Goal: Task Accomplishment & Management: Complete application form

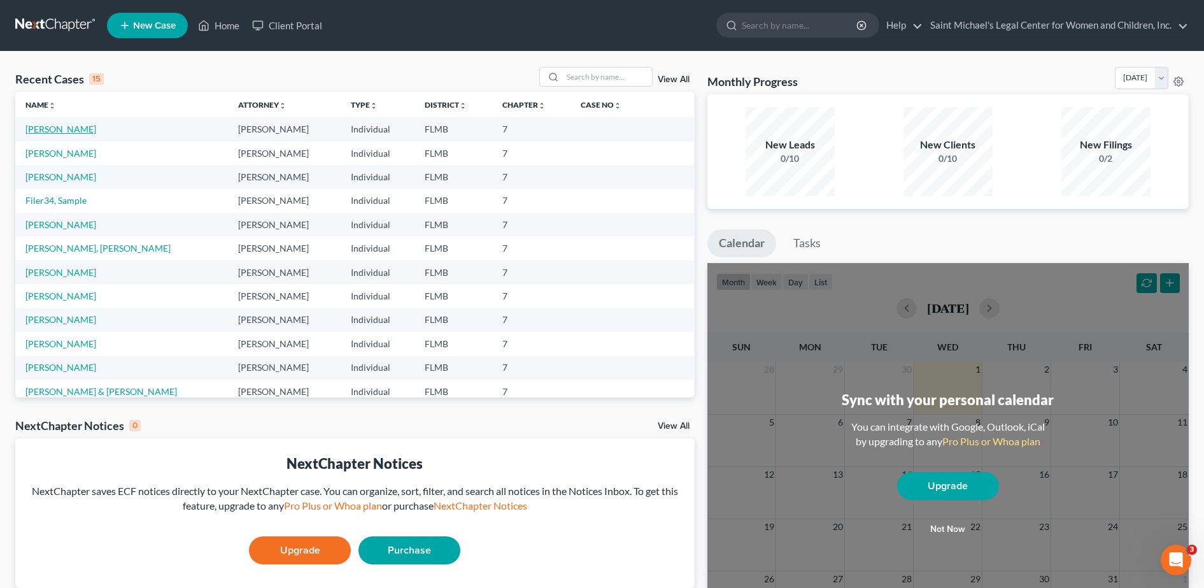
click at [53, 127] on link "[PERSON_NAME]" at bounding box center [60, 129] width 71 height 11
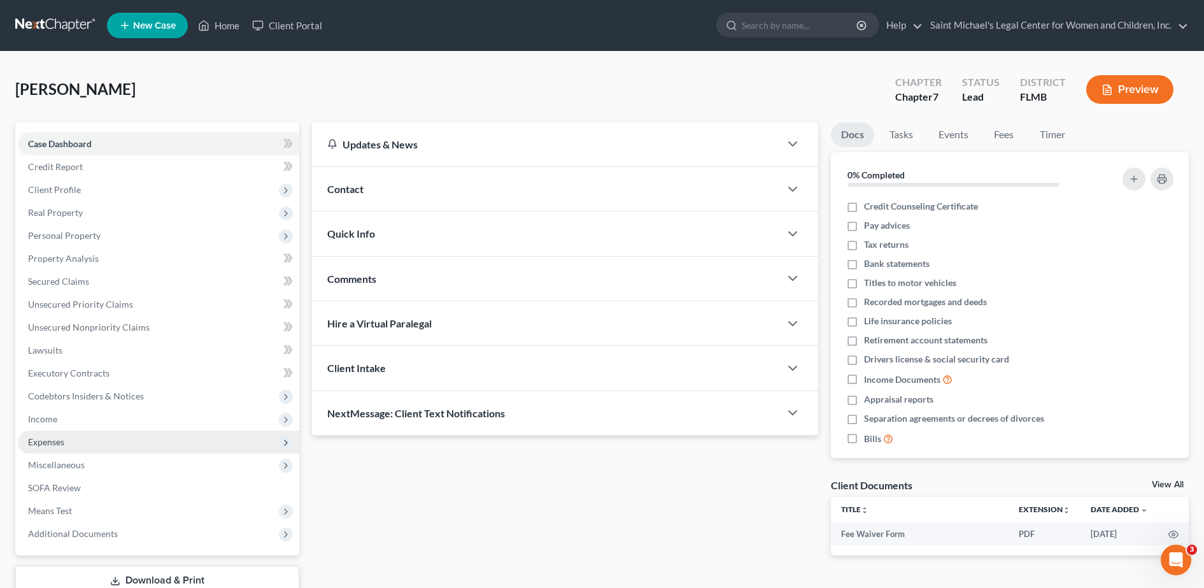
click at [69, 442] on span "Expenses" at bounding box center [158, 441] width 281 height 23
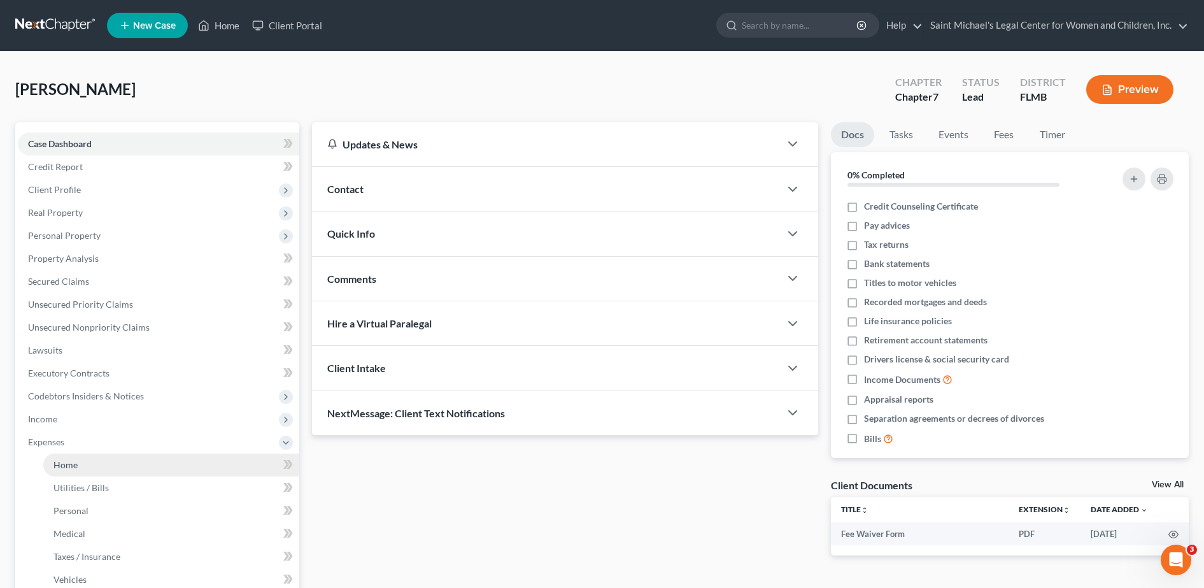
click at [78, 468] on link "Home" at bounding box center [171, 464] width 256 height 23
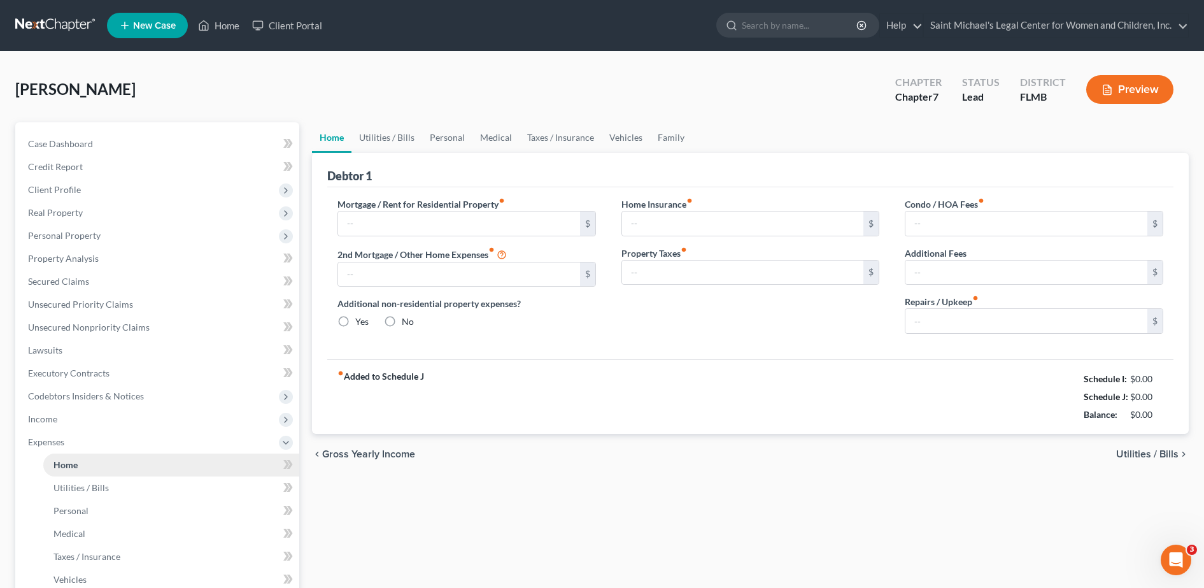
type input "0.00"
radio input "true"
type input "0.00"
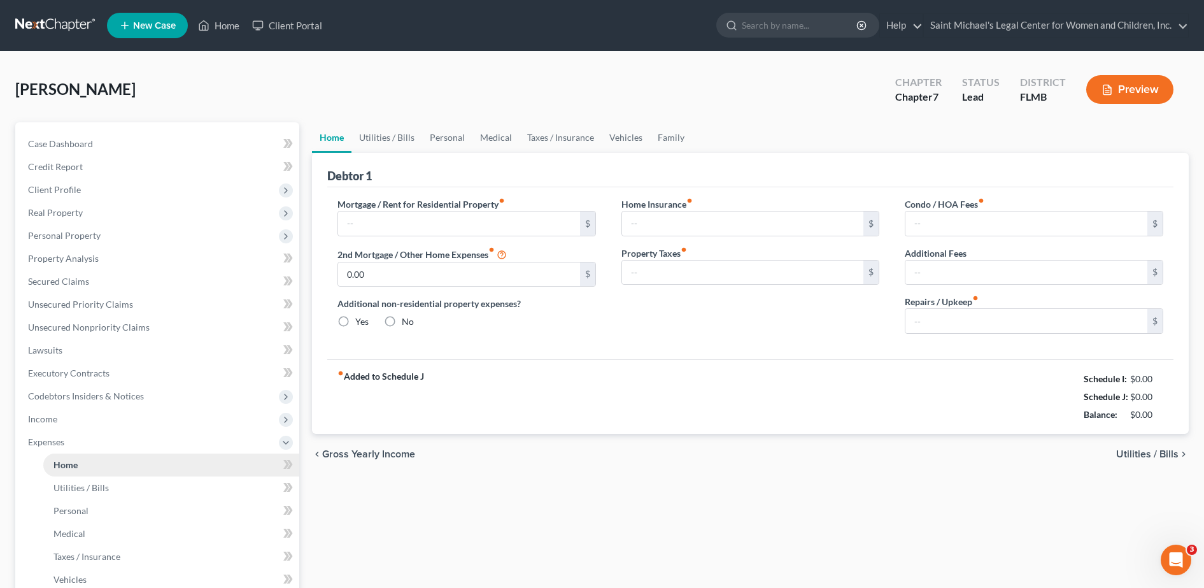
type input "0.00"
type input "60.00"
click at [386, 137] on link "Utilities / Bills" at bounding box center [386, 137] width 71 height 31
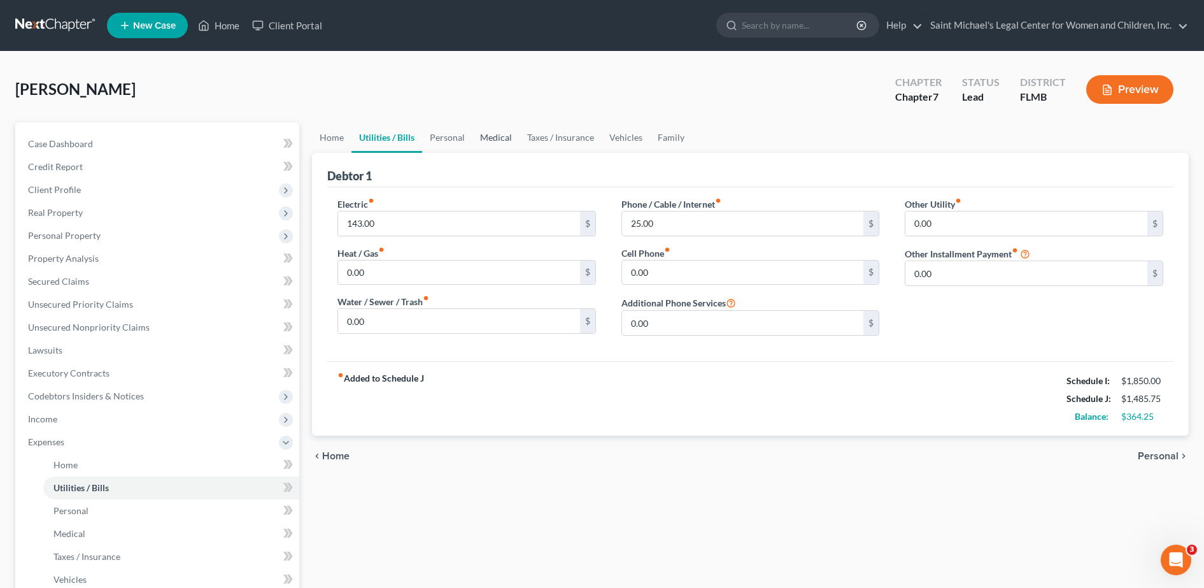
click at [489, 138] on link "Medical" at bounding box center [495, 137] width 47 height 31
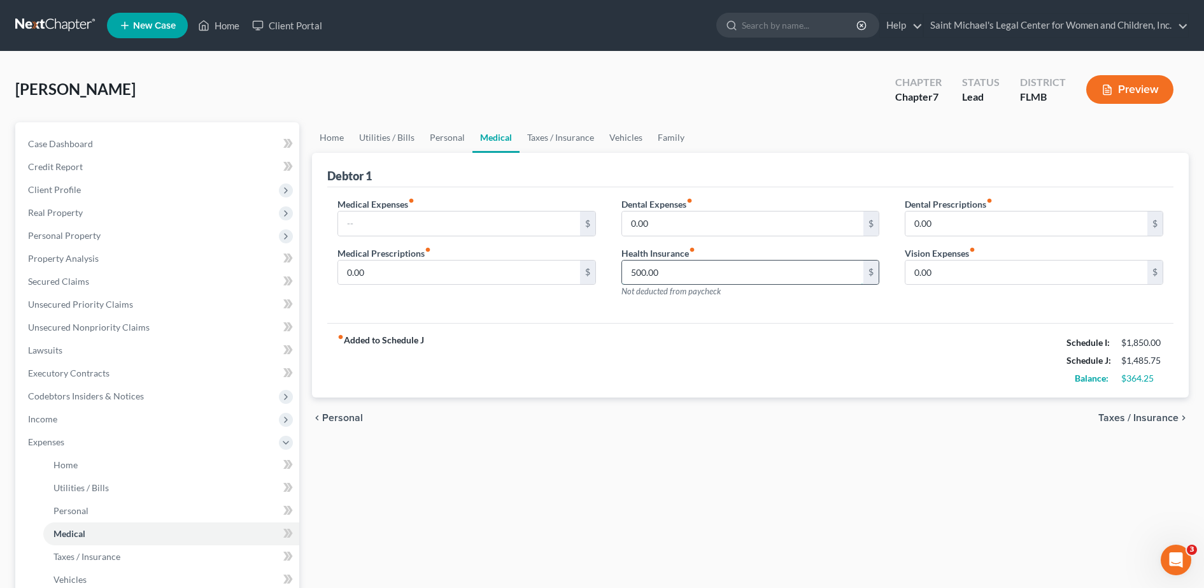
click at [705, 269] on input "500.00" at bounding box center [743, 272] width 242 height 24
click at [106, 201] on span "Real Property" at bounding box center [158, 212] width 281 height 23
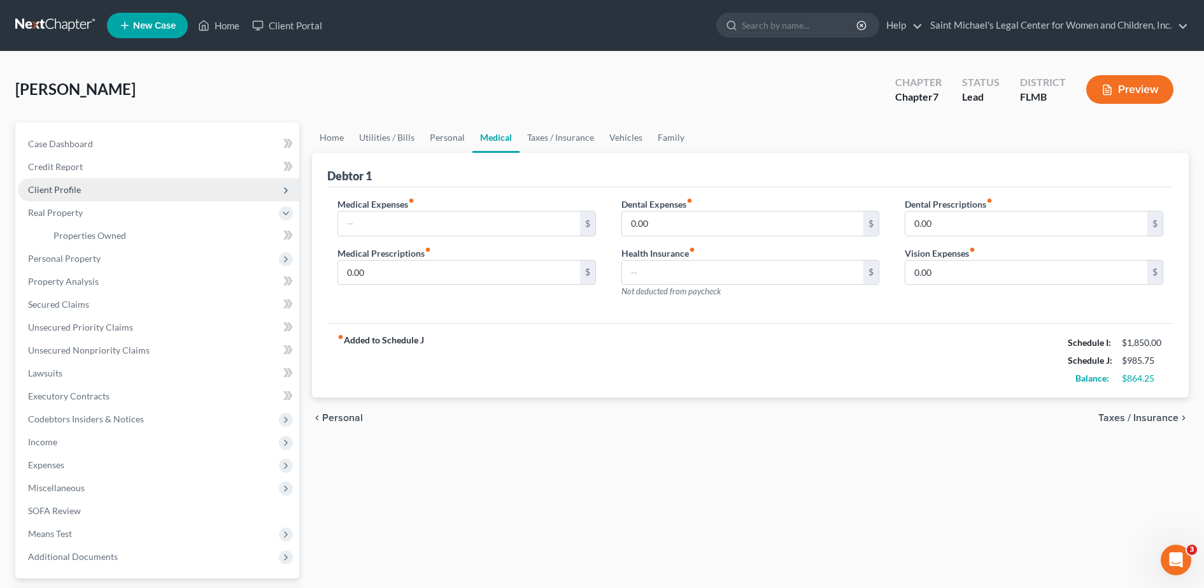
click at [90, 193] on span "Client Profile" at bounding box center [158, 189] width 281 height 23
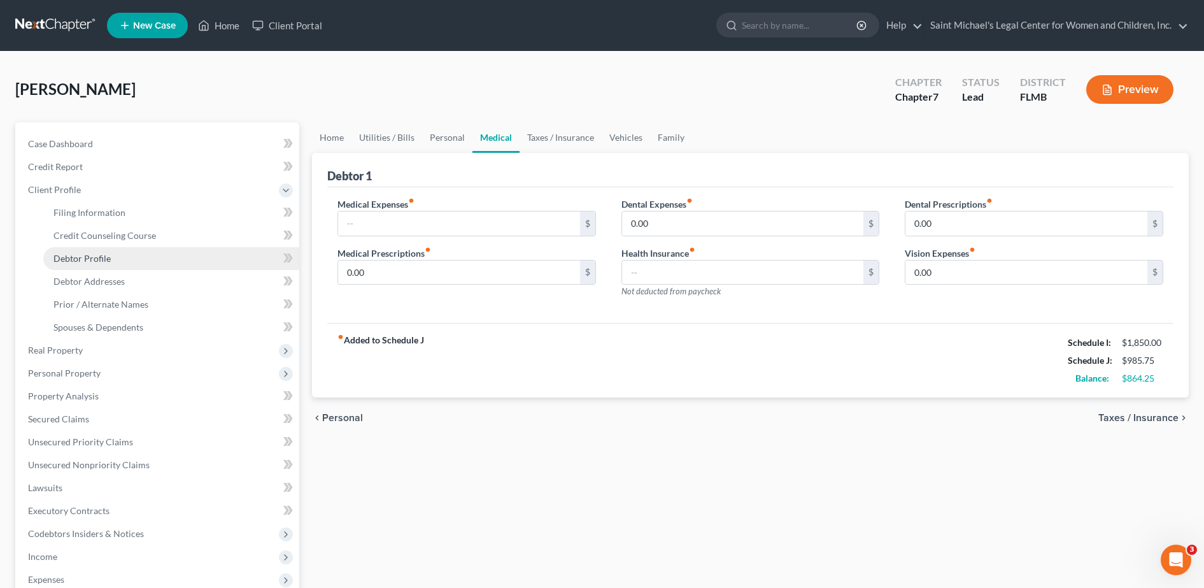
click at [108, 261] on span "Debtor Profile" at bounding box center [81, 258] width 57 height 11
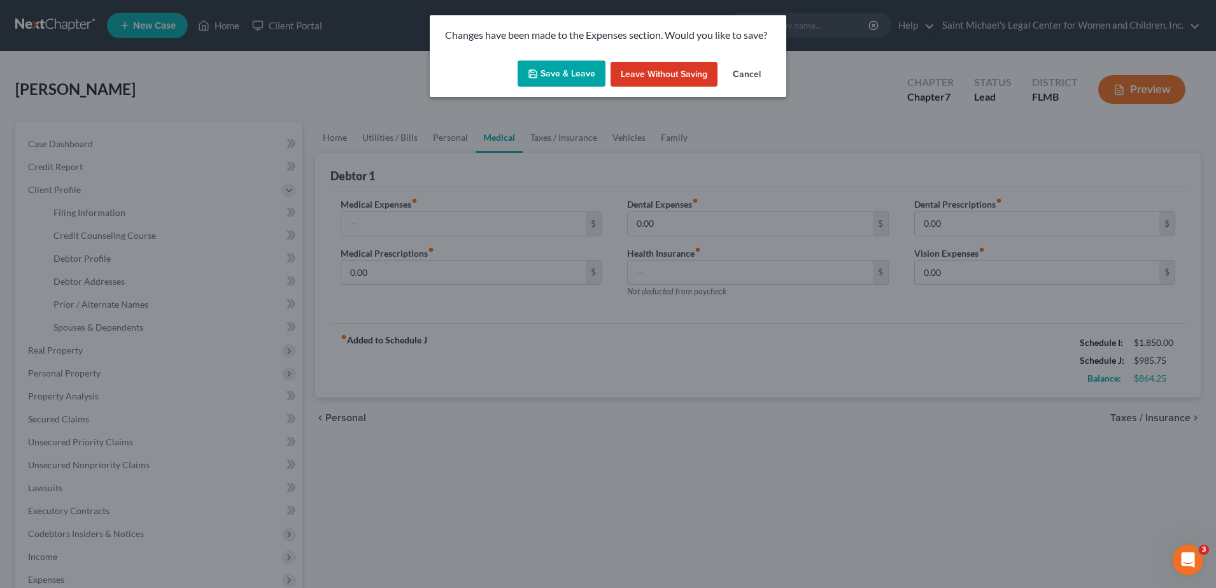
click at [563, 63] on button "Save & Leave" at bounding box center [562, 73] width 88 height 27
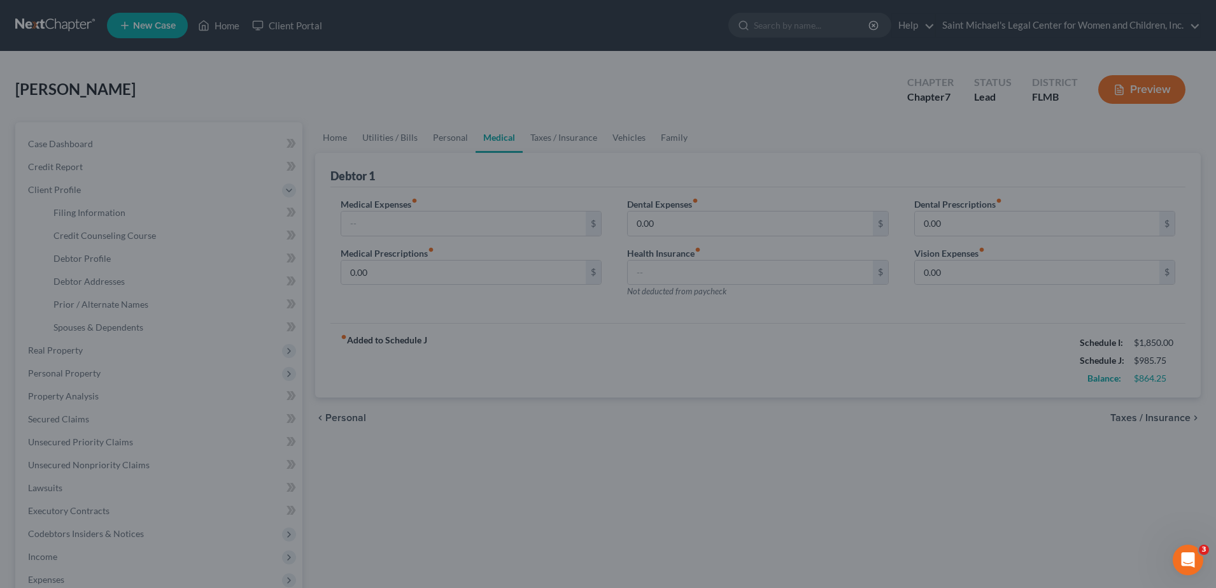
select select "0"
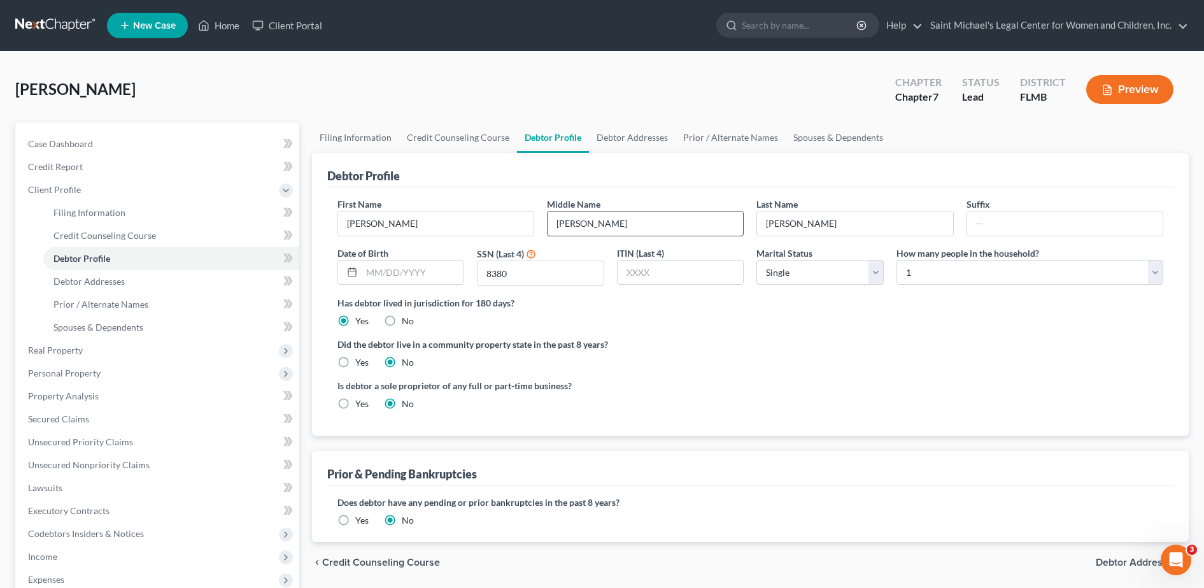
click at [632, 222] on input "[PERSON_NAME]" at bounding box center [645, 223] width 195 height 24
type input "M"
click at [365, 223] on input "[PERSON_NAME]" at bounding box center [435, 223] width 195 height 24
type input "[PERSON_NAME]"
click at [609, 223] on input "text" at bounding box center [645, 223] width 195 height 24
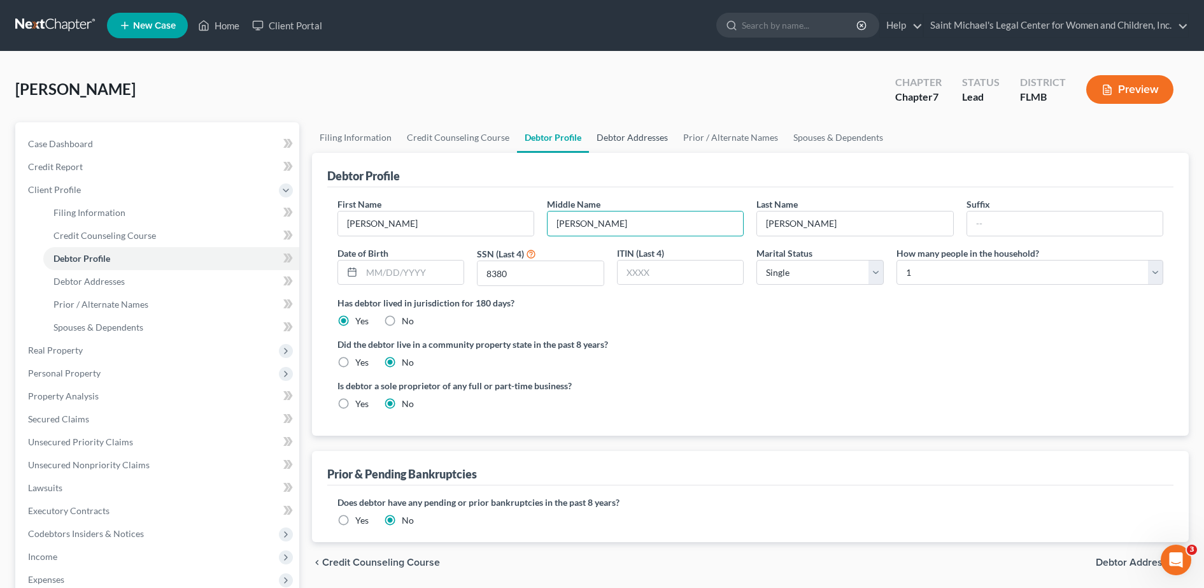
type input "[PERSON_NAME]"
click at [614, 146] on link "Debtor Addresses" at bounding box center [632, 137] width 87 height 31
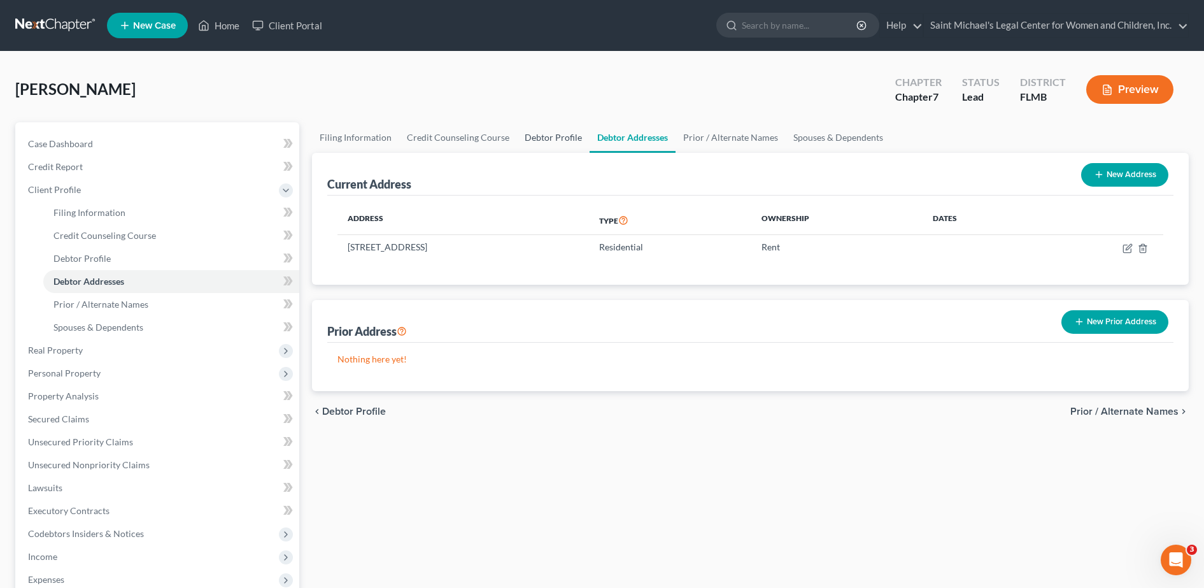
click at [559, 133] on link "Debtor Profile" at bounding box center [553, 137] width 73 height 31
select select "0"
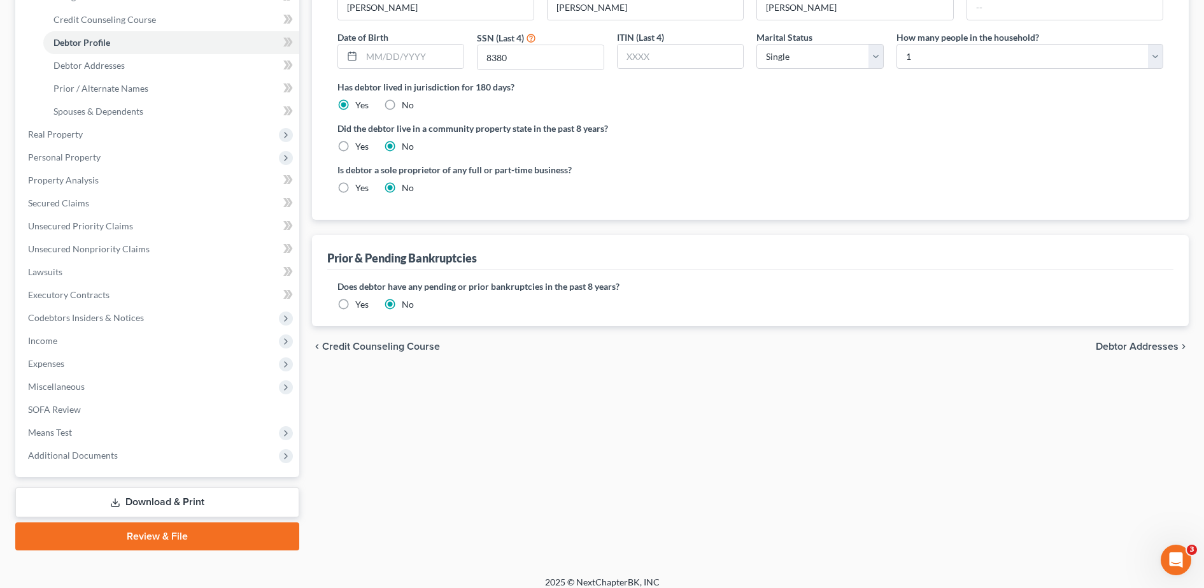
scroll to position [227, 0]
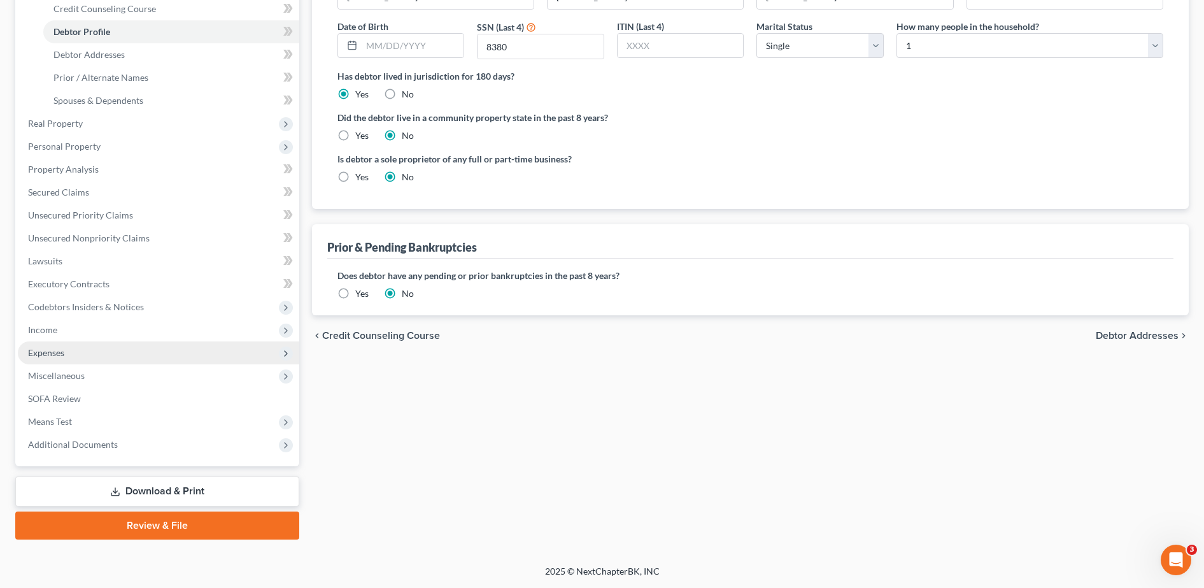
click at [57, 356] on span "Expenses" at bounding box center [46, 352] width 36 height 11
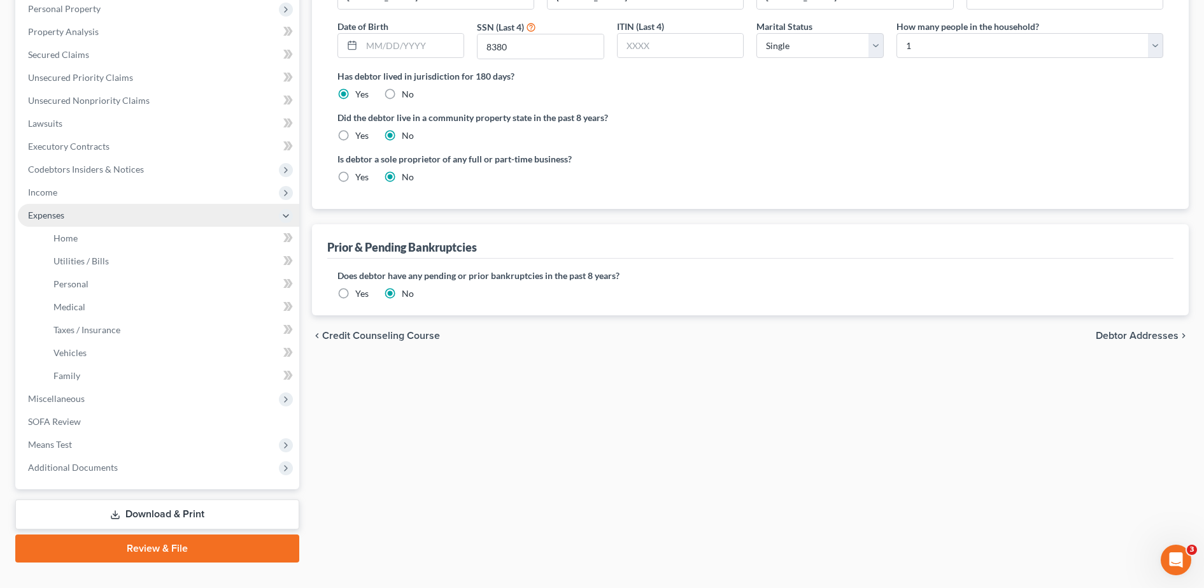
click at [79, 222] on span "Expenses" at bounding box center [158, 215] width 281 height 23
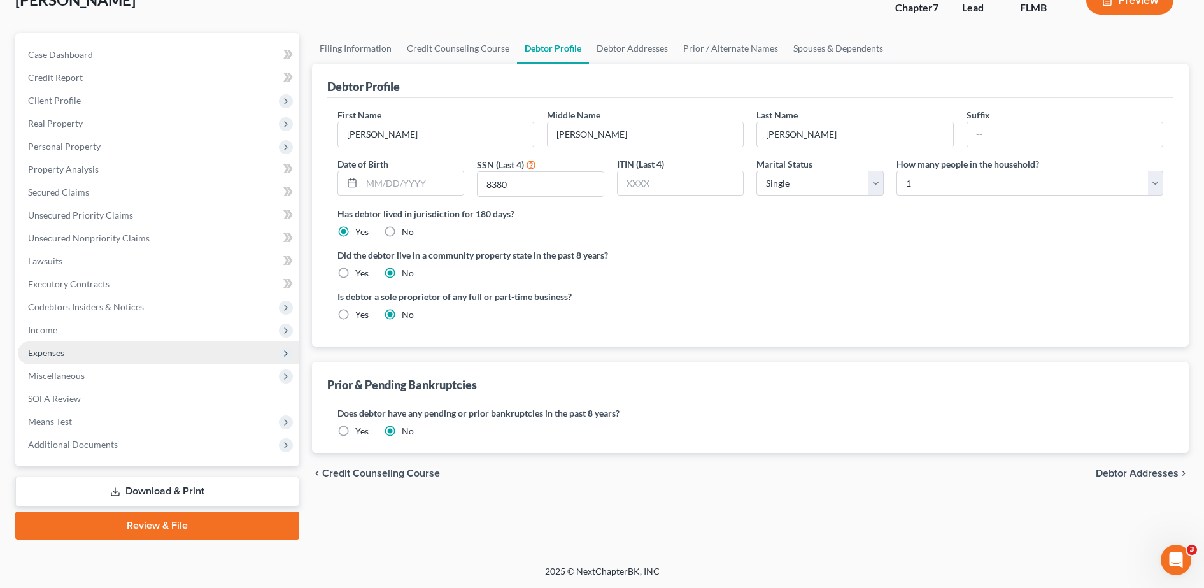
scroll to position [89, 0]
click at [56, 348] on span "Expenses" at bounding box center [46, 352] width 36 height 11
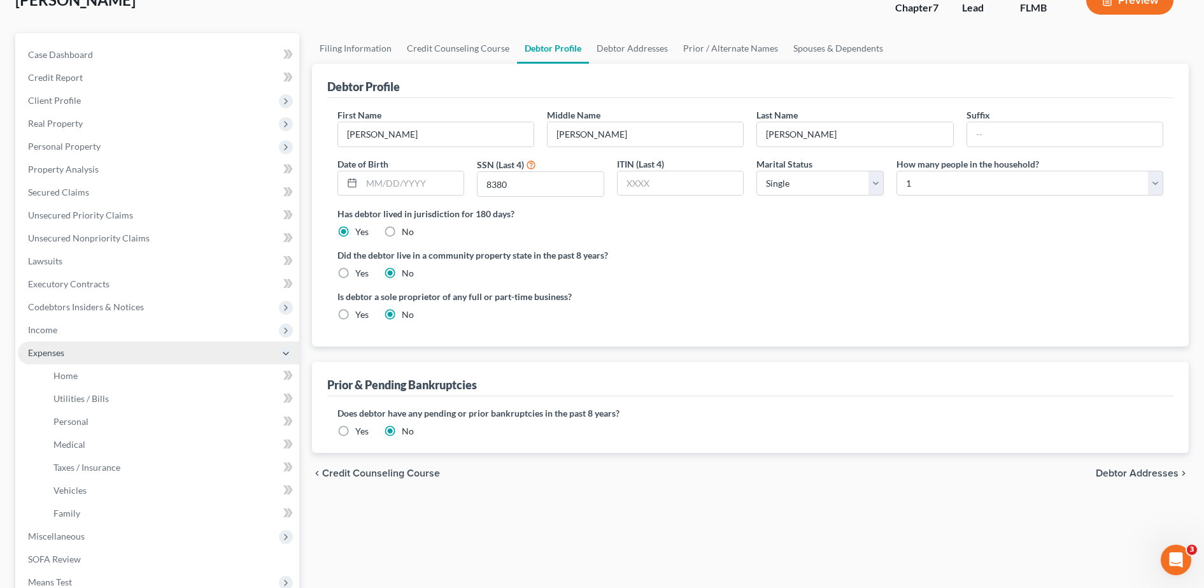
scroll to position [227, 0]
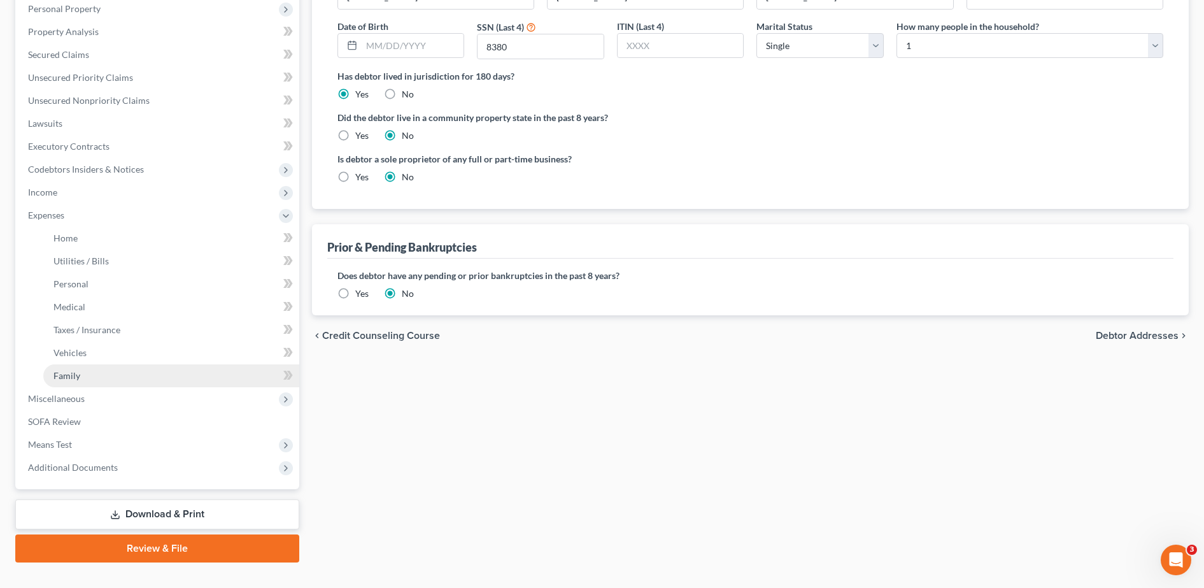
click at [79, 376] on span "Family" at bounding box center [66, 375] width 27 height 11
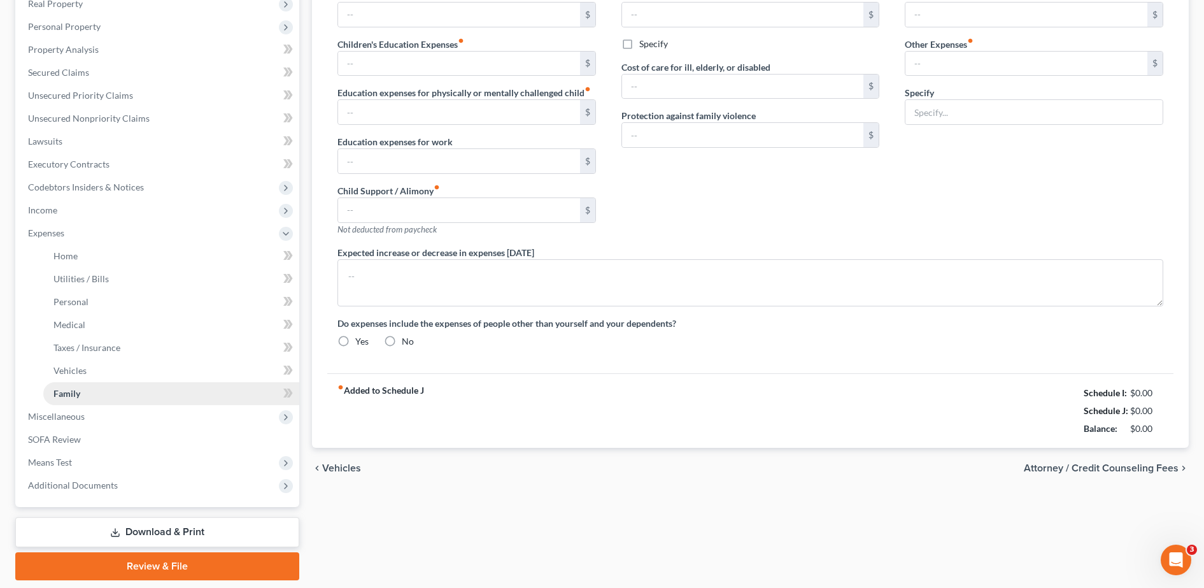
type input "0.00"
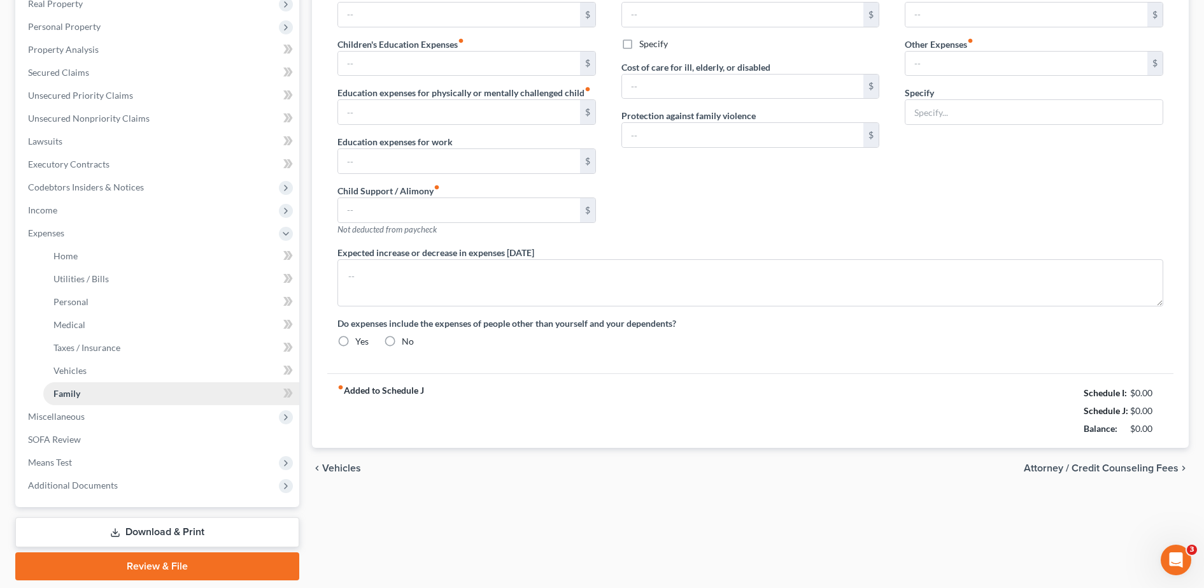
type input "0.00"
type input "50.00"
type input "5.00"
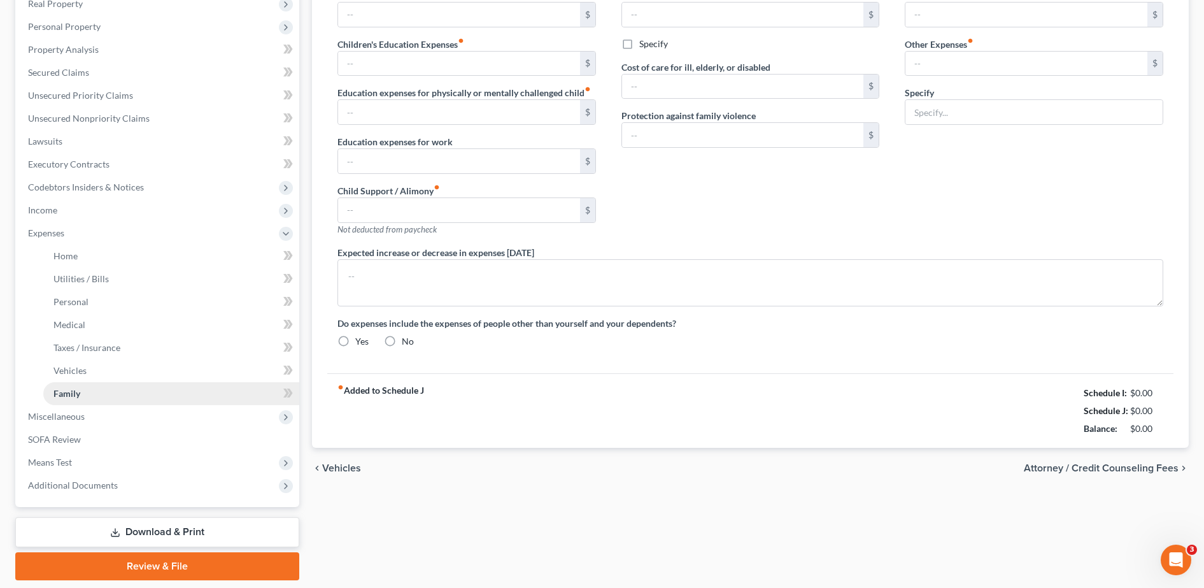
type input "Checking account bank fees"
radio input "true"
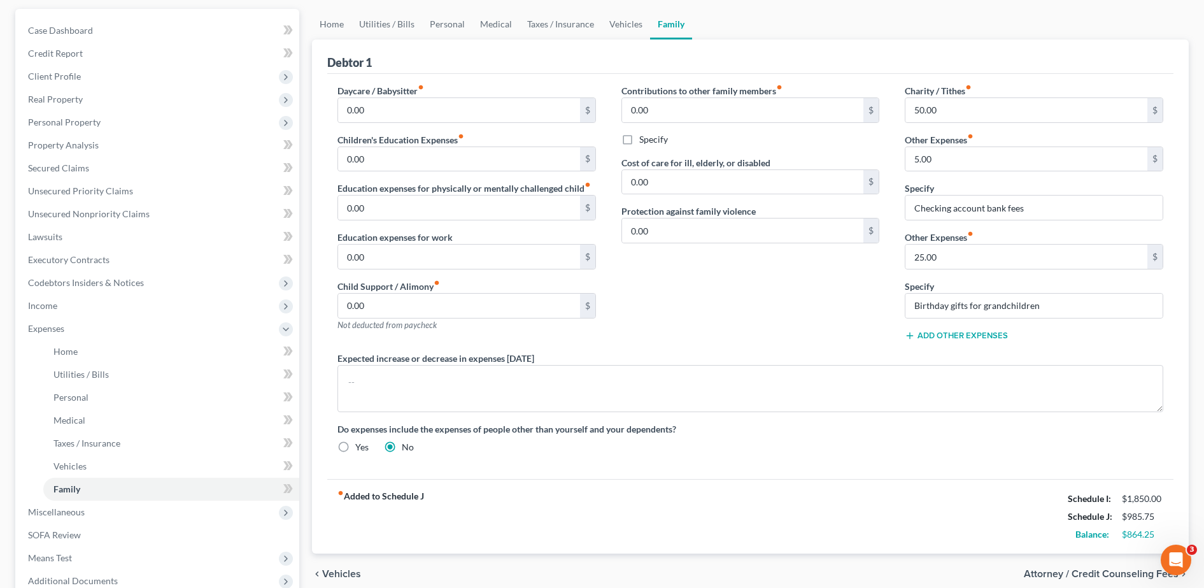
scroll to position [110, 0]
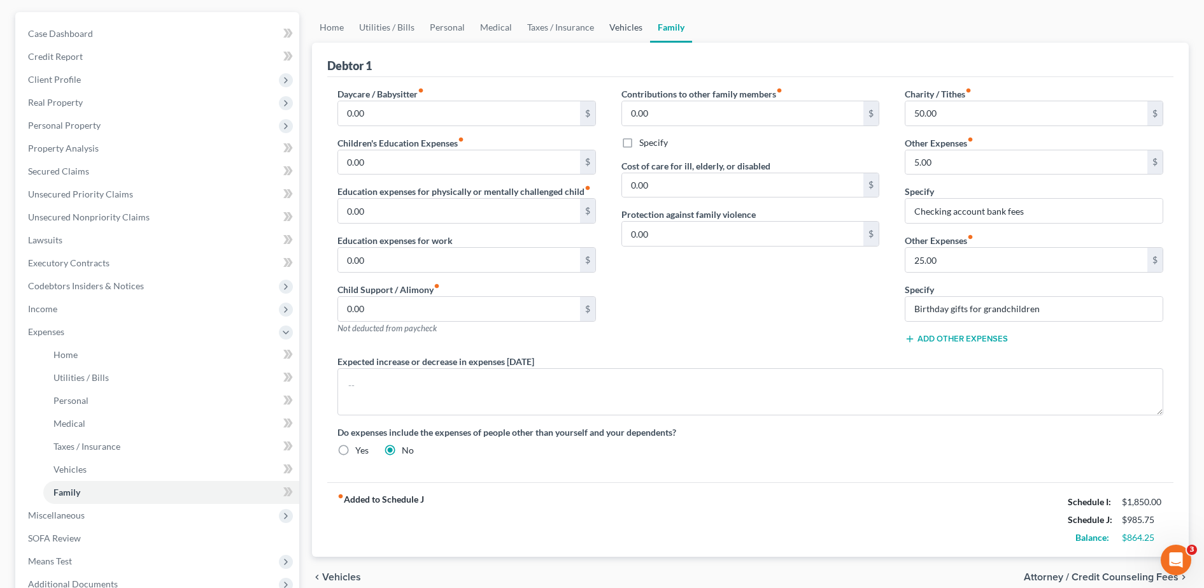
click at [620, 26] on link "Vehicles" at bounding box center [626, 27] width 48 height 31
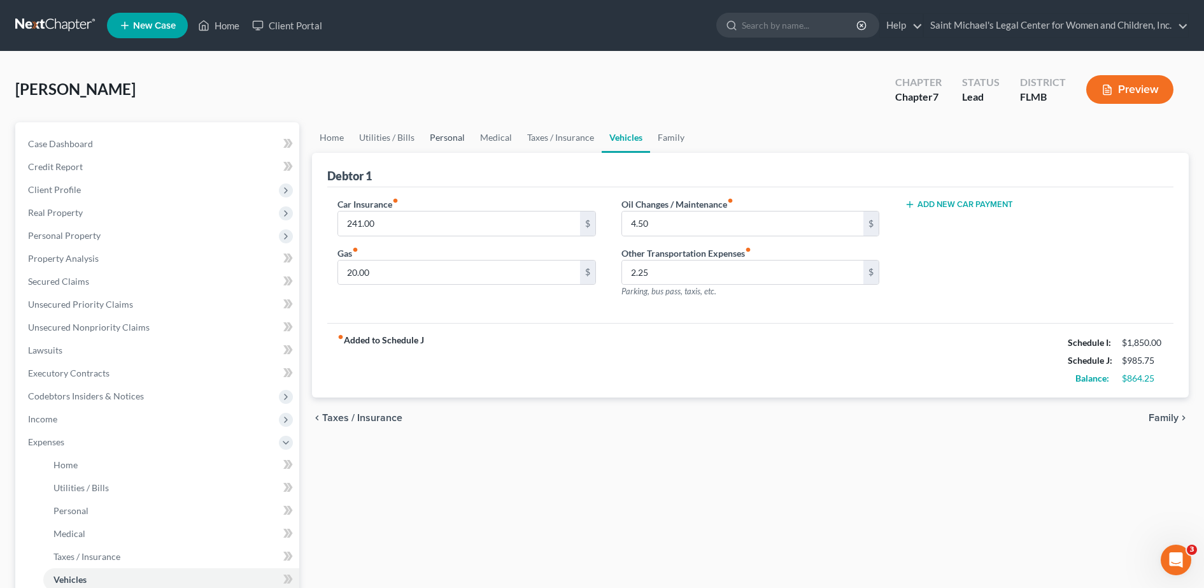
click at [451, 138] on link "Personal" at bounding box center [447, 137] width 50 height 31
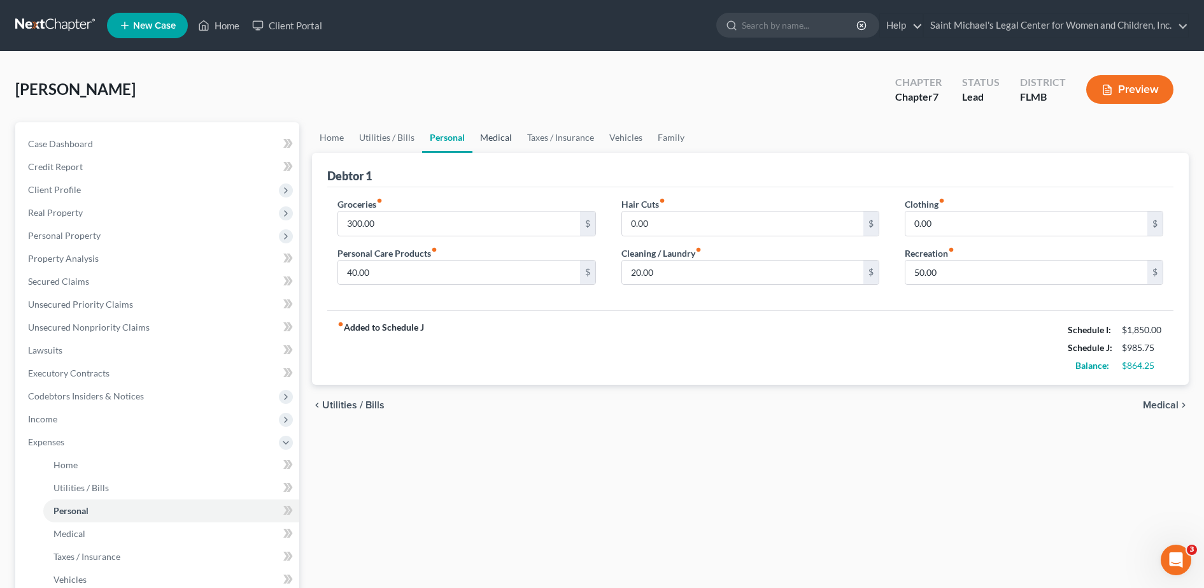
click at [486, 139] on link "Medical" at bounding box center [495, 137] width 47 height 31
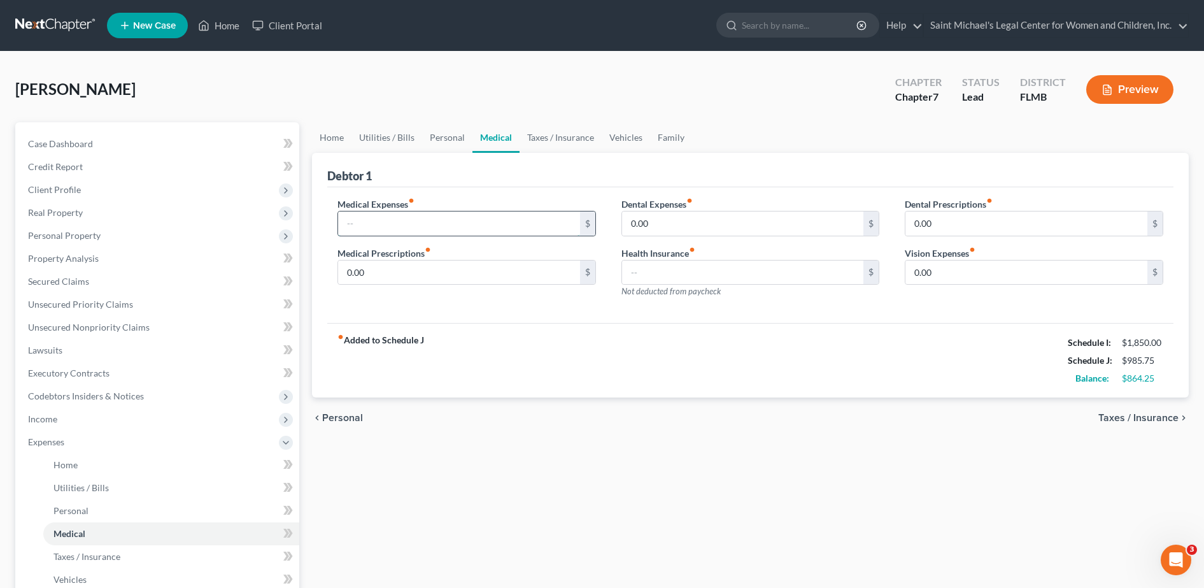
click at [420, 222] on input "text" at bounding box center [459, 223] width 242 height 24
type input "2"
type input "60"
click at [448, 141] on link "Personal" at bounding box center [447, 137] width 50 height 31
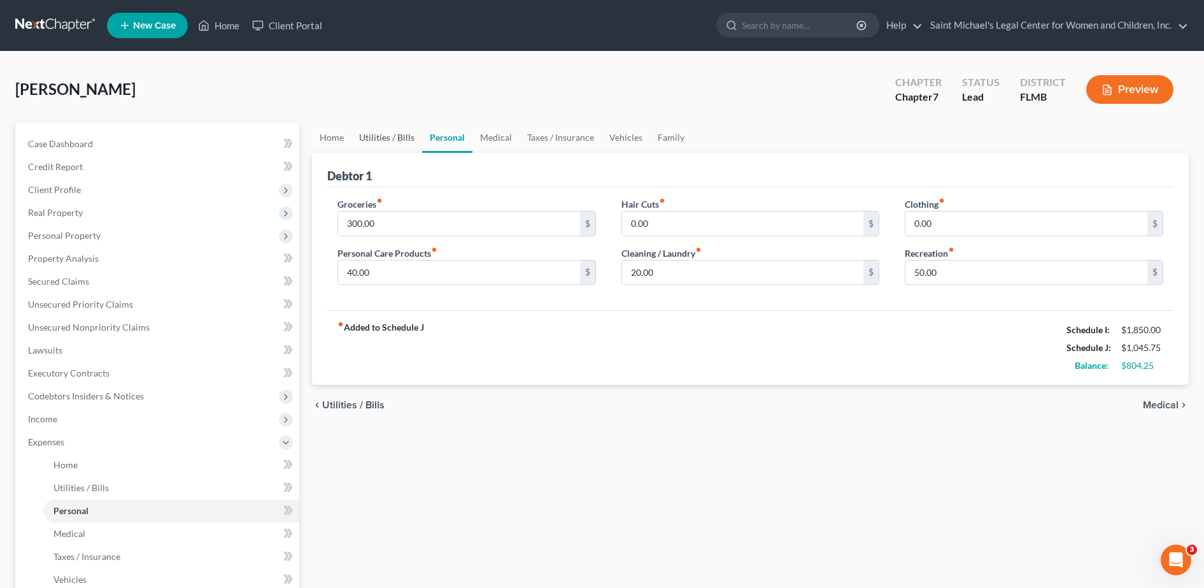
click at [402, 138] on link "Utilities / Bills" at bounding box center [386, 137] width 71 height 31
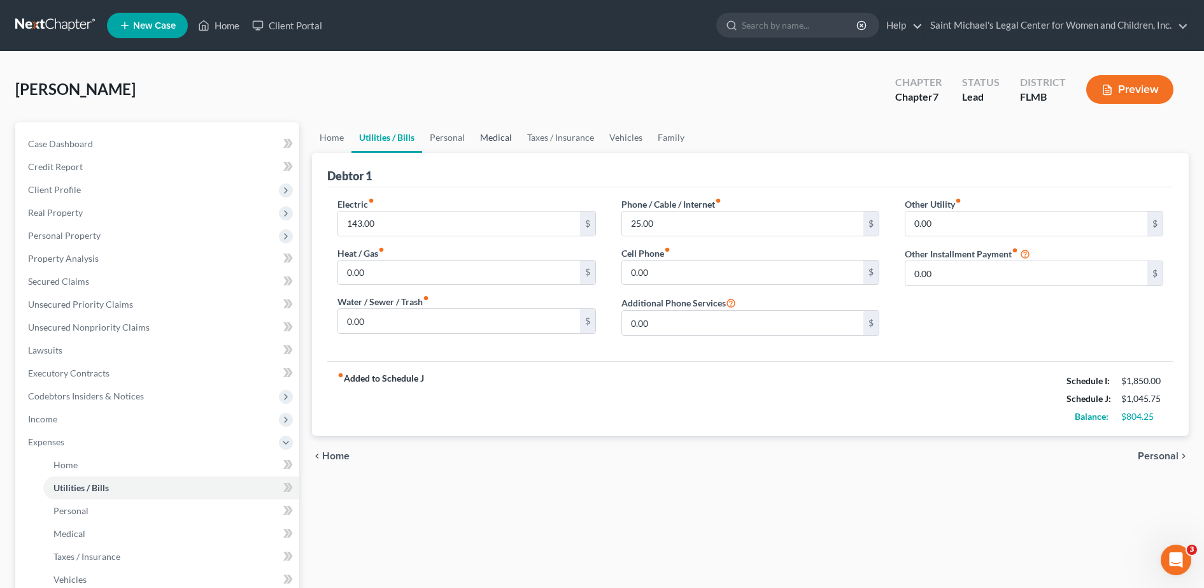
click at [501, 142] on link "Medical" at bounding box center [495, 137] width 47 height 31
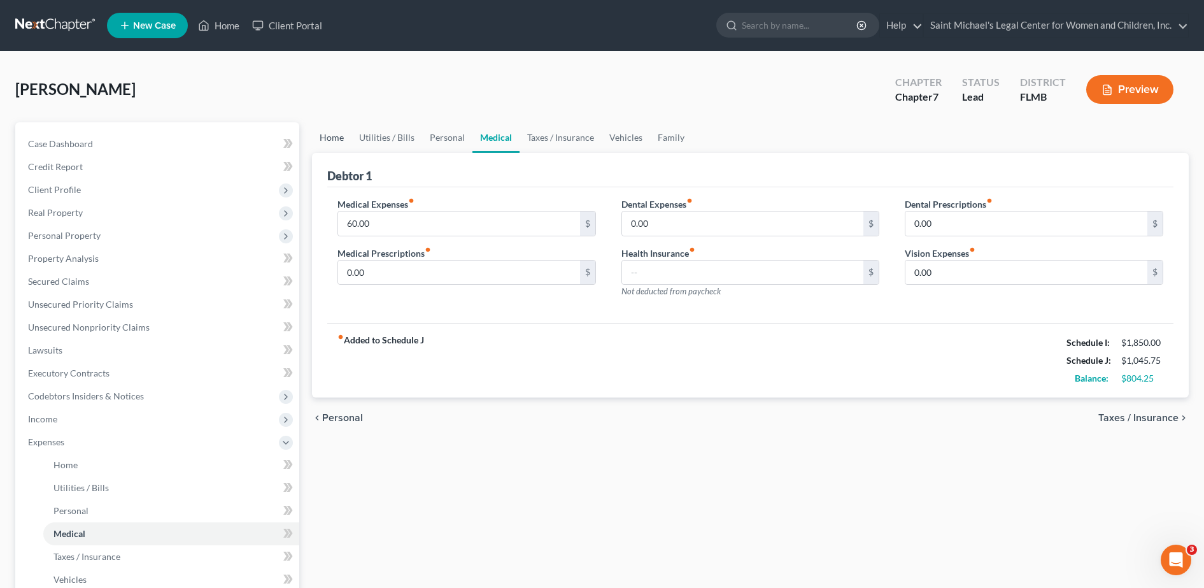
click at [335, 137] on link "Home" at bounding box center [331, 137] width 39 height 31
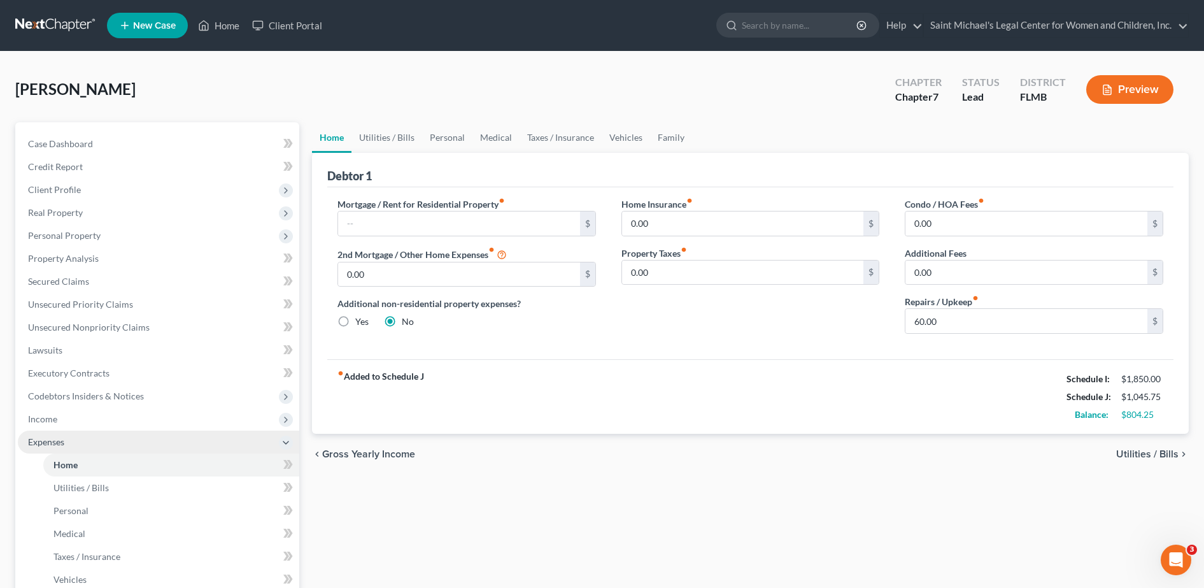
click at [174, 432] on span "Expenses" at bounding box center [158, 441] width 281 height 23
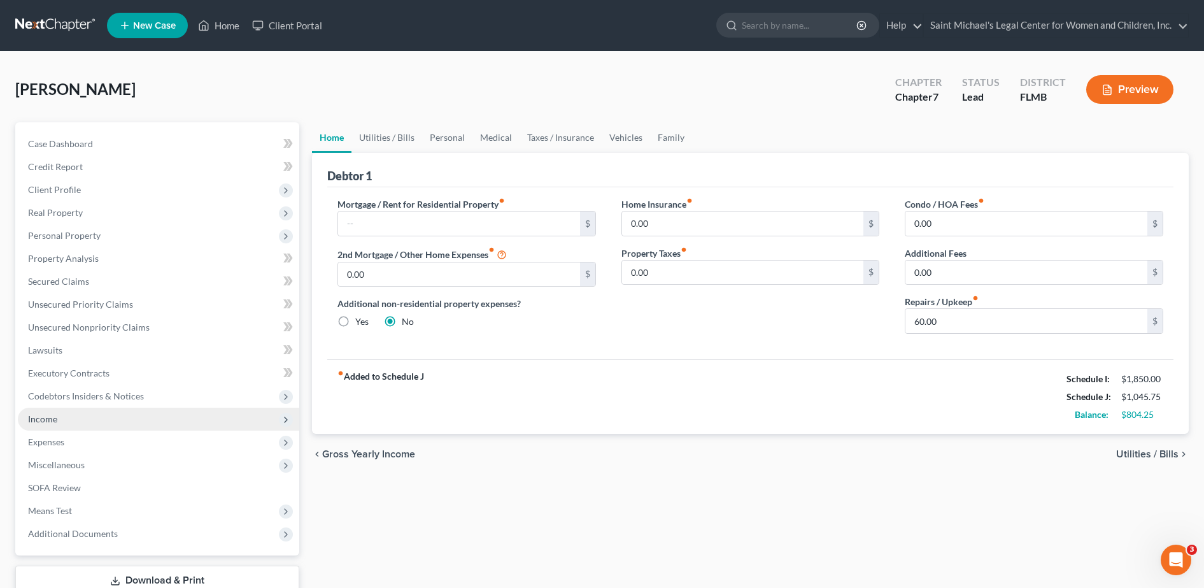
click at [149, 413] on span "Income" at bounding box center [158, 418] width 281 height 23
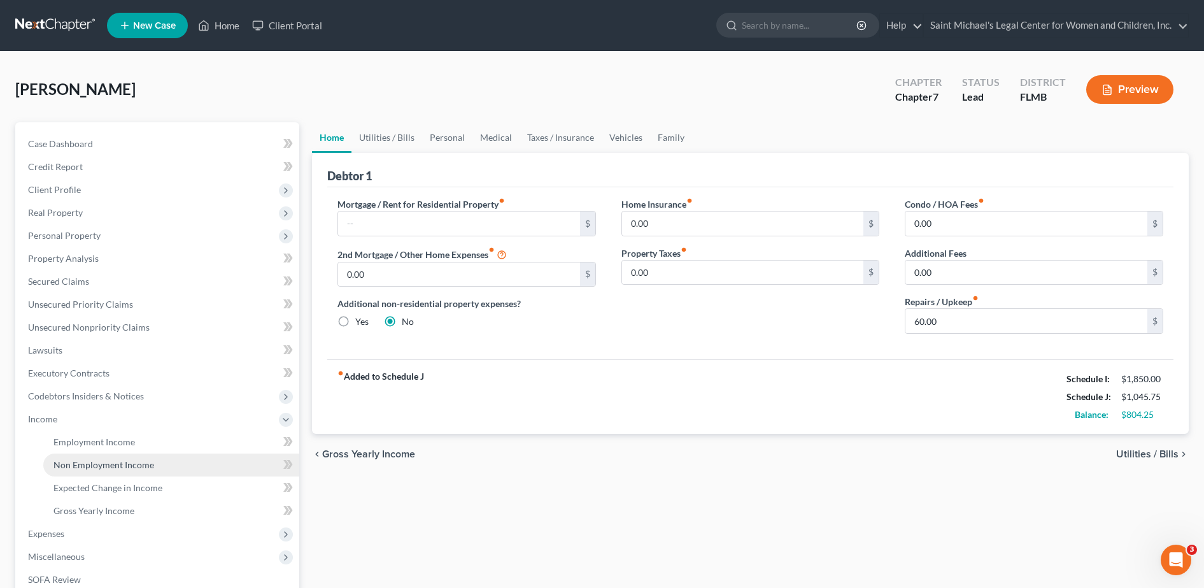
click at [148, 463] on span "Non Employment Income" at bounding box center [103, 464] width 101 height 11
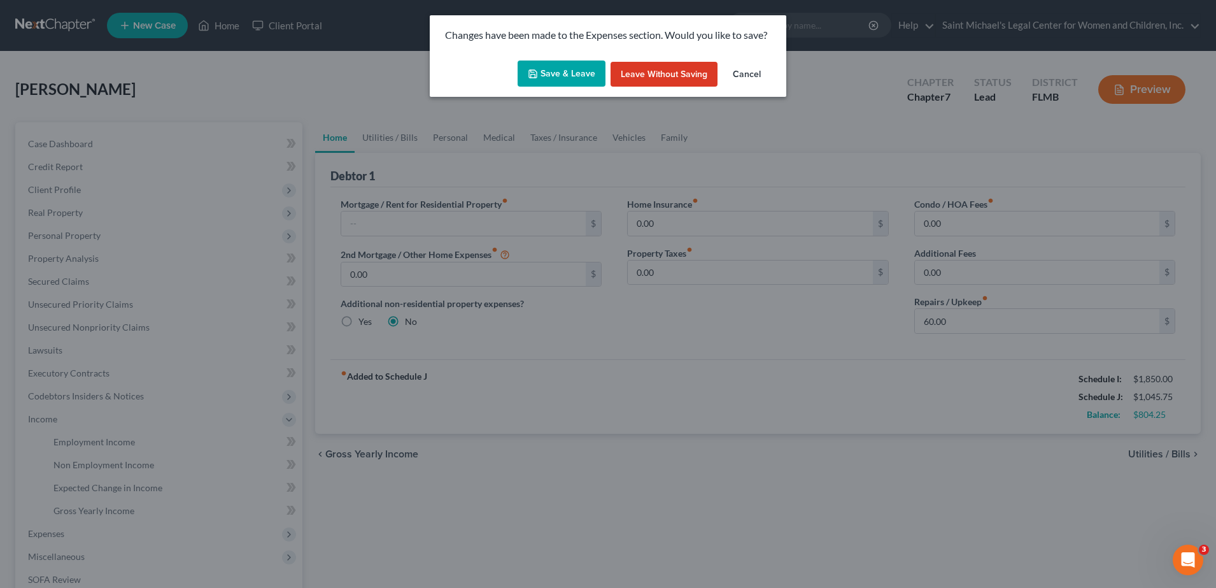
click at [566, 80] on button "Save & Leave" at bounding box center [562, 73] width 88 height 27
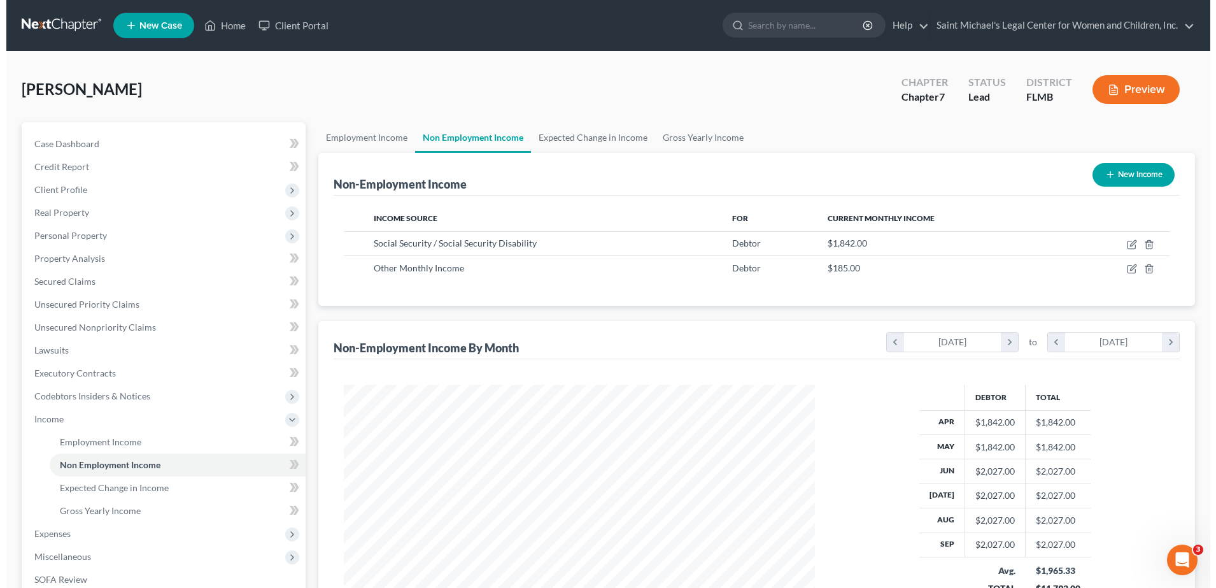
scroll to position [236, 497]
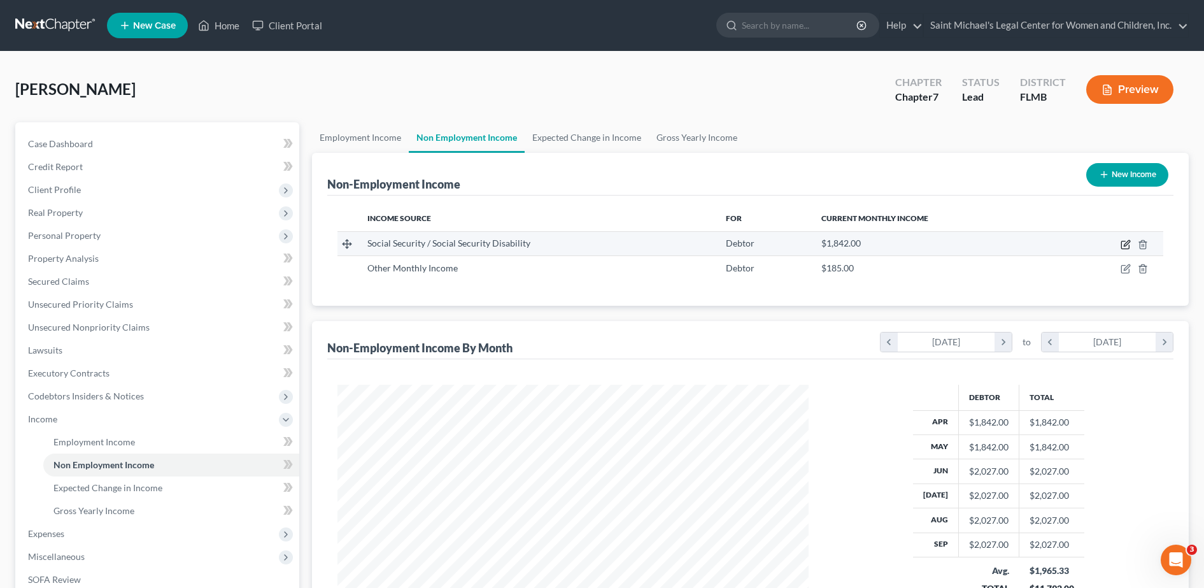
click at [1126, 244] on icon "button" at bounding box center [1126, 244] width 10 height 10
select select "4"
select select "0"
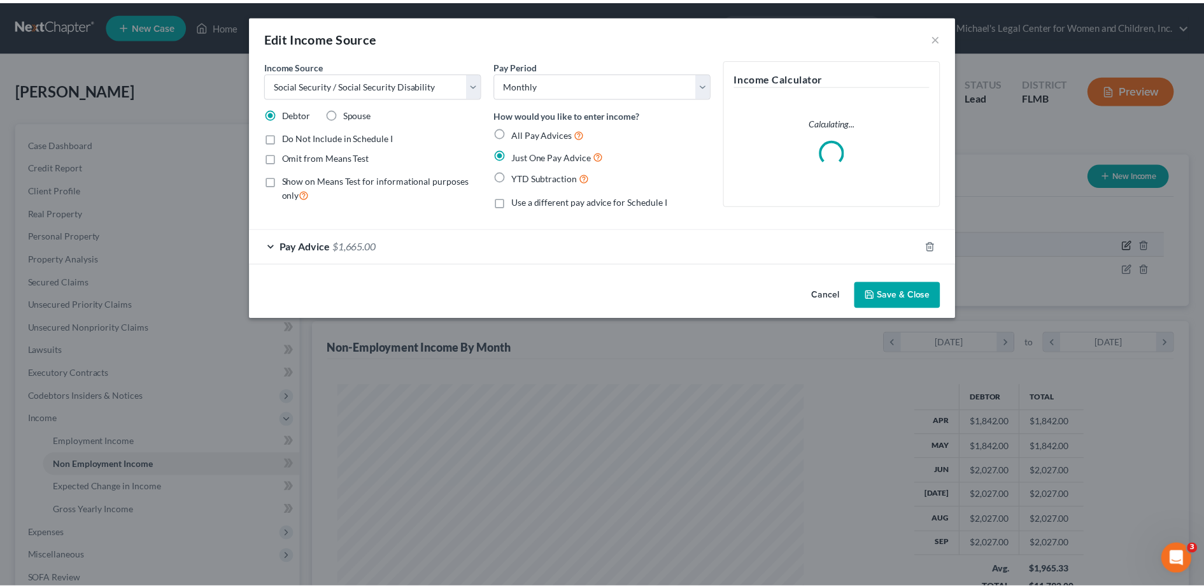
scroll to position [238, 502]
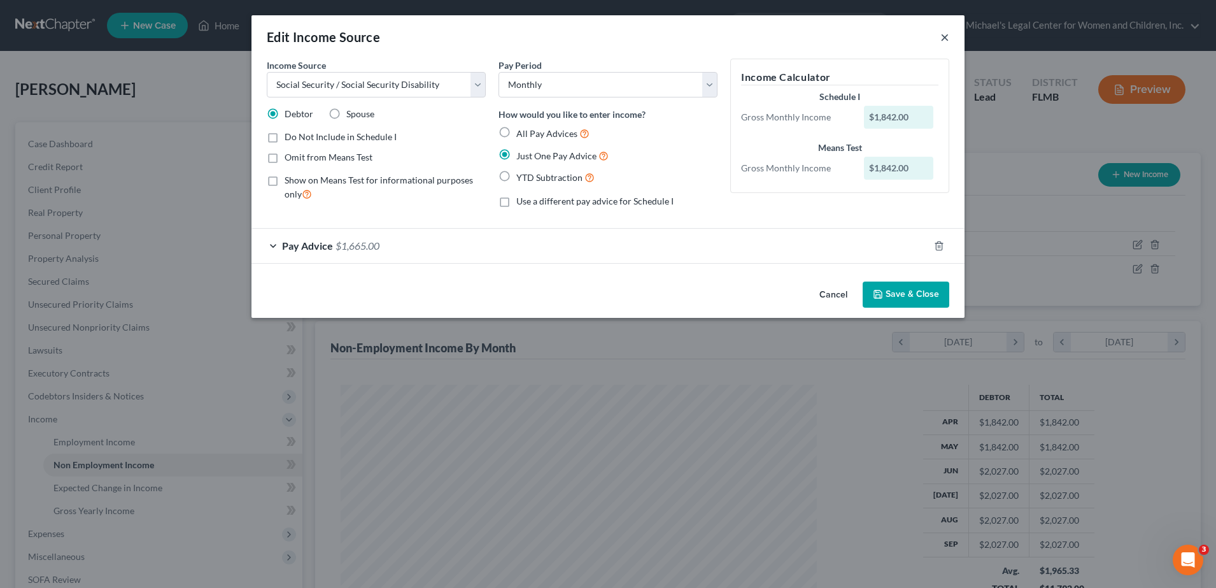
click at [947, 38] on button "×" at bounding box center [944, 36] width 9 height 15
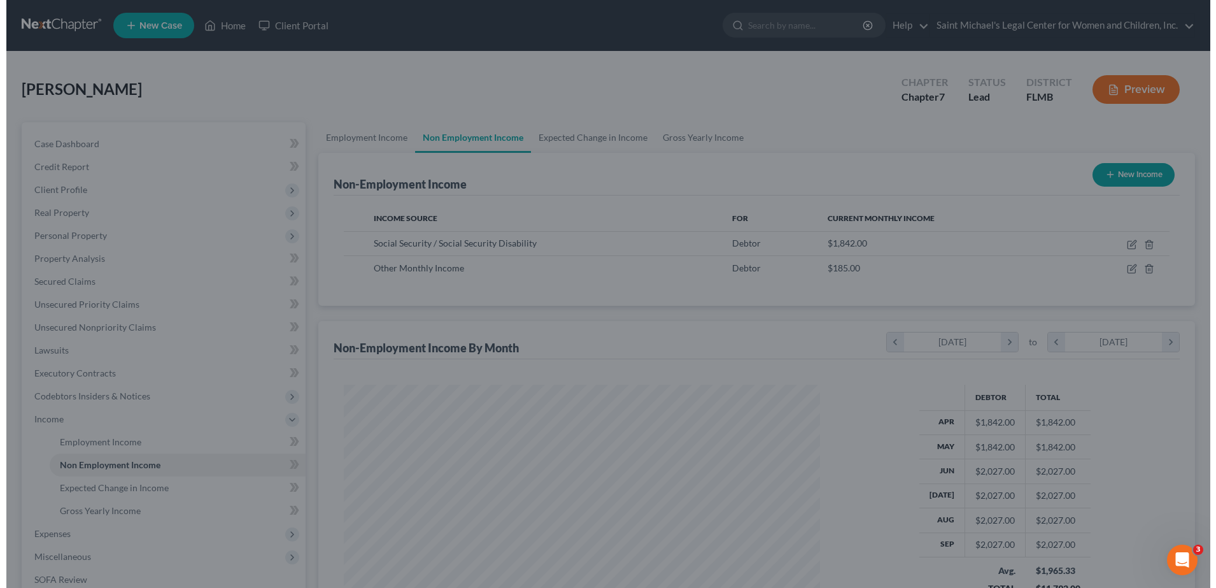
scroll to position [636474, 636213]
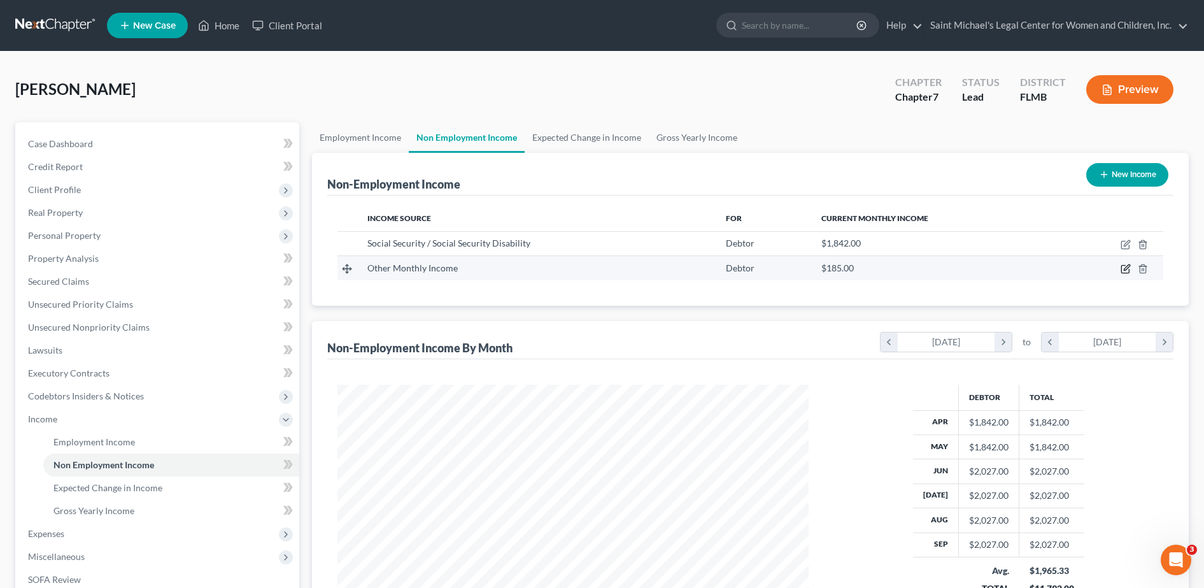
click at [1126, 269] on icon "button" at bounding box center [1126, 269] width 10 height 10
select select "13"
select select "0"
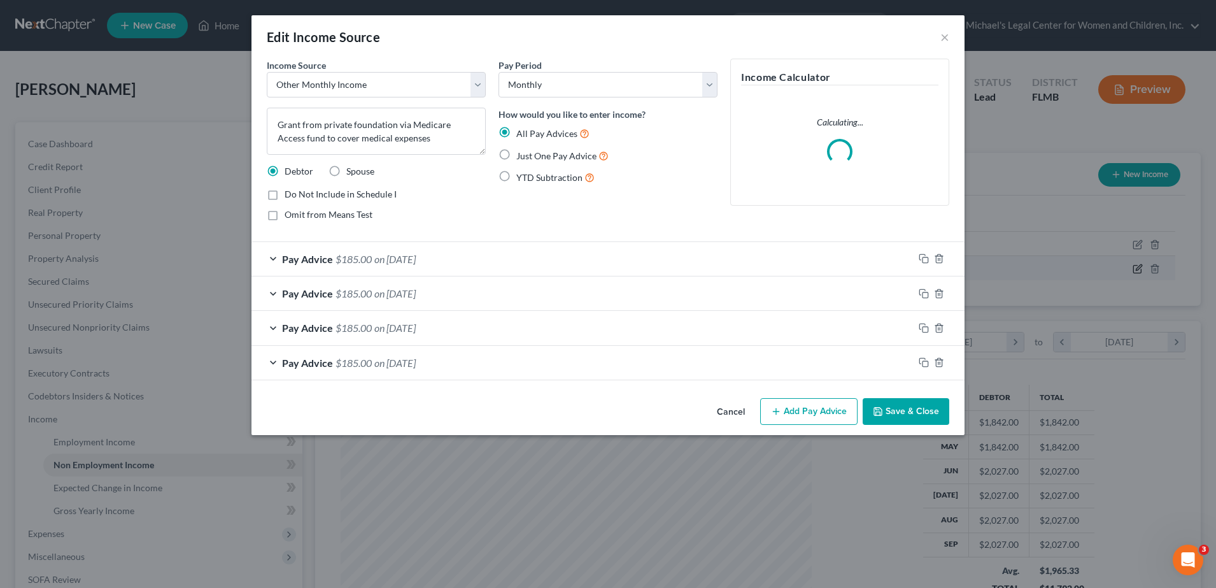
scroll to position [238, 502]
click at [278, 120] on textarea "Grant from private foundation via Medicare Access fund to cover medical expenses" at bounding box center [376, 131] width 219 height 47
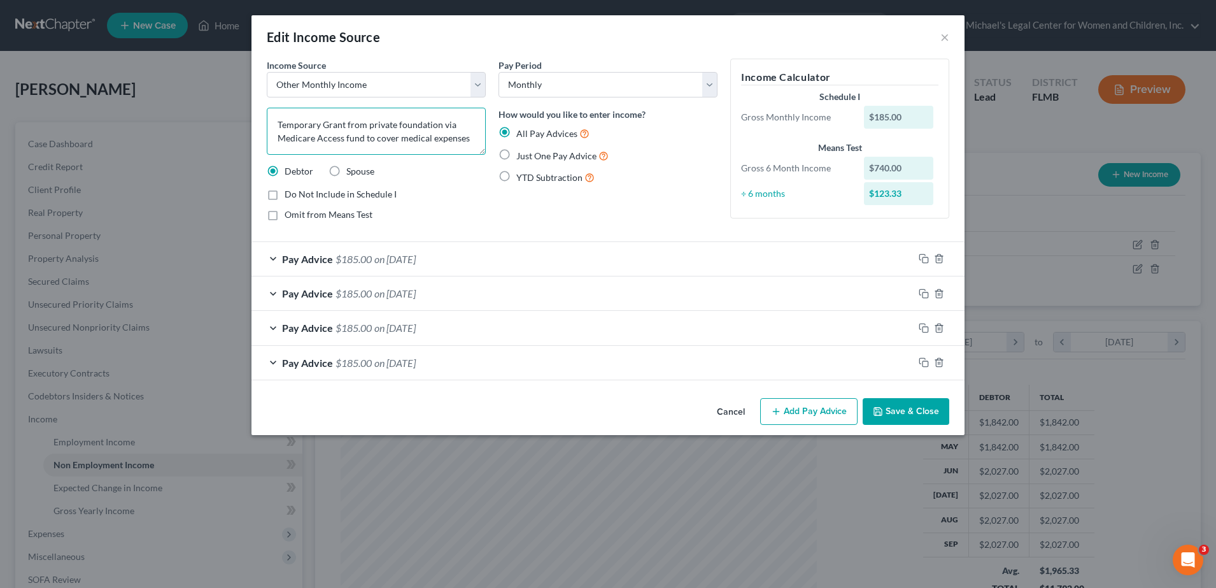
click at [476, 131] on textarea "Temporary Grant from private foundation via Medicare Access fund to cover medic…" at bounding box center [376, 131] width 219 height 47
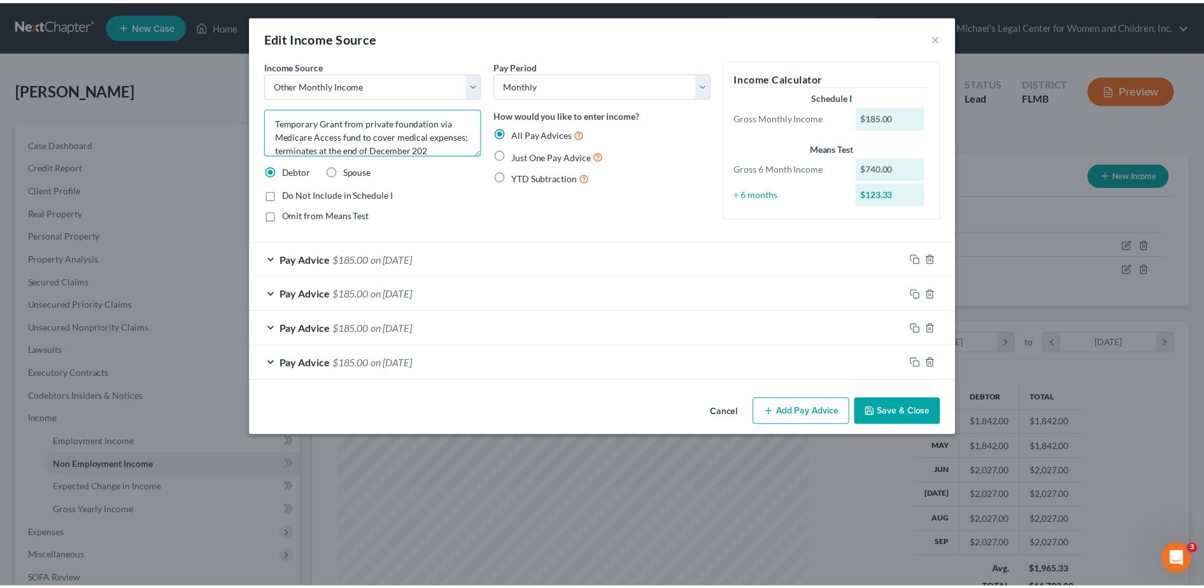
scroll to position [16, 0]
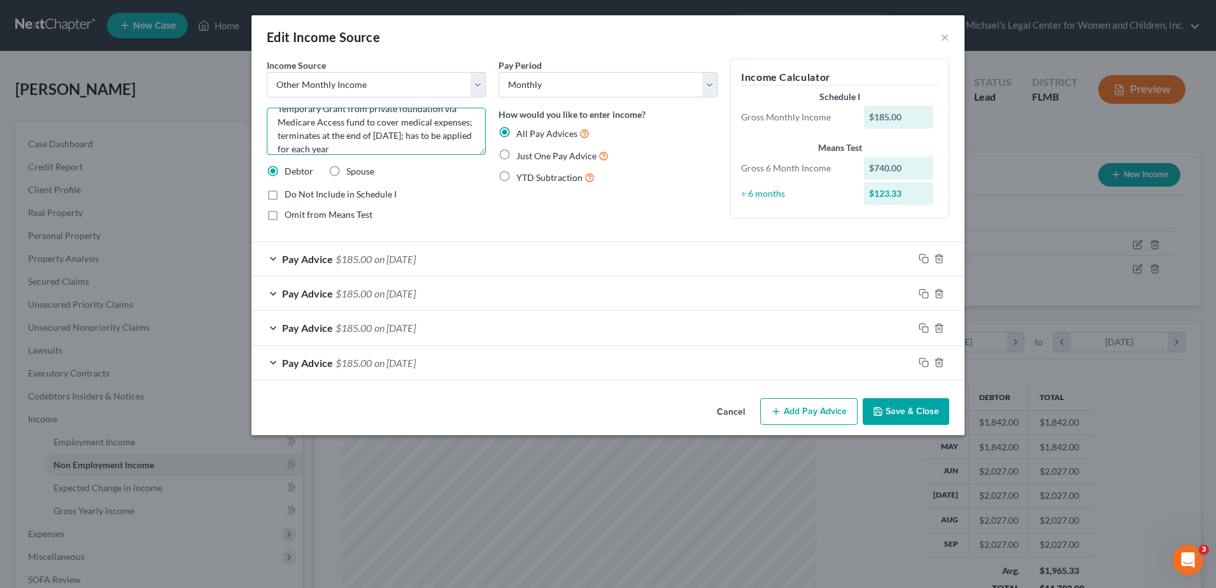
type textarea "Temporary Grant from private foundation via Medicare Access fund to cover medic…"
click at [893, 400] on button "Save & Close" at bounding box center [906, 411] width 87 height 27
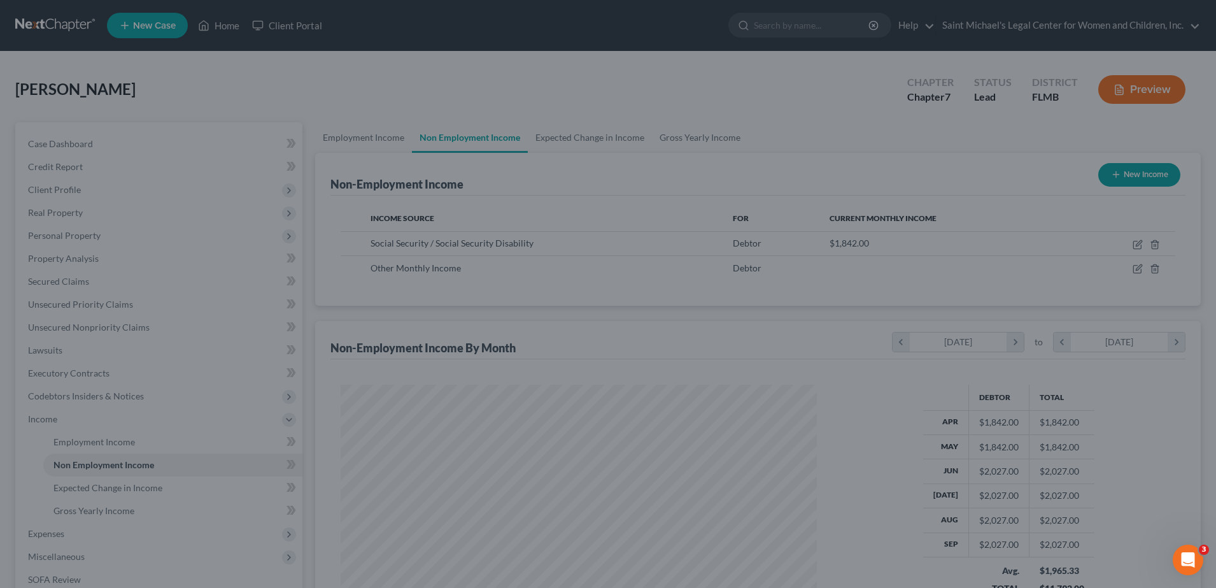
click at [893, 399] on button "Save & Close" at bounding box center [867, 387] width 75 height 23
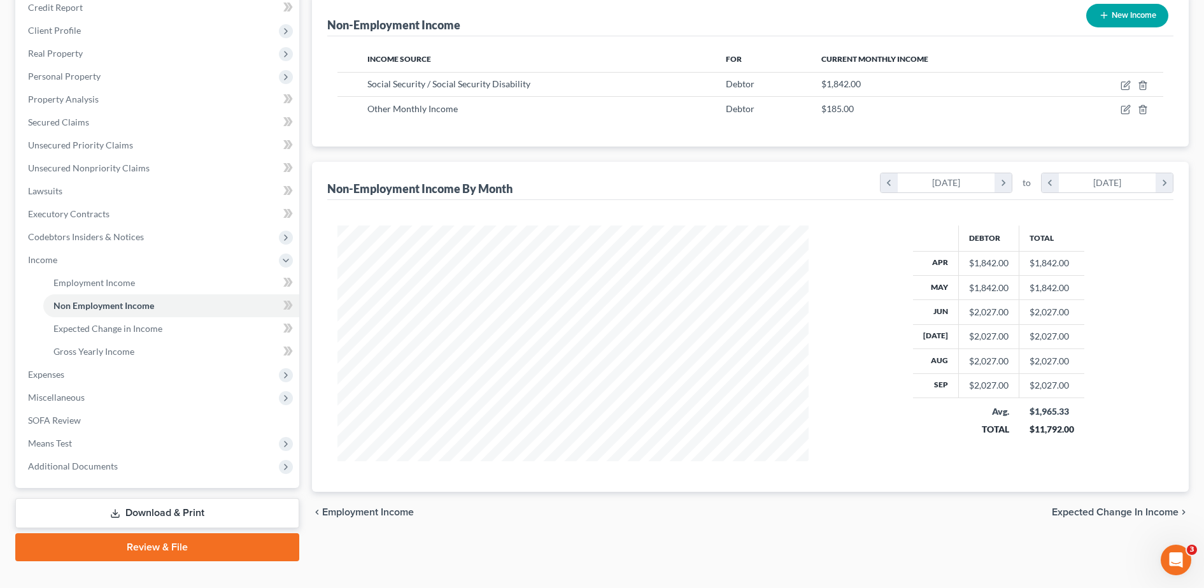
scroll to position [181, 0]
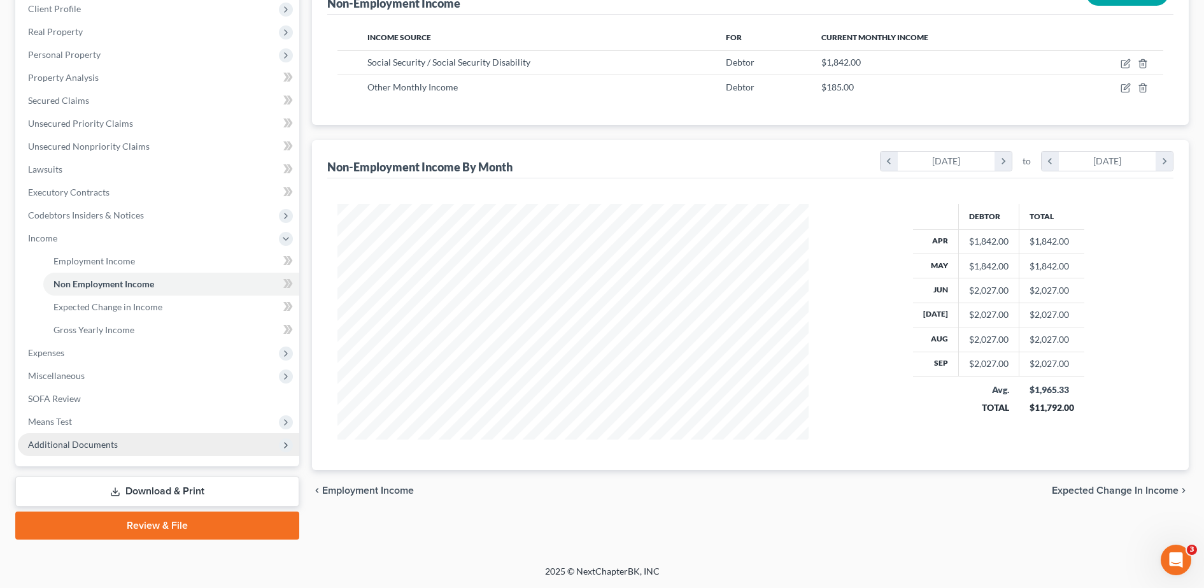
click at [165, 449] on span "Additional Documents" at bounding box center [158, 444] width 281 height 23
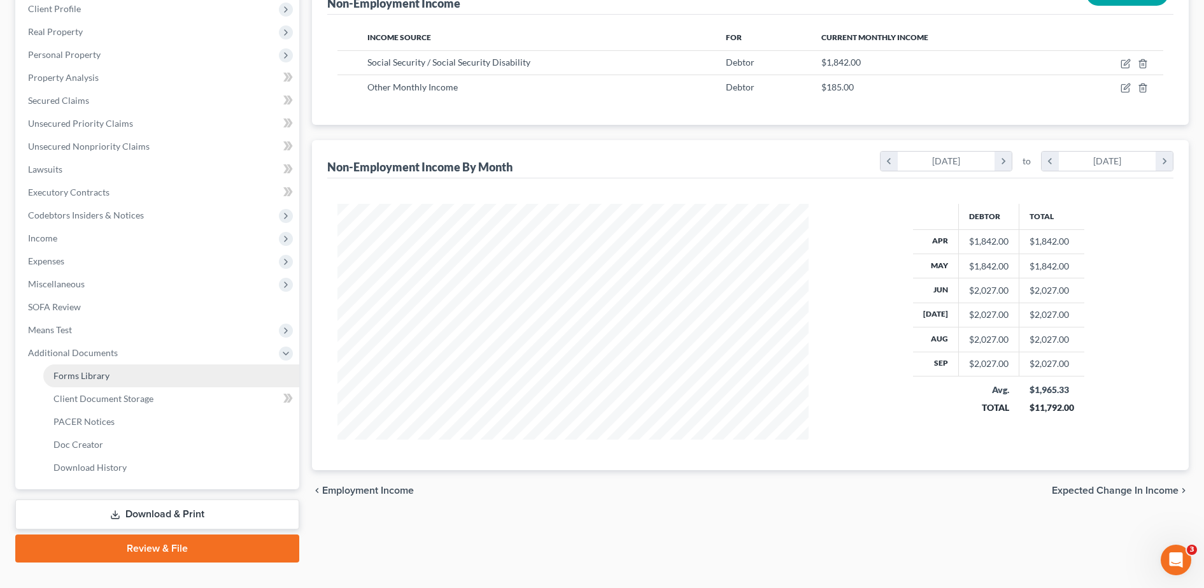
click at [141, 374] on link "Forms Library" at bounding box center [171, 375] width 256 height 23
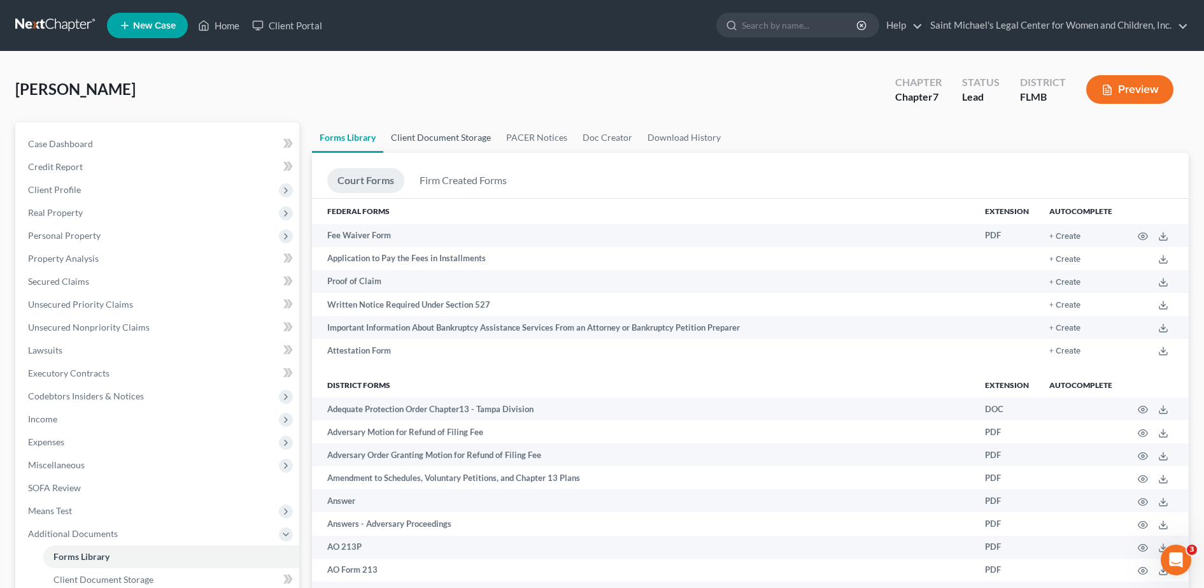
click at [464, 136] on link "Client Document Storage" at bounding box center [440, 137] width 115 height 31
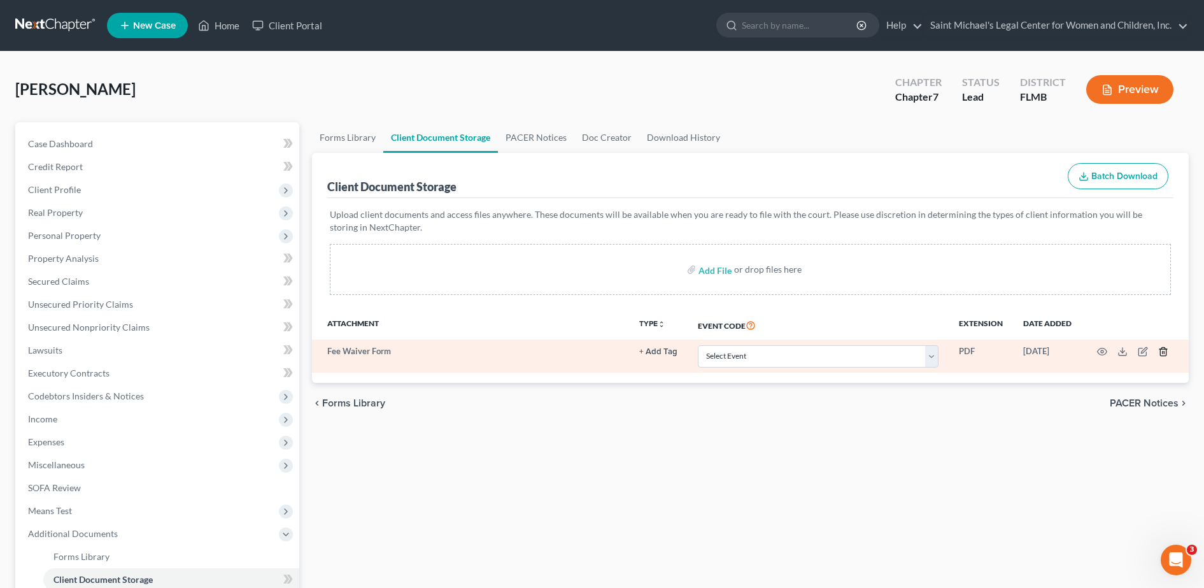
click at [1165, 346] on icon "button" at bounding box center [1163, 351] width 10 height 10
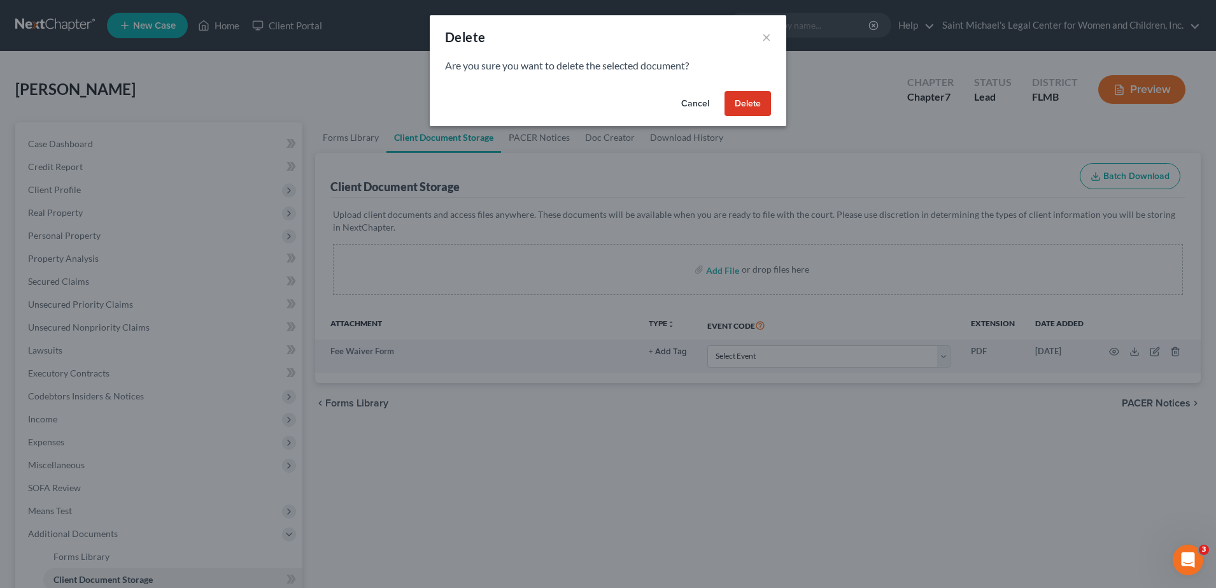
click at [772, 107] on div "Cancel Delete" at bounding box center [608, 106] width 357 height 41
click at [746, 106] on button "Delete" at bounding box center [748, 103] width 46 height 25
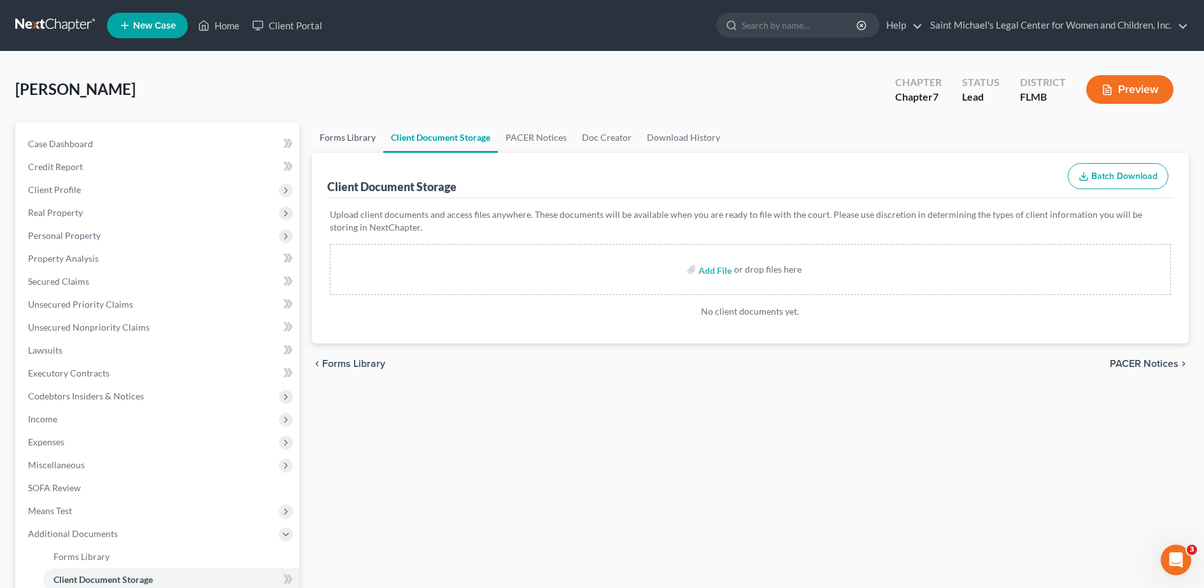
click at [360, 141] on link "Forms Library" at bounding box center [347, 137] width 71 height 31
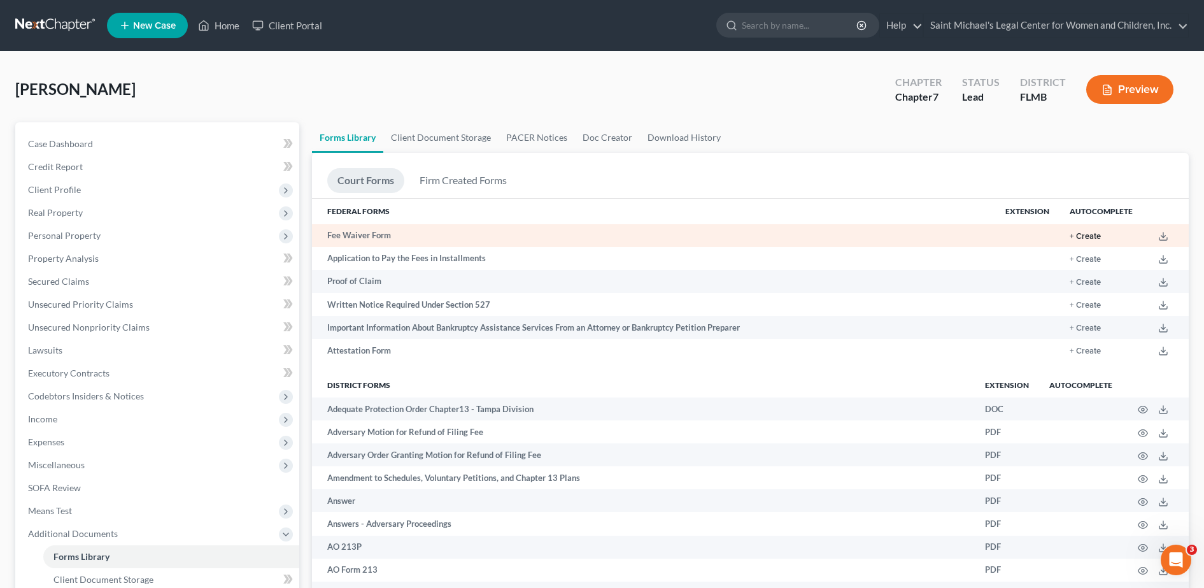
click at [1091, 232] on button "+ Create" at bounding box center [1085, 236] width 31 height 8
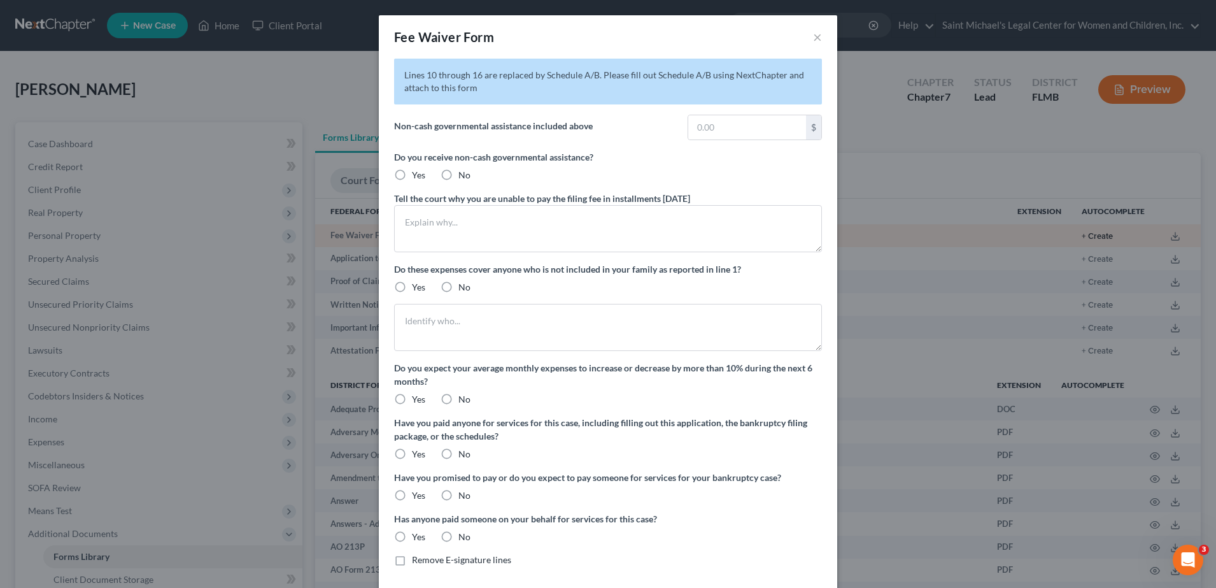
radio input "true"
type textarea "I live with relatives and I do not have disposable income after paying my share…"
radio input "true"
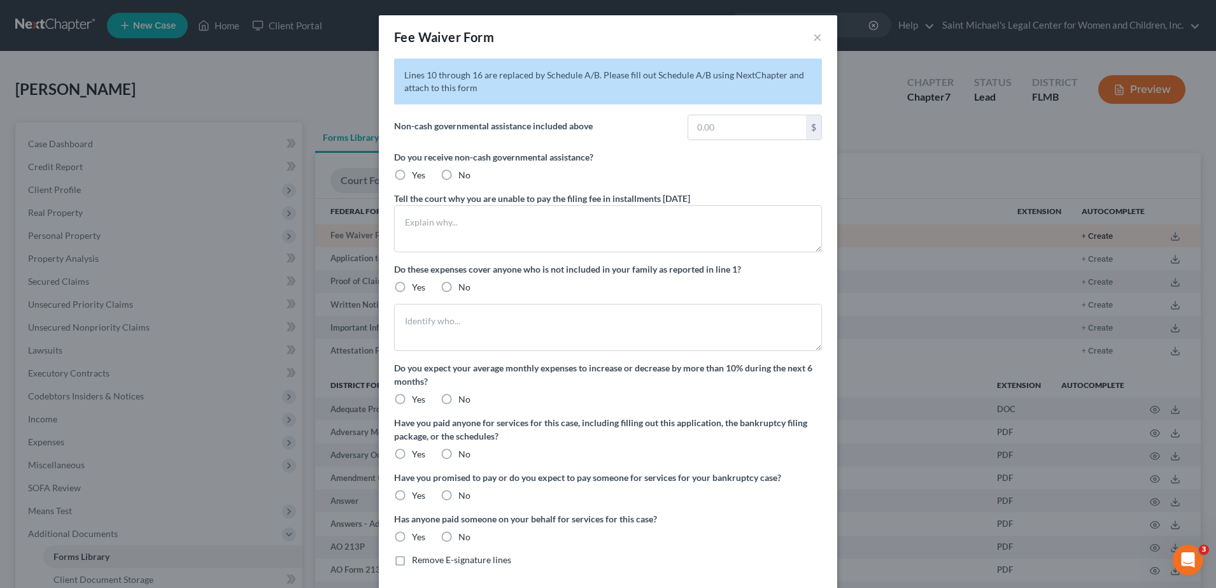
radio input "true"
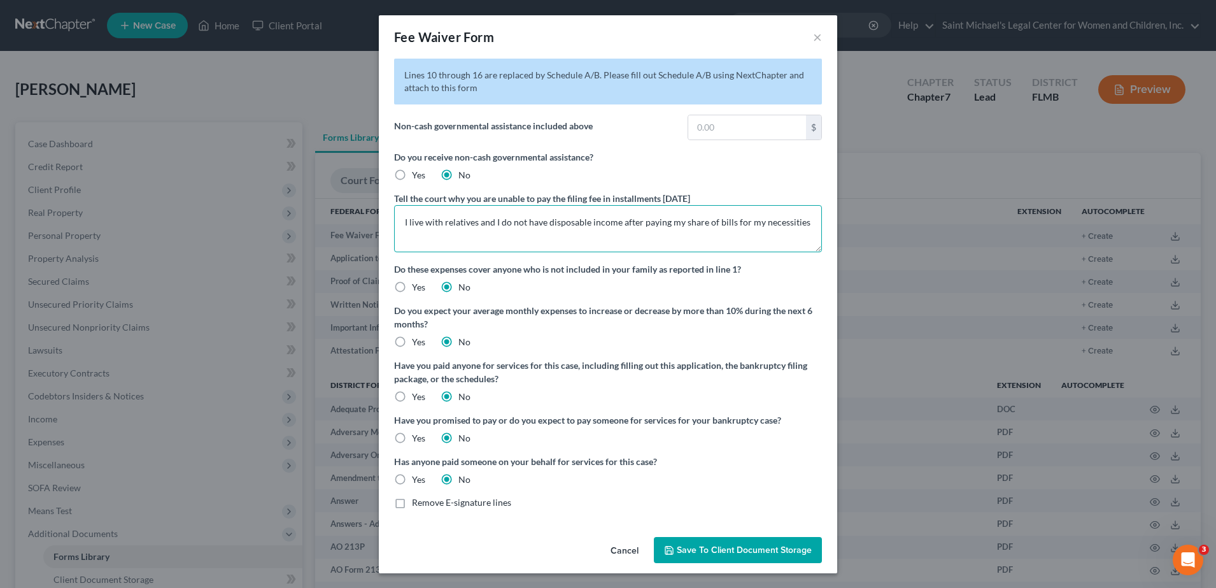
drag, startPoint x: 486, startPoint y: 222, endPoint x: 222, endPoint y: 233, distance: 265.1
click at [222, 233] on div "Fee Waiver Form × Lines 10 through 16 are replaced by Schedule A/B. Please fill…" at bounding box center [608, 294] width 1216 height 588
type textarea "I do not have disposable income after paying my share of bills for my necessiti…"
click at [464, 503] on span "Remove E-signature lines" at bounding box center [461, 502] width 99 height 11
click at [425, 503] on input "Remove E-signature lines" at bounding box center [421, 500] width 8 height 8
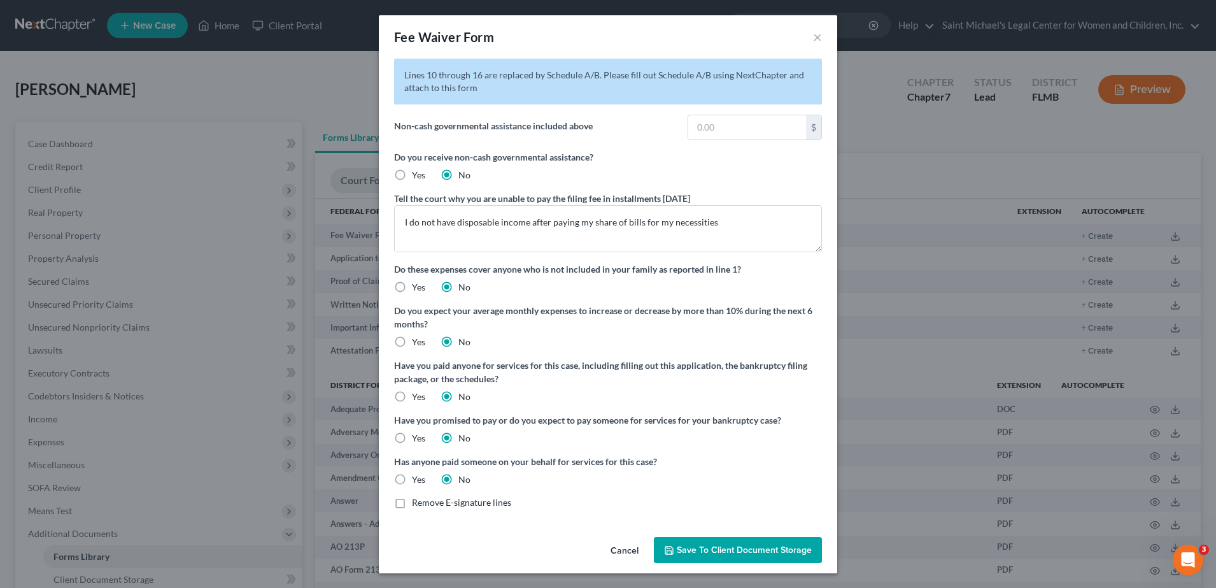
checkbox input "true"
click at [700, 537] on button "Save to Client Document Storage" at bounding box center [738, 550] width 168 height 27
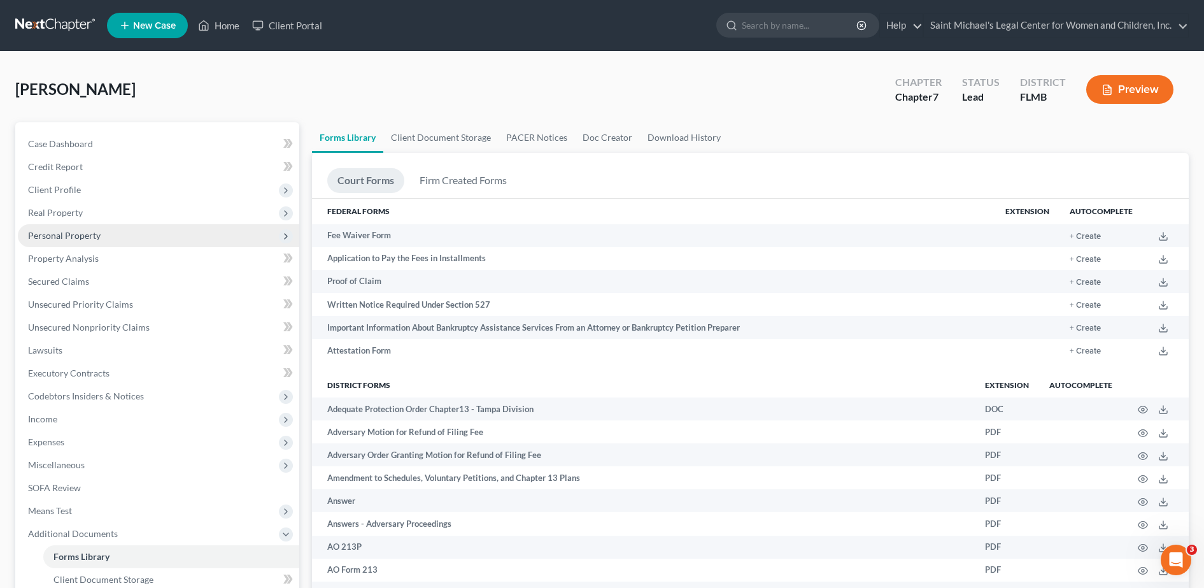
click at [129, 232] on span "Personal Property" at bounding box center [158, 235] width 281 height 23
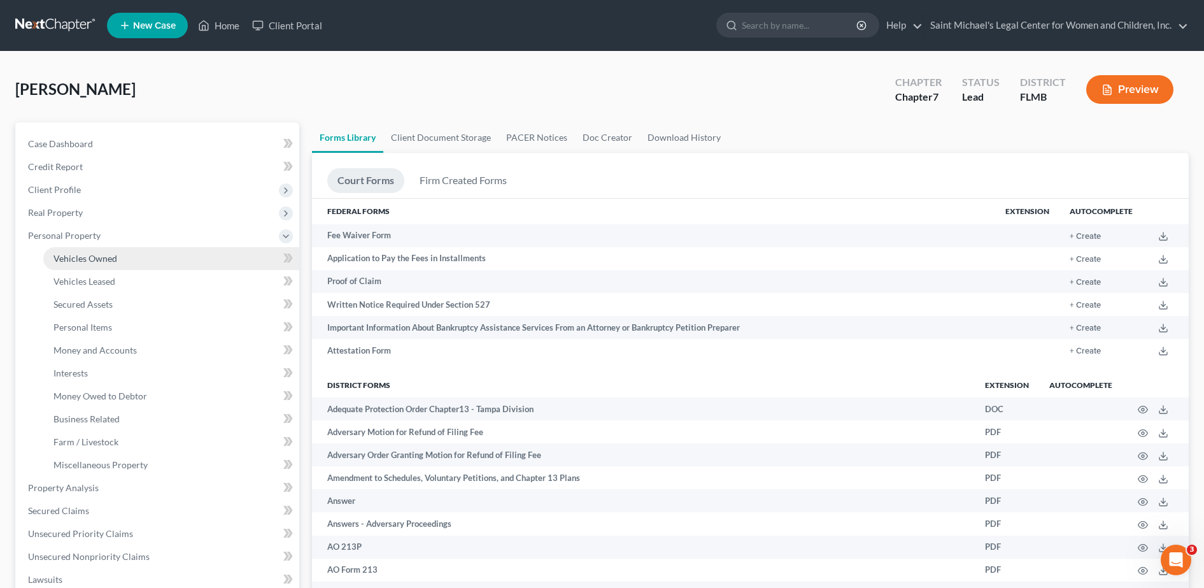
click at [129, 265] on link "Vehicles Owned" at bounding box center [171, 258] width 256 height 23
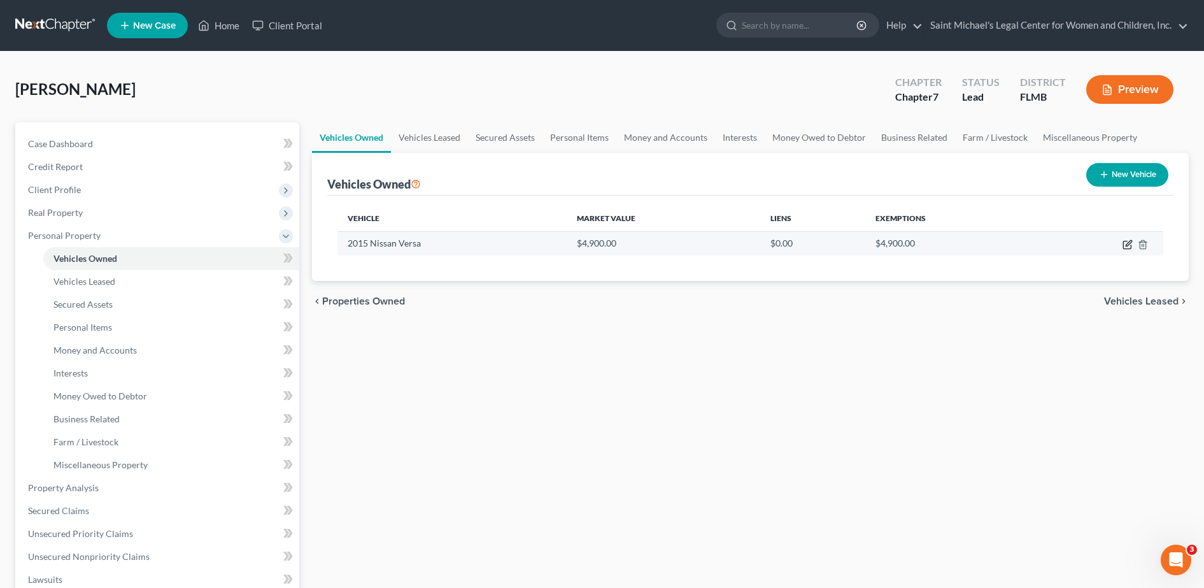
click at [1123, 243] on icon "button" at bounding box center [1127, 245] width 8 height 8
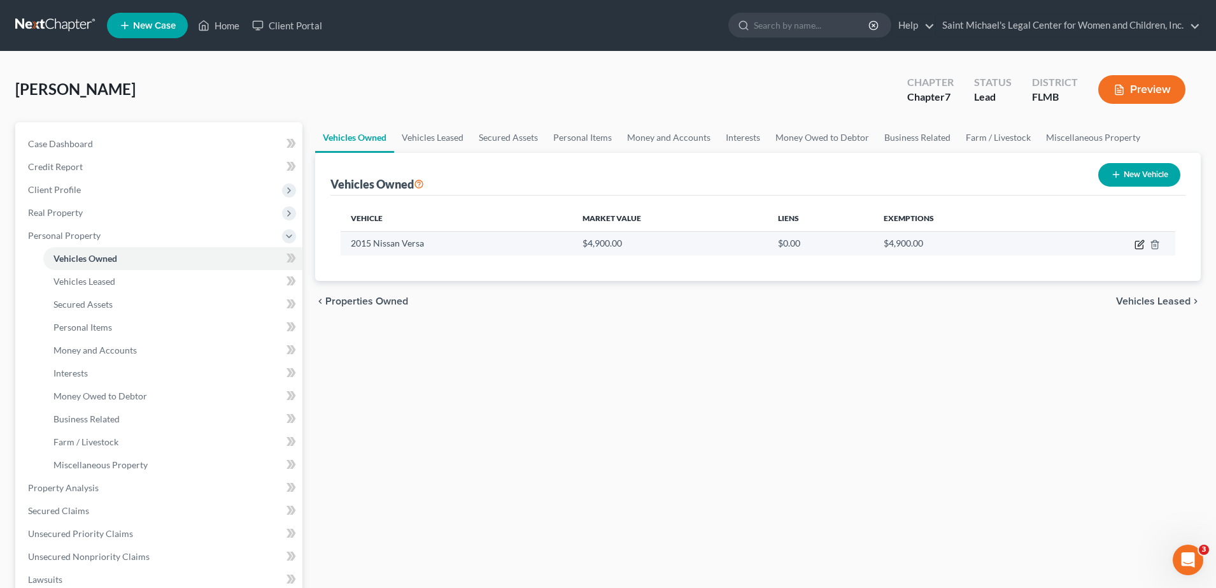
select select "0"
select select "11"
select select "2"
select select "0"
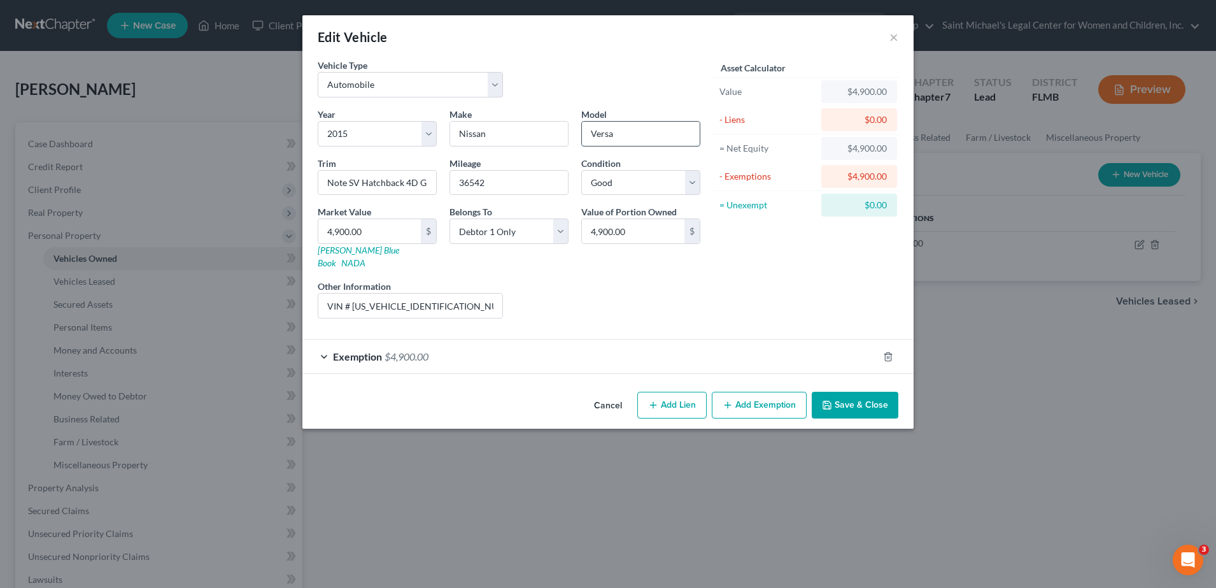
click at [646, 127] on input "Versa" at bounding box center [641, 134] width 118 height 24
click at [846, 392] on button "Save & Close" at bounding box center [855, 405] width 87 height 27
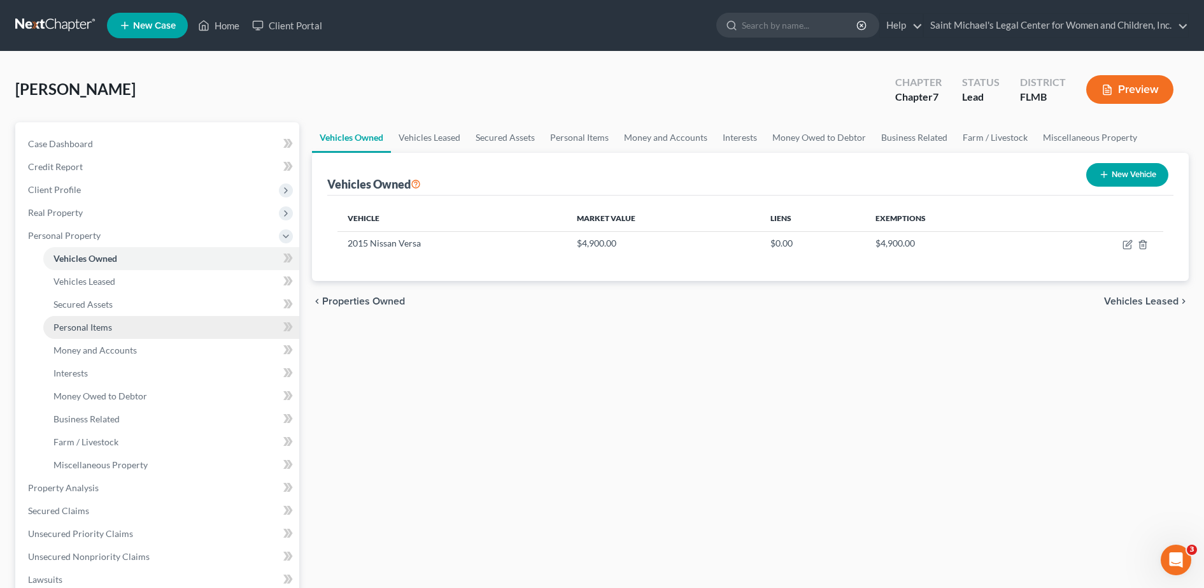
click at [122, 329] on link "Personal Items" at bounding box center [171, 327] width 256 height 23
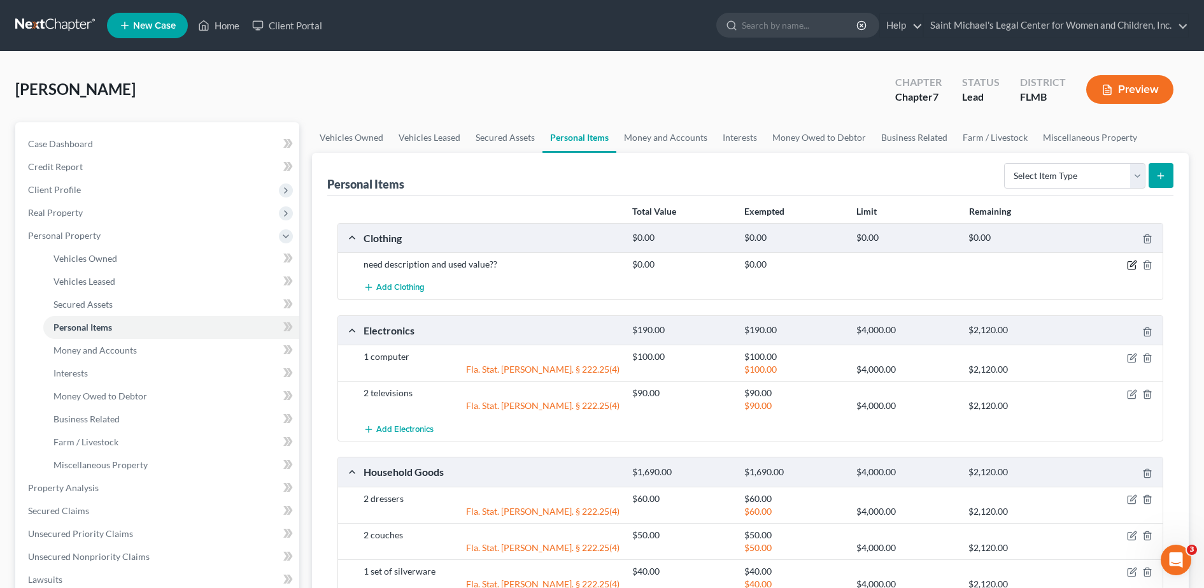
click at [1133, 264] on icon "button" at bounding box center [1132, 265] width 10 height 10
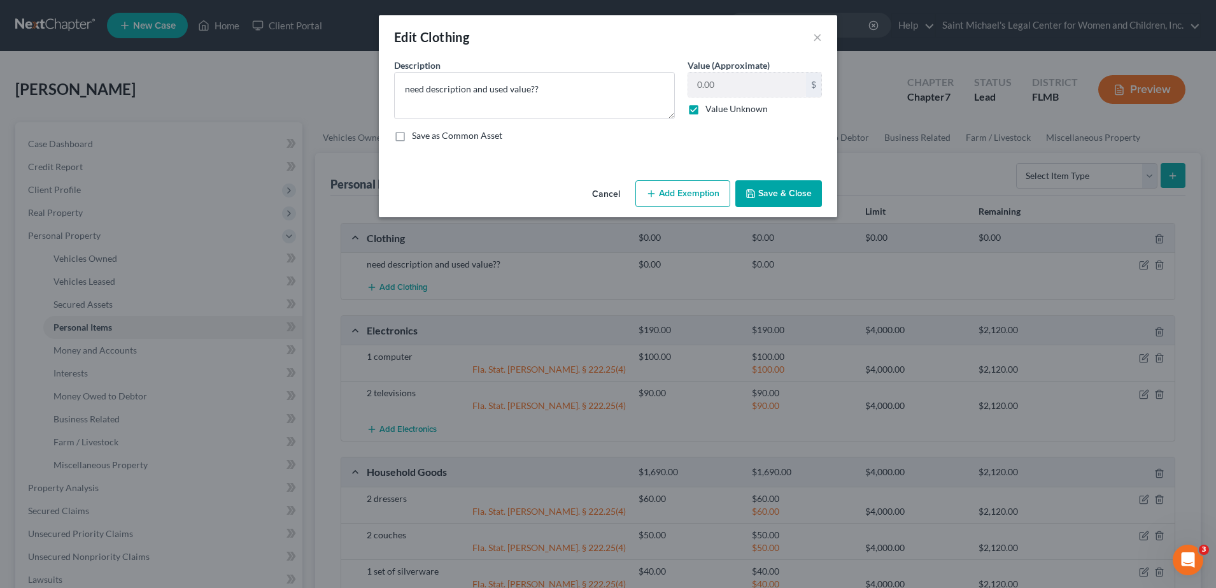
click at [705, 113] on label "Value Unknown" at bounding box center [736, 109] width 62 height 13
click at [711, 111] on input "Value Unknown" at bounding box center [715, 107] width 8 height 8
checkbox input "false"
drag, startPoint x: 583, startPoint y: 76, endPoint x: 220, endPoint y: 92, distance: 363.3
click at [220, 92] on div "Edit Clothing × An exemption set must first be selected from the Filing Informa…" at bounding box center [608, 294] width 1216 height 588
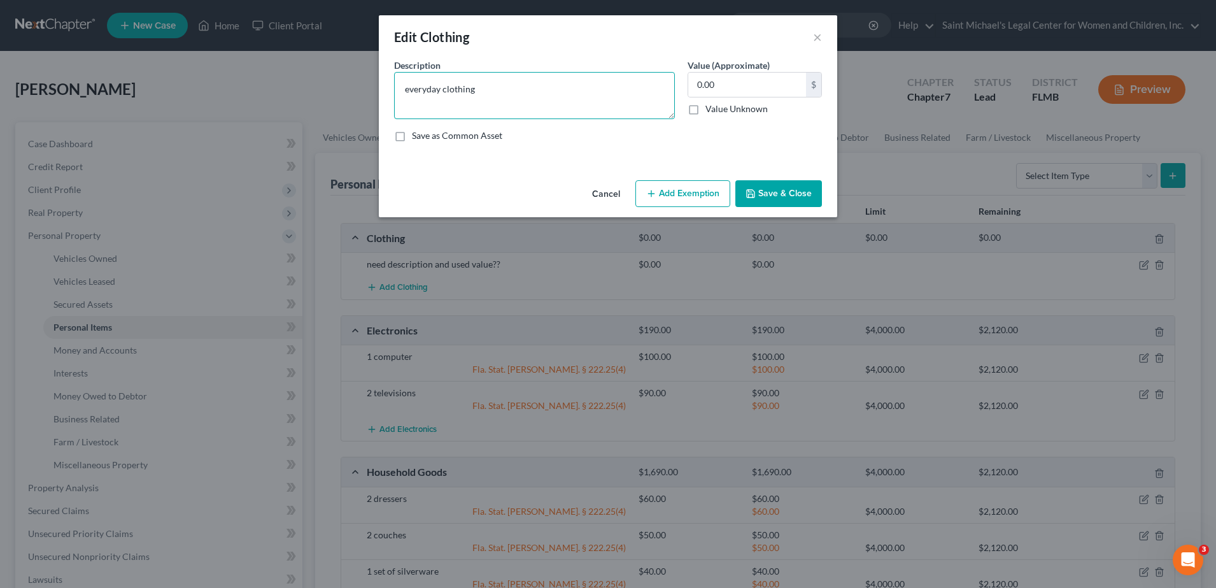
type textarea "everyday clothing"
type input "200"
click at [684, 203] on button "Add Exemption" at bounding box center [682, 193] width 95 height 27
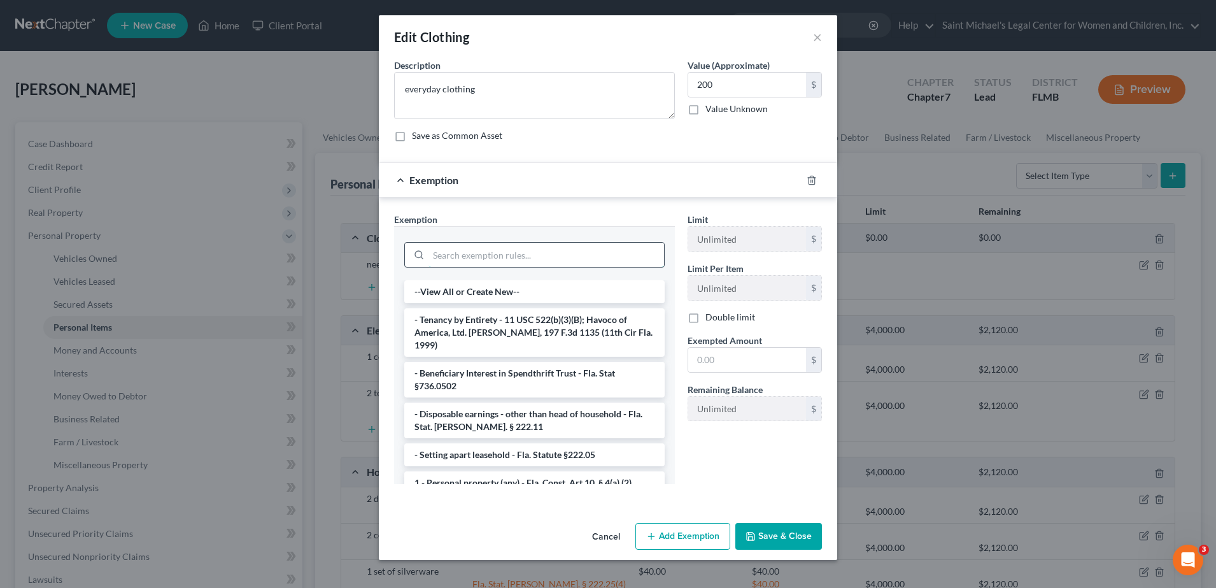
click at [542, 264] on input "search" at bounding box center [547, 255] width 236 height 24
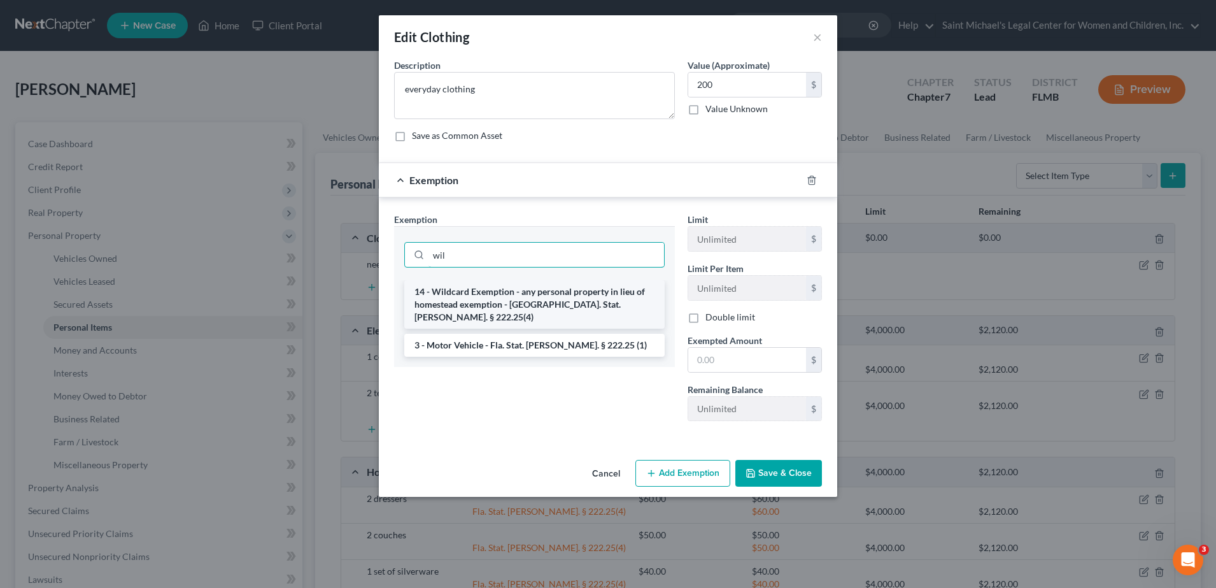
type input "wil"
click at [560, 313] on li "14 - Wildcard Exemption - any personal property in lieu of homestead exemption …" at bounding box center [534, 304] width 260 height 48
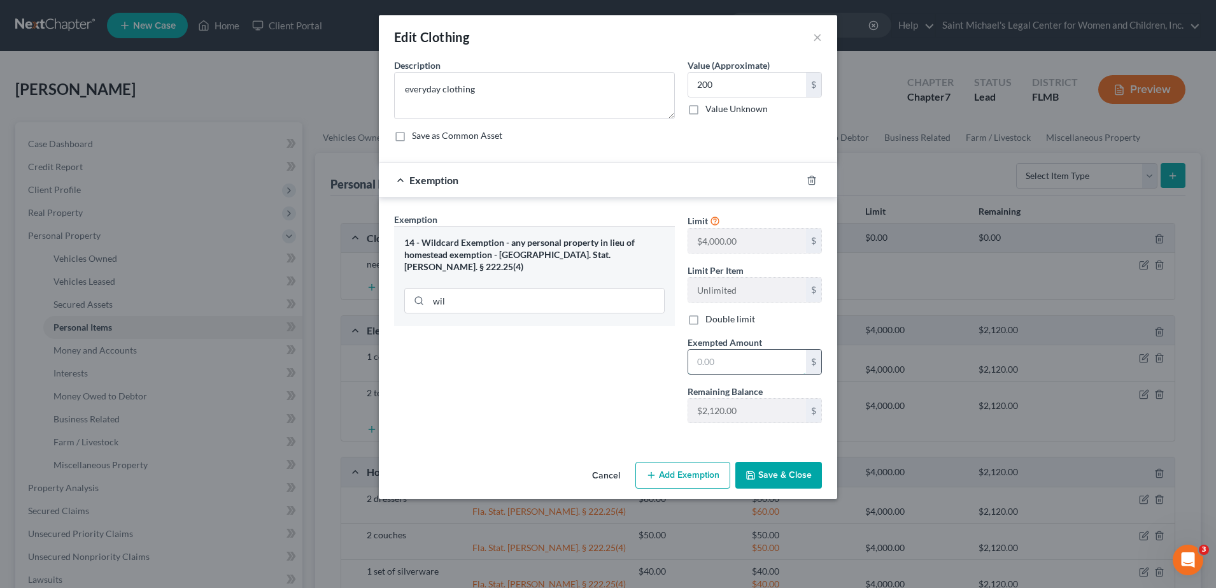
click at [745, 363] on input "text" at bounding box center [747, 362] width 118 height 24
type input "200"
click at [582, 381] on div "Exemption Set must be selected for CA. Exemption * 14 - Wildcard Exemption - an…" at bounding box center [535, 323] width 294 height 220
click at [732, 80] on input "200" at bounding box center [747, 85] width 118 height 24
type input "150"
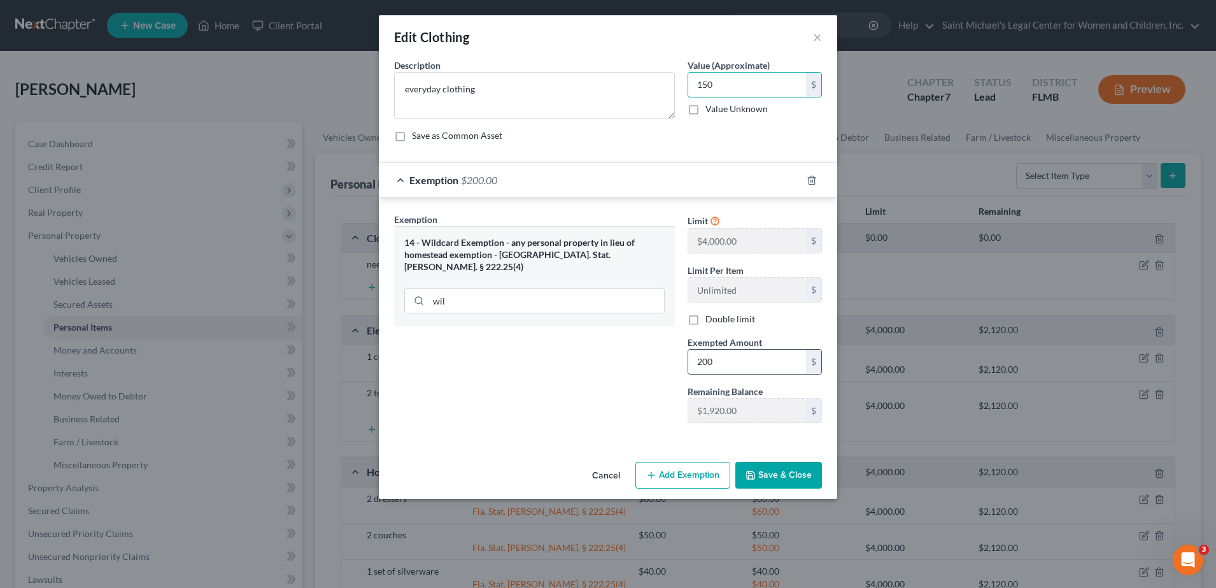
click at [736, 368] on input "200" at bounding box center [747, 362] width 118 height 24
type input "150"
click at [564, 389] on div "Exemption Set must be selected for CA. Exemption * 14 - Wildcard Exemption - an…" at bounding box center [535, 323] width 294 height 220
click at [760, 463] on button "Save & Close" at bounding box center [778, 475] width 87 height 27
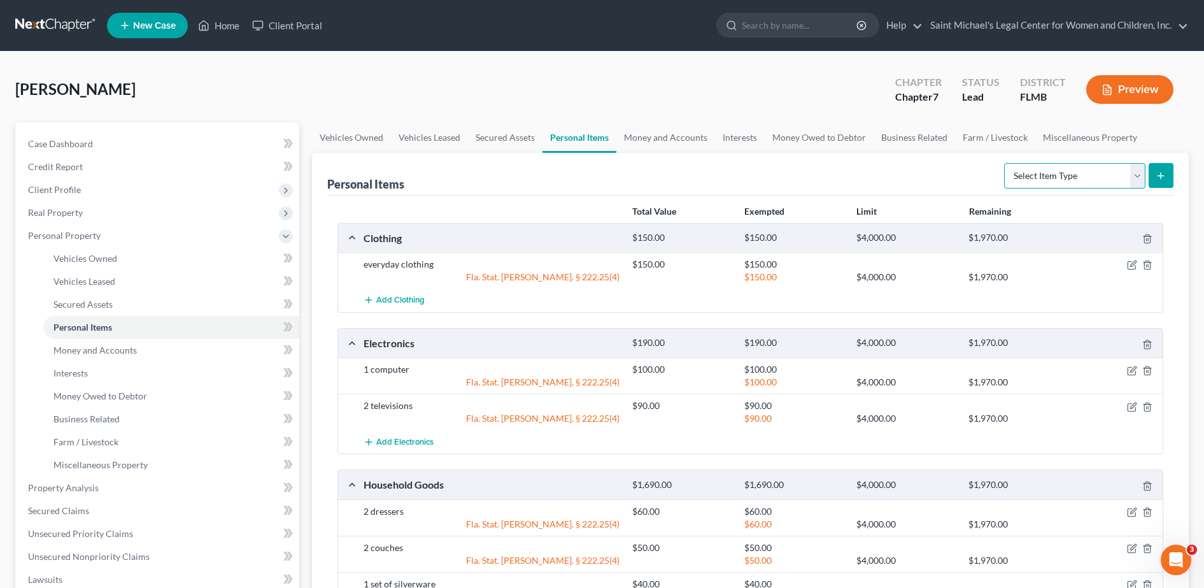
click at [1080, 172] on select "Select Item Type Clothing Collectibles Of Value Electronics Firearms Household …" at bounding box center [1074, 175] width 141 height 25
select select "jewelry"
click at [1005, 163] on select "Select Item Type Clothing Collectibles Of Value Electronics Firearms Household …" at bounding box center [1074, 175] width 141 height 25
click at [1159, 177] on icon "submit" at bounding box center [1161, 176] width 10 height 10
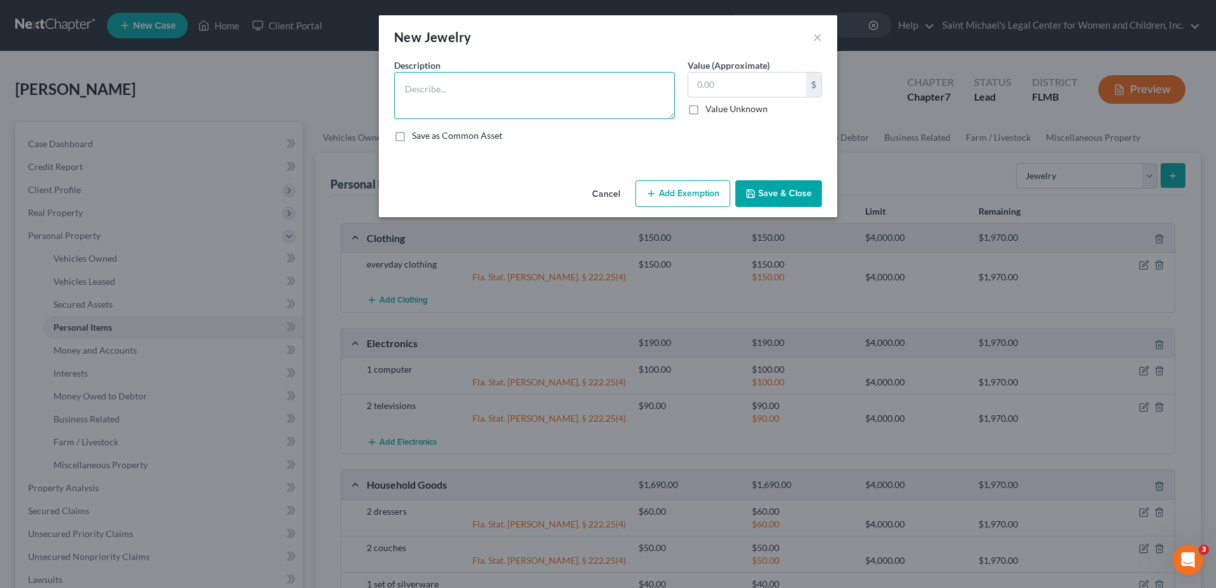
click at [483, 77] on textarea at bounding box center [534, 95] width 281 height 47
type textarea "costume jewelry"
type input "50"
click at [715, 194] on button "Add Exemption" at bounding box center [682, 193] width 95 height 27
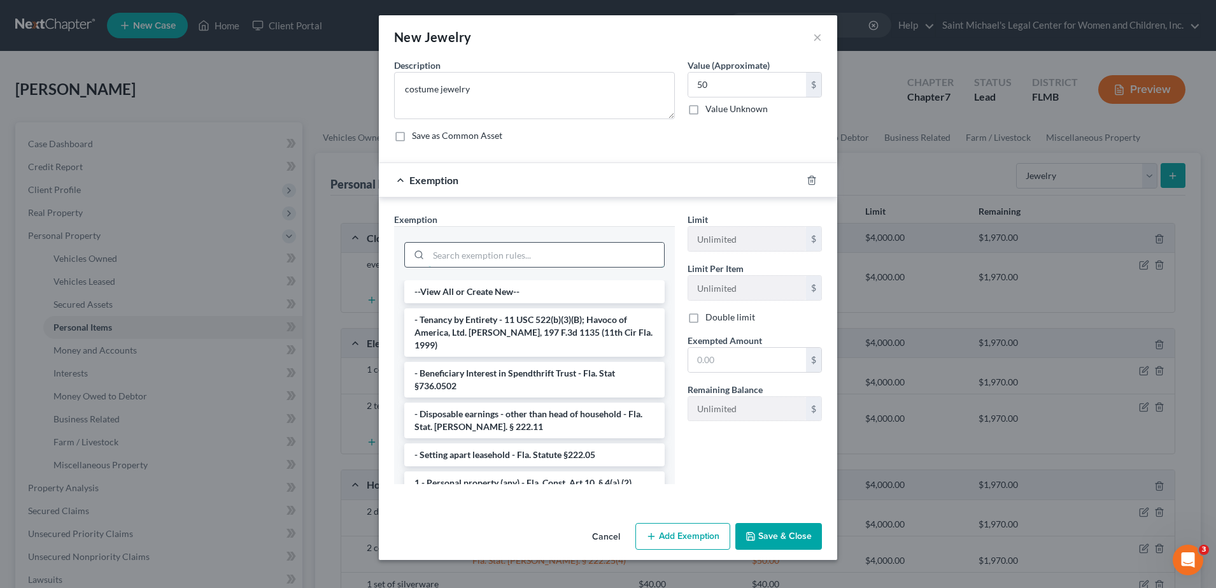
click at [544, 254] on input "search" at bounding box center [547, 255] width 236 height 24
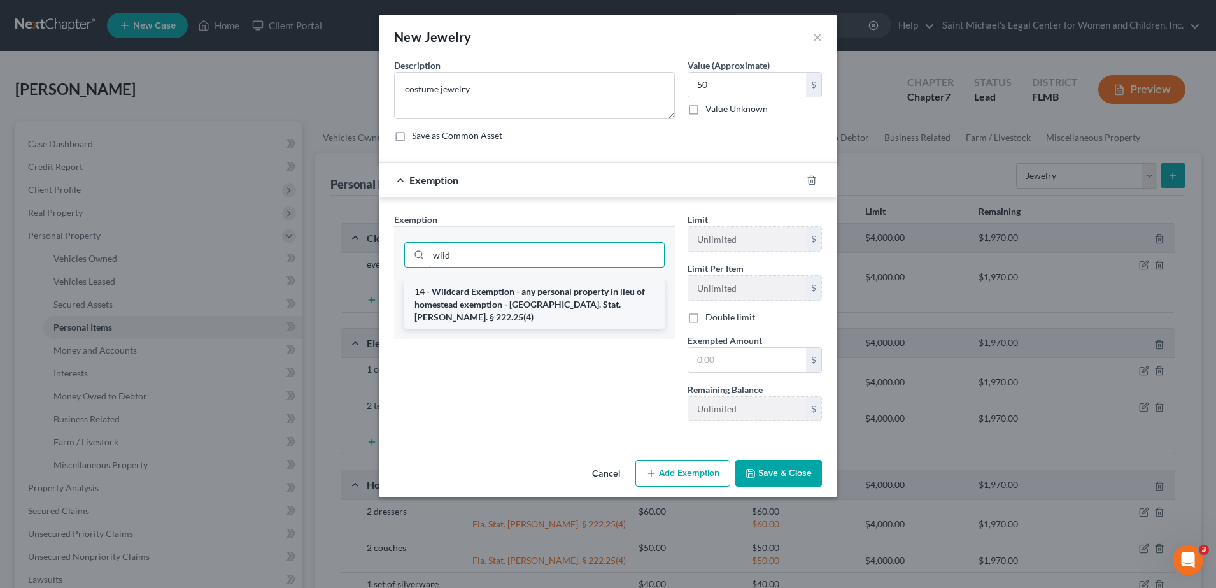
type input "wild"
click at [554, 301] on li "14 - Wildcard Exemption - any personal property in lieu of homestead exemption …" at bounding box center [534, 304] width 260 height 48
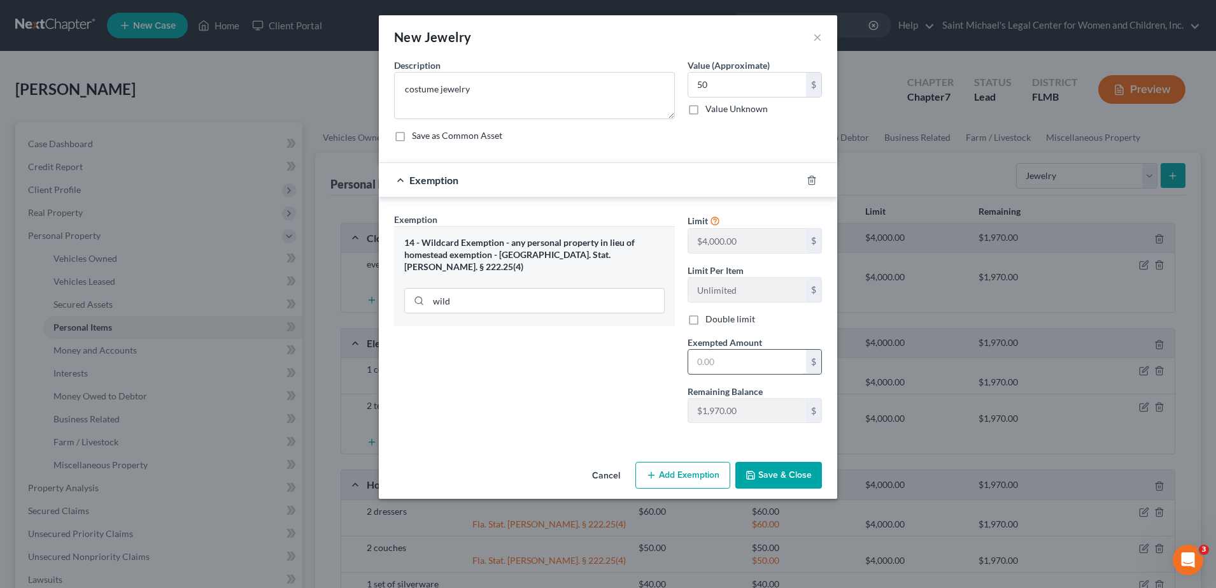
click at [735, 358] on input "text" at bounding box center [747, 362] width 118 height 24
type input "50"
click at [787, 474] on button "Save & Close" at bounding box center [778, 475] width 87 height 27
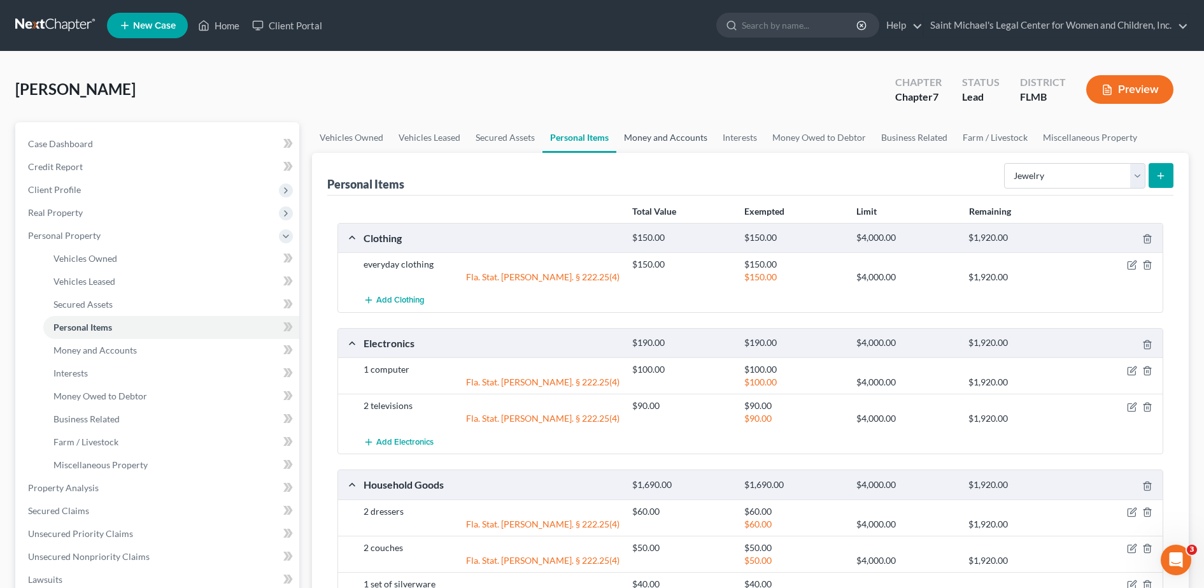
click at [681, 137] on link "Money and Accounts" at bounding box center [665, 137] width 99 height 31
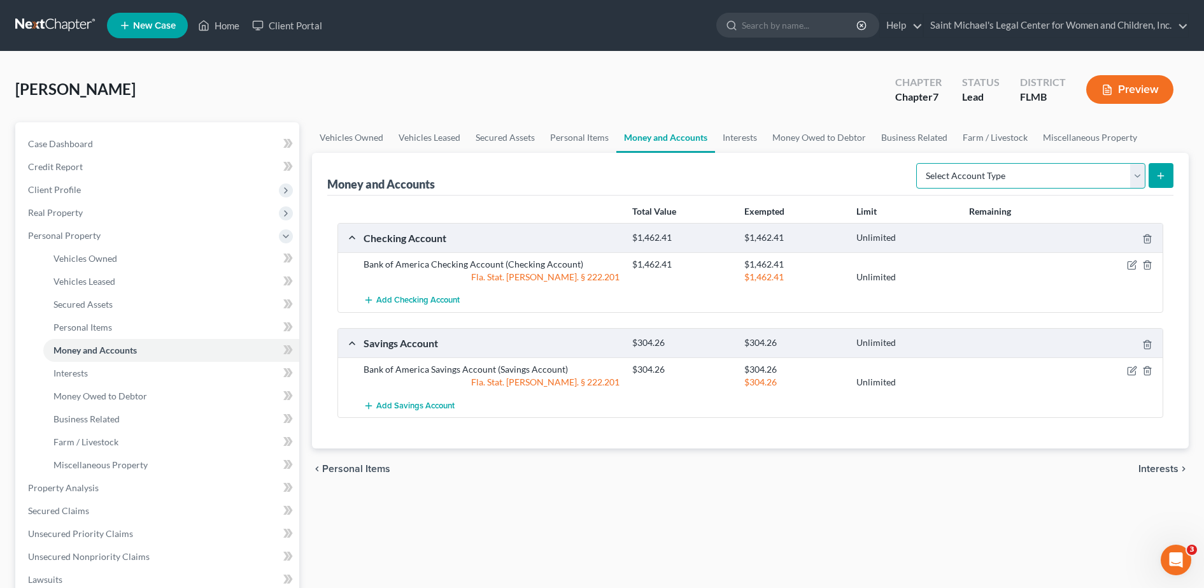
click at [1101, 171] on select "Select Account Type Brokerage Cash on Hand Certificates of Deposit Checking Acc…" at bounding box center [1030, 175] width 229 height 25
select select "cash_on_hand"
click at [919, 163] on select "Select Account Type Brokerage Cash on Hand Certificates of Deposit Checking Acc…" at bounding box center [1030, 175] width 229 height 25
click at [1175, 171] on div "Money and Accounts Select Account Type Brokerage Cash on Hand Certificates of D…" at bounding box center [750, 300] width 877 height 295
click at [1165, 174] on icon "submit" at bounding box center [1161, 176] width 10 height 10
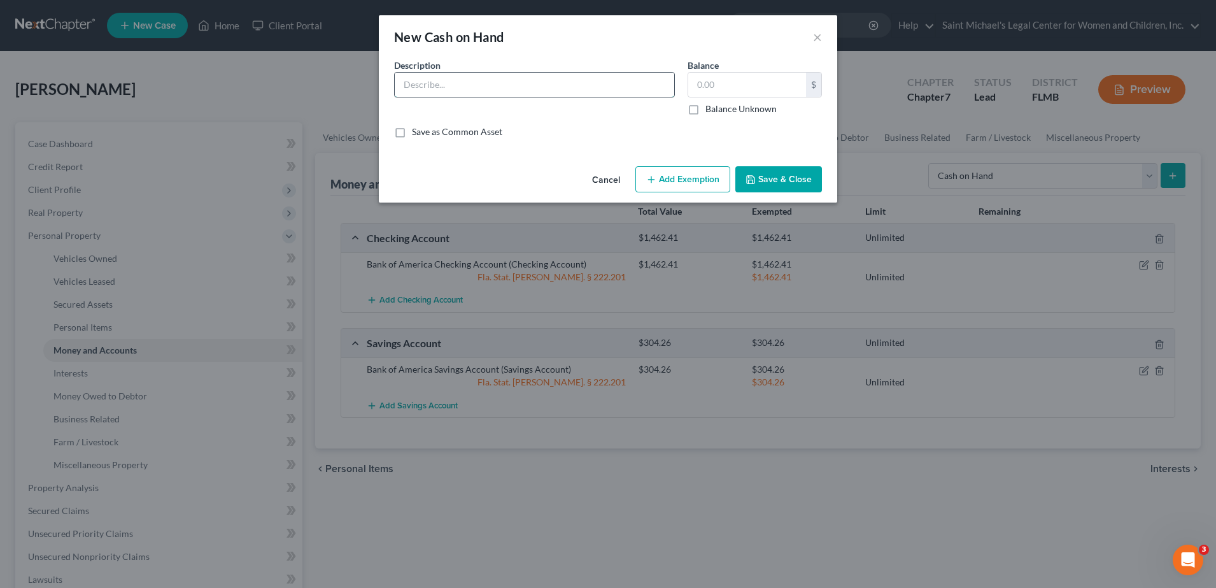
click at [427, 94] on input "text" at bounding box center [535, 85] width 280 height 24
type input "Cash"
type input "20"
click at [690, 178] on button "Add Exemption" at bounding box center [682, 179] width 95 height 27
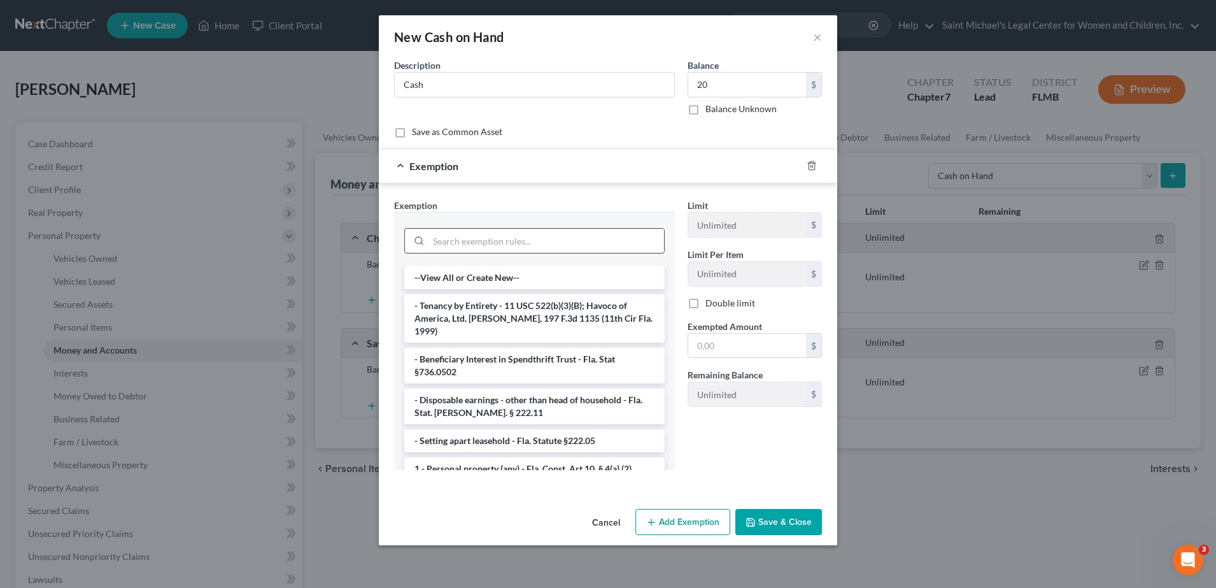
click at [562, 235] on input "search" at bounding box center [547, 241] width 236 height 24
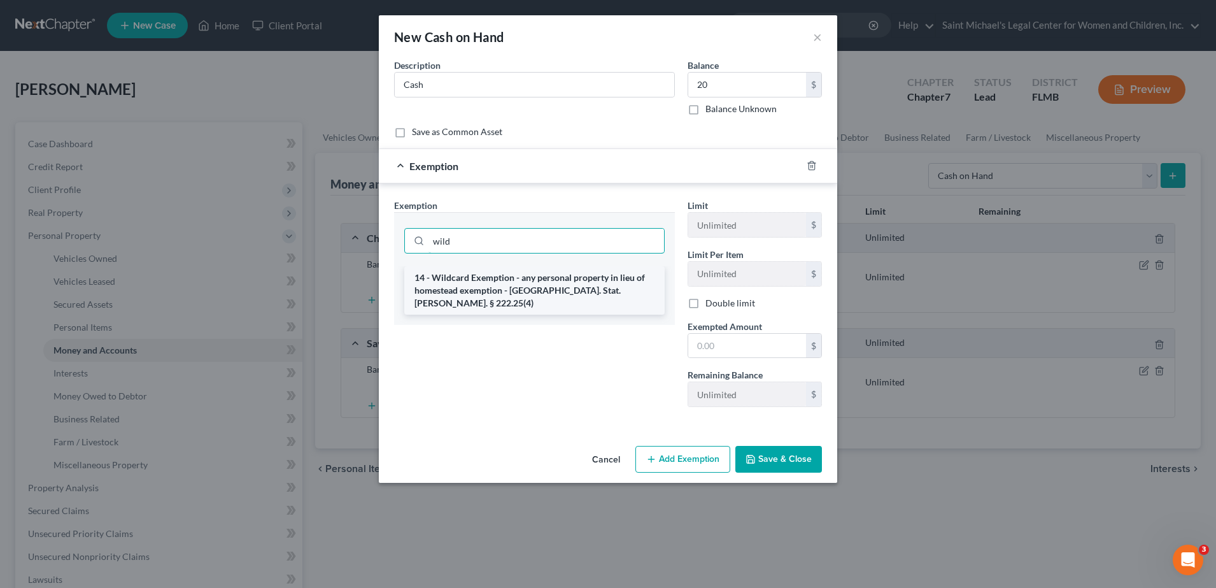
type input "wild"
click at [567, 280] on li "14 - Wildcard Exemption - any personal property in lieu of homestead exemption …" at bounding box center [534, 290] width 260 height 48
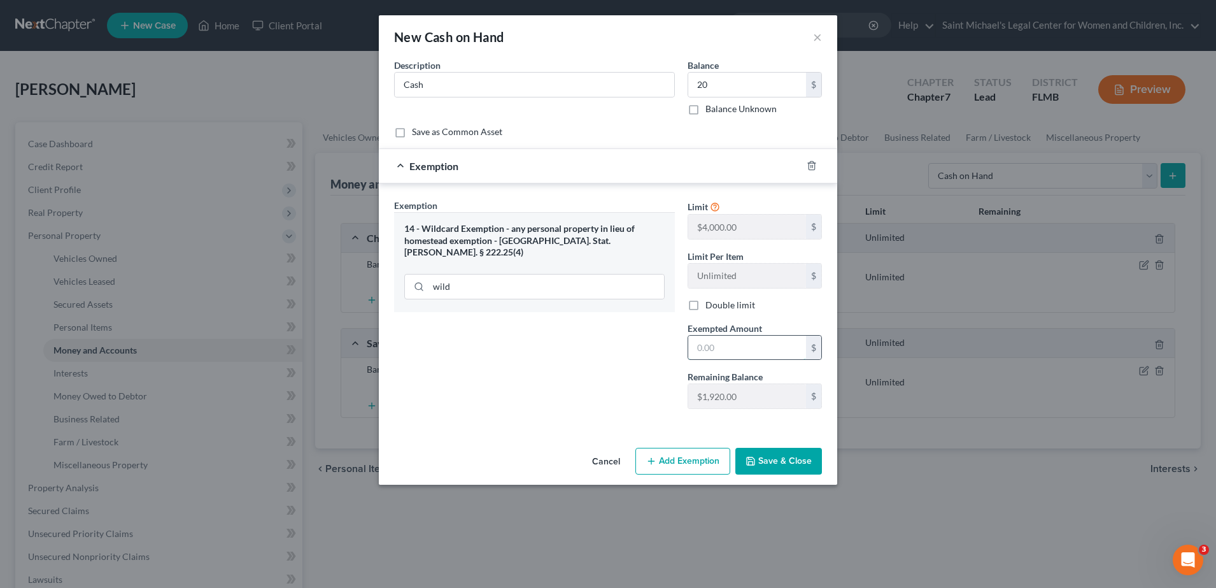
click at [726, 354] on input "text" at bounding box center [747, 348] width 118 height 24
type input "20"
click at [578, 367] on div "Exemption Set must be selected for CA. Exemption * 14 - Wildcard Exemption - an…" at bounding box center [535, 309] width 294 height 220
click at [764, 460] on button "Save & Close" at bounding box center [778, 461] width 87 height 27
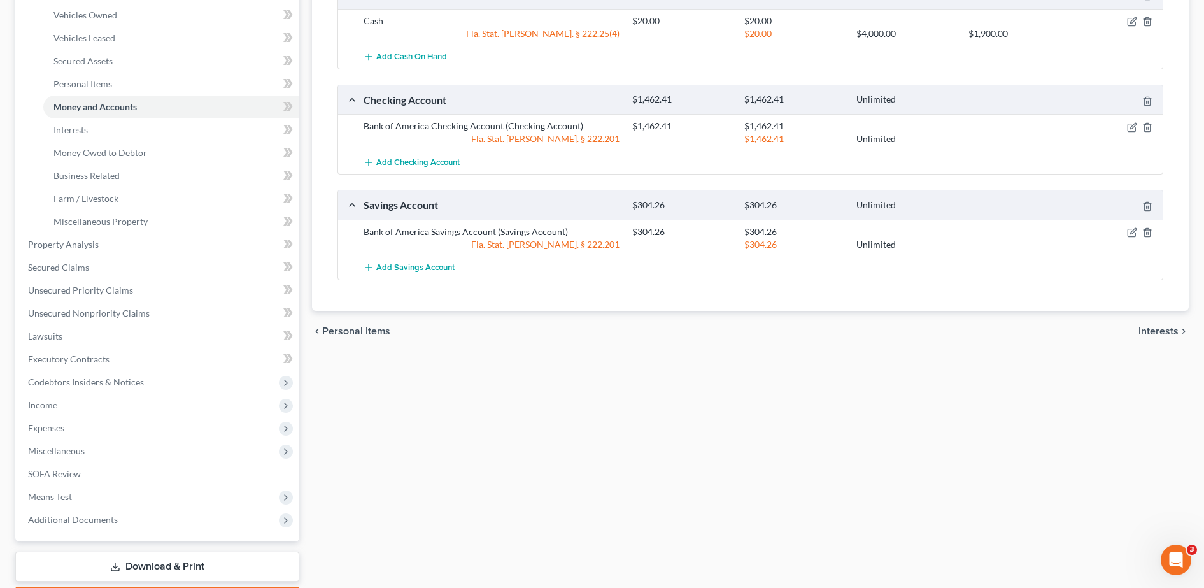
scroll to position [243, 0]
click at [170, 314] on link "Unsecured Nonpriority Claims" at bounding box center [158, 313] width 281 height 23
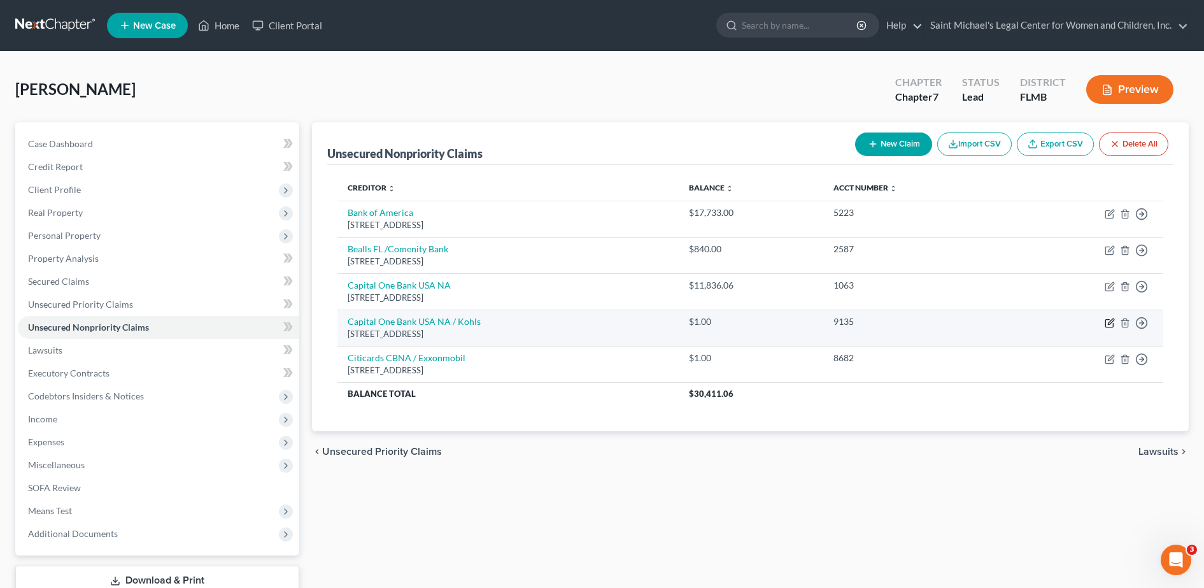
click at [1107, 325] on icon "button" at bounding box center [1110, 323] width 10 height 10
select select "46"
select select "2"
select select "0"
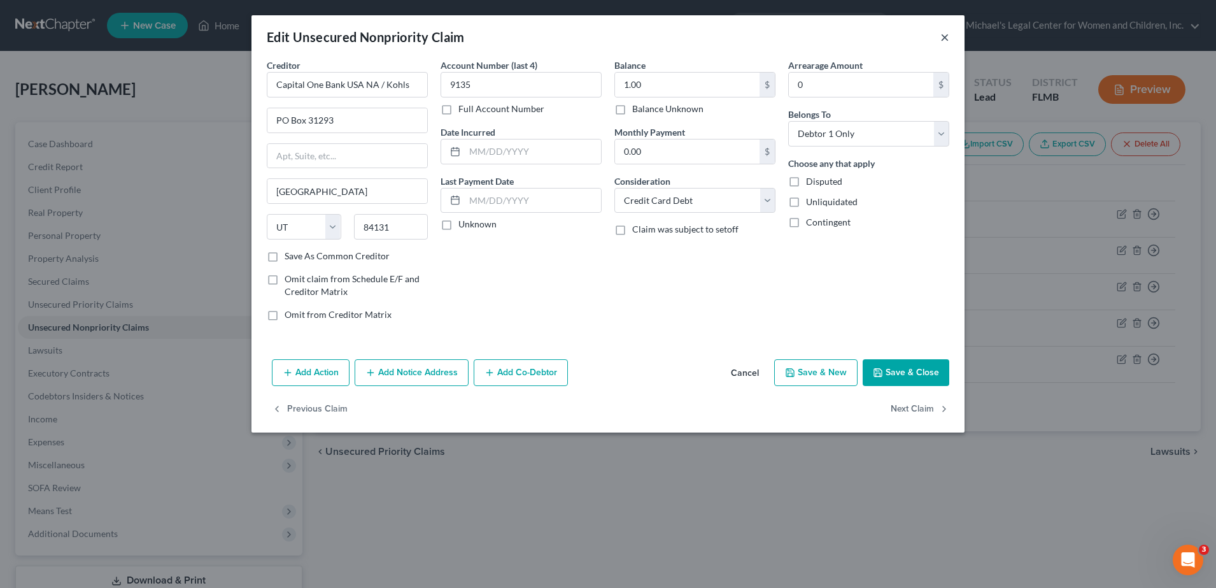
click at [944, 34] on button "×" at bounding box center [944, 36] width 9 height 15
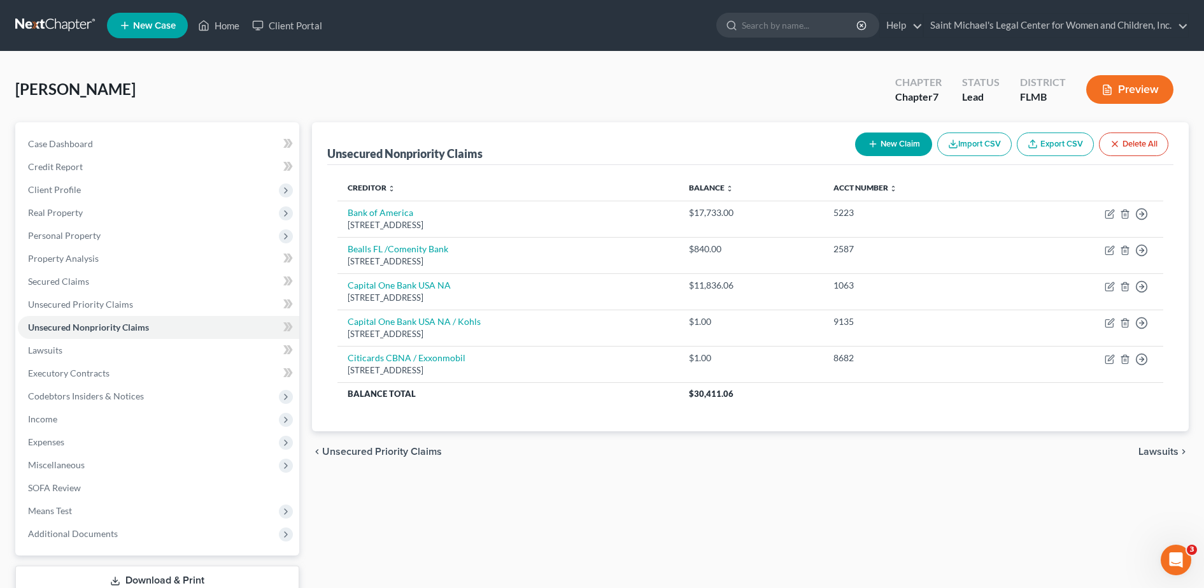
scroll to position [89, 0]
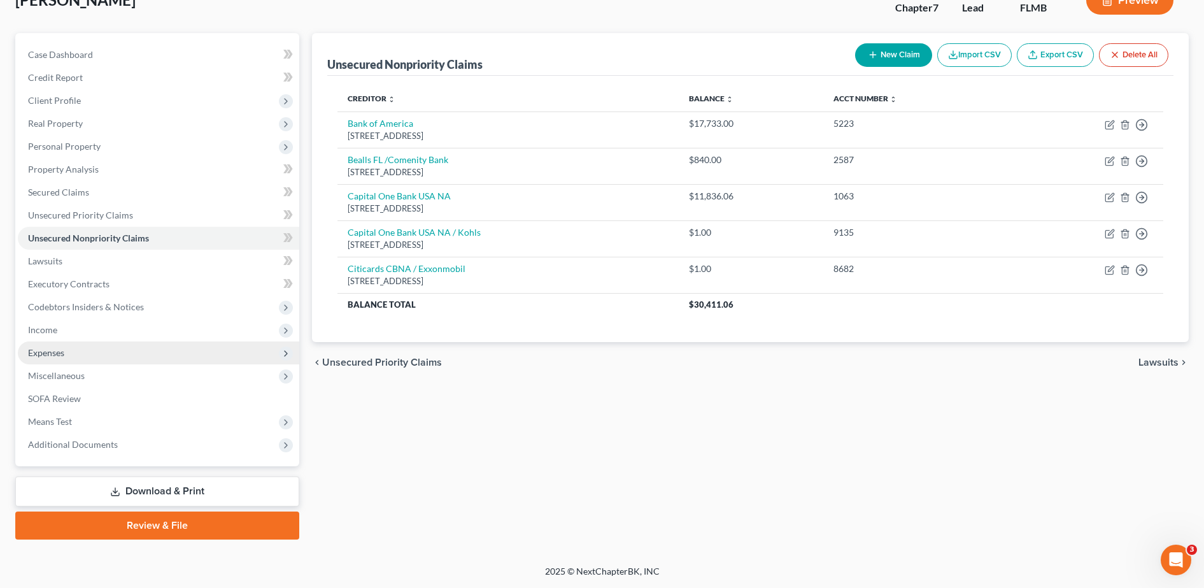
click at [108, 354] on span "Expenses" at bounding box center [158, 352] width 281 height 23
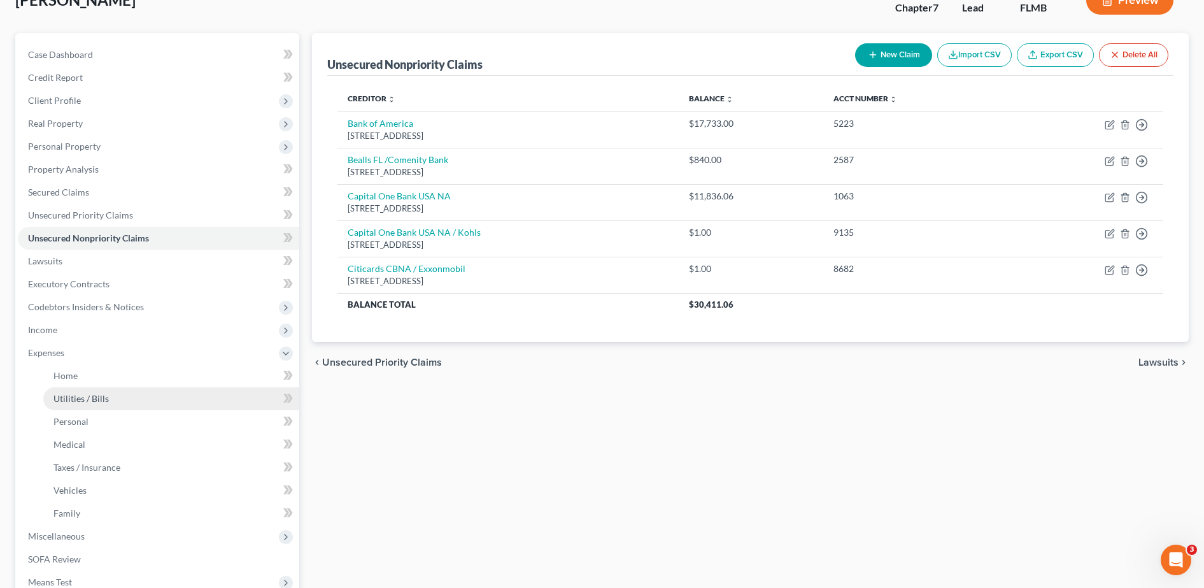
click at [124, 405] on link "Utilities / Bills" at bounding box center [171, 398] width 256 height 23
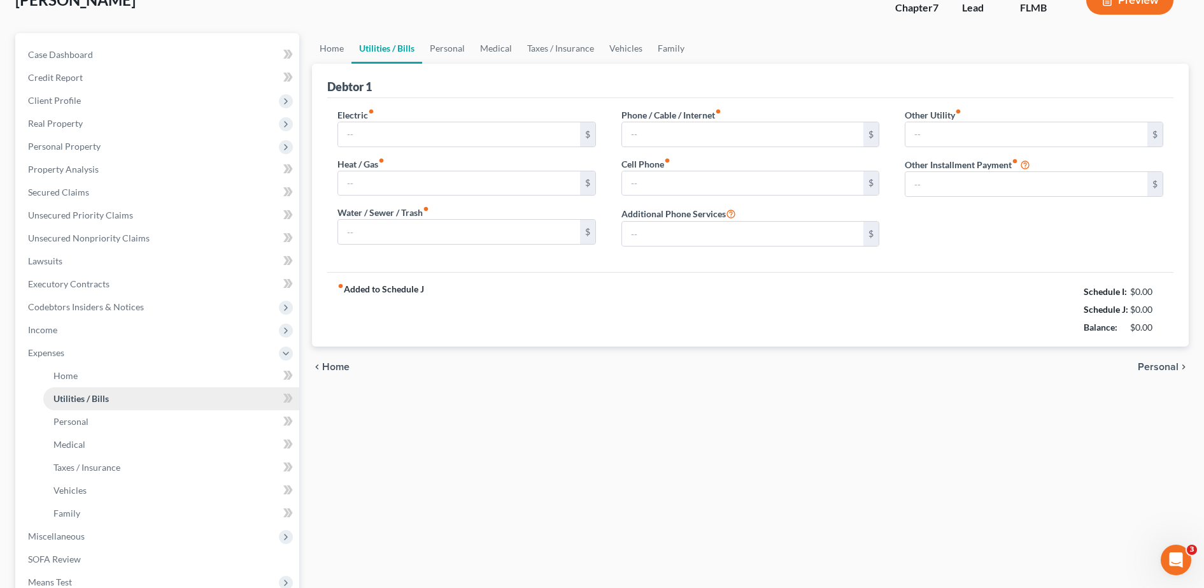
type input "143.00"
type input "0.00"
type input "25.00"
type input "0.00"
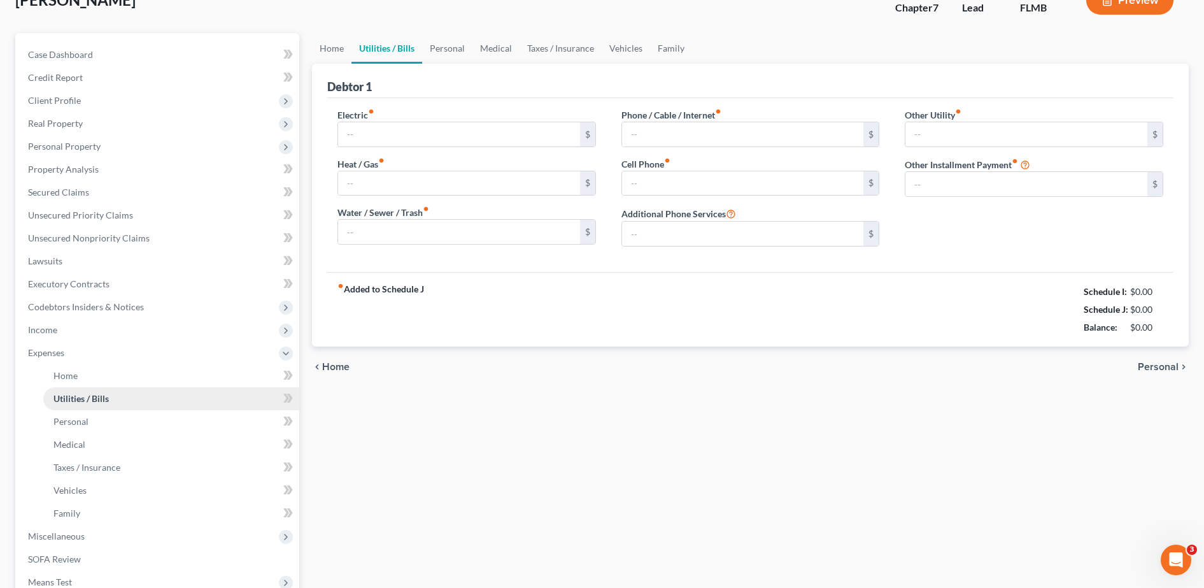
type input "0.00"
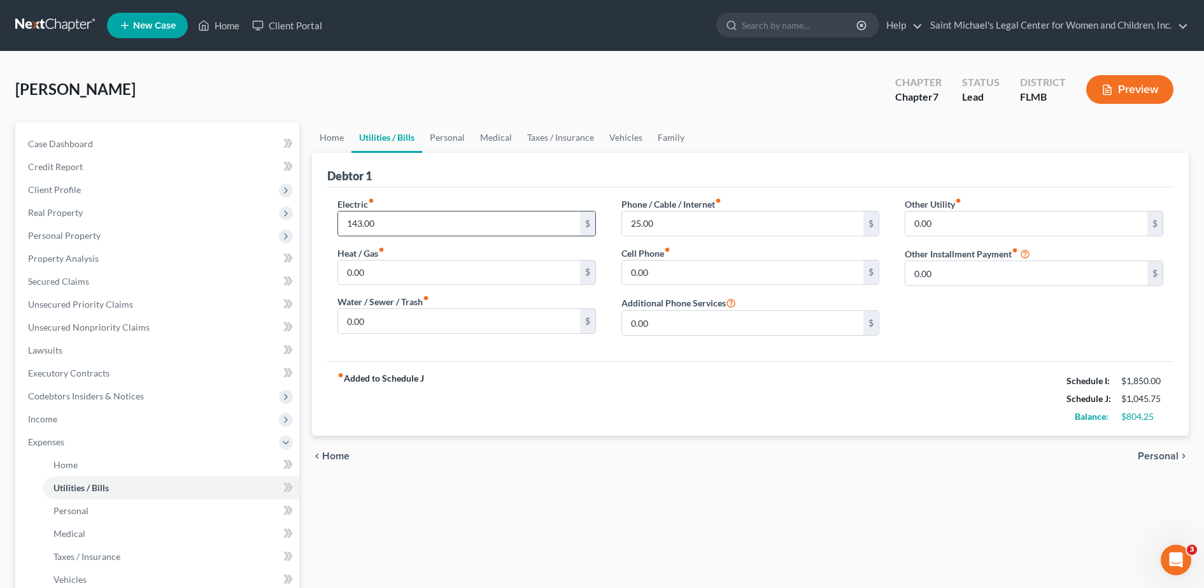
click at [393, 216] on input "143.00" at bounding box center [459, 223] width 242 height 24
type input "178"
click at [451, 136] on link "Personal" at bounding box center [447, 137] width 50 height 31
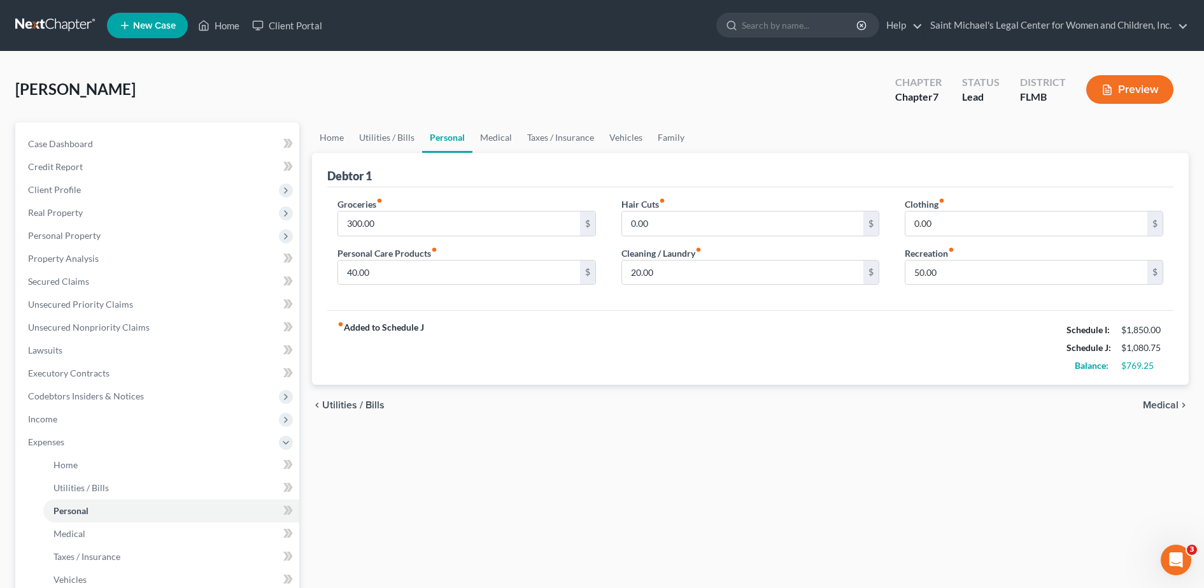
click at [439, 209] on div "Groceries fiber_manual_record 300.00 $" at bounding box center [466, 216] width 259 height 39
click at [437, 217] on input "300.00" at bounding box center [459, 223] width 242 height 24
click at [678, 268] on input "20.00" at bounding box center [743, 272] width 242 height 24
type input "0"
click at [406, 218] on input "300.00" at bounding box center [459, 223] width 242 height 24
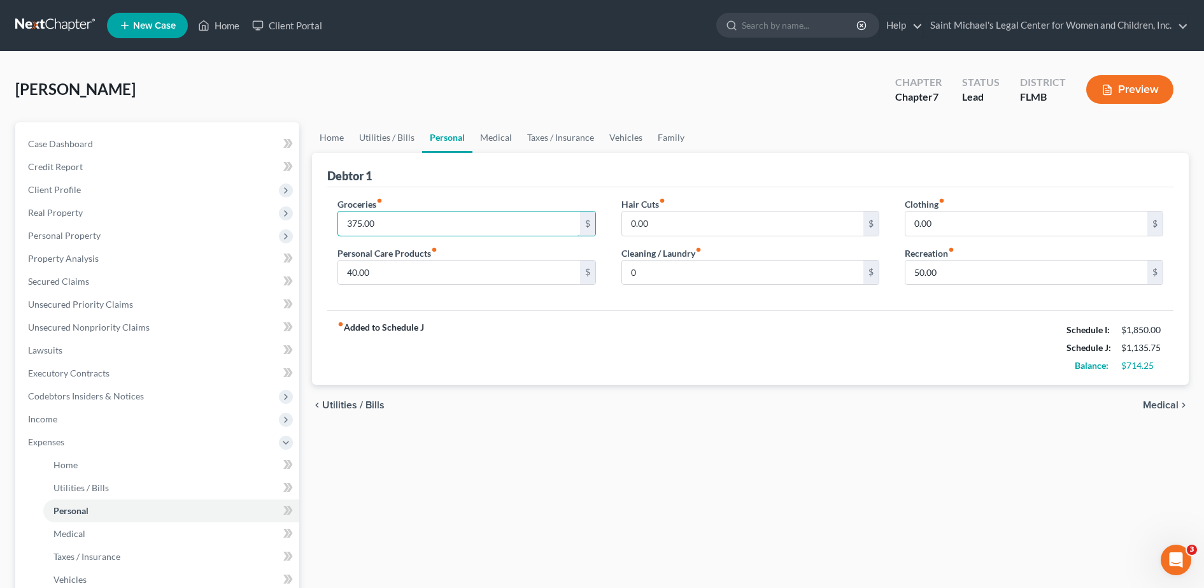
type input "375.00"
click at [684, 213] on input "0.00" at bounding box center [743, 223] width 242 height 24
type input "80"
click at [467, 278] on input "40.00" at bounding box center [459, 272] width 242 height 24
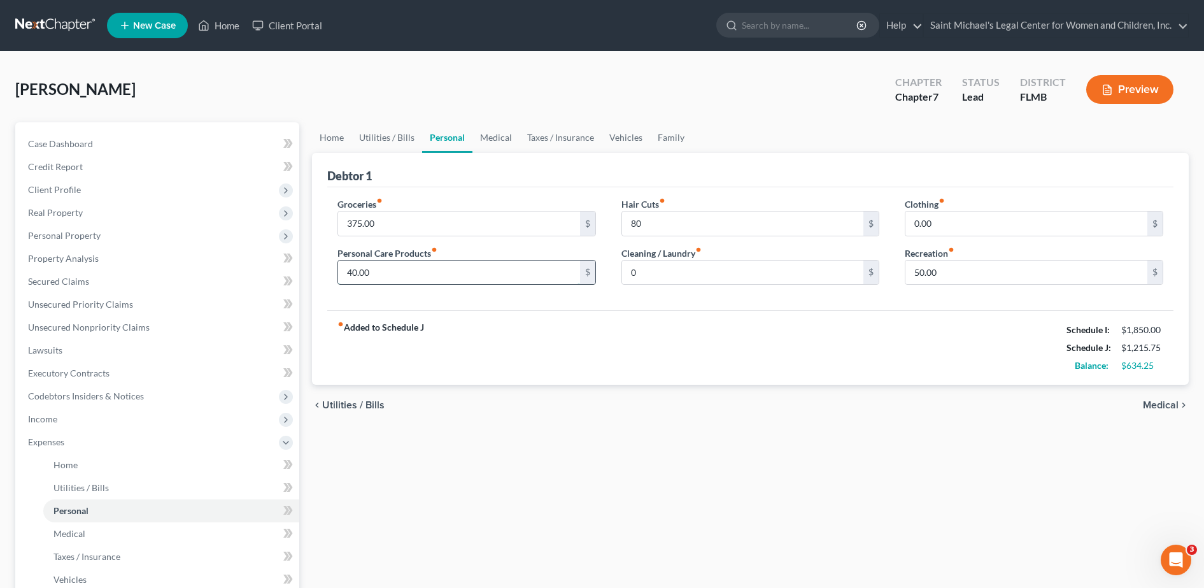
click at [457, 274] on input "40.00" at bounding box center [459, 272] width 242 height 24
type input "4"
type input "60"
click at [854, 358] on div "fiber_manual_record Added to Schedule J Schedule I: $1,850.00 Schedule J: $1,23…" at bounding box center [750, 347] width 846 height 74
click at [630, 136] on link "Vehicles" at bounding box center [626, 137] width 48 height 31
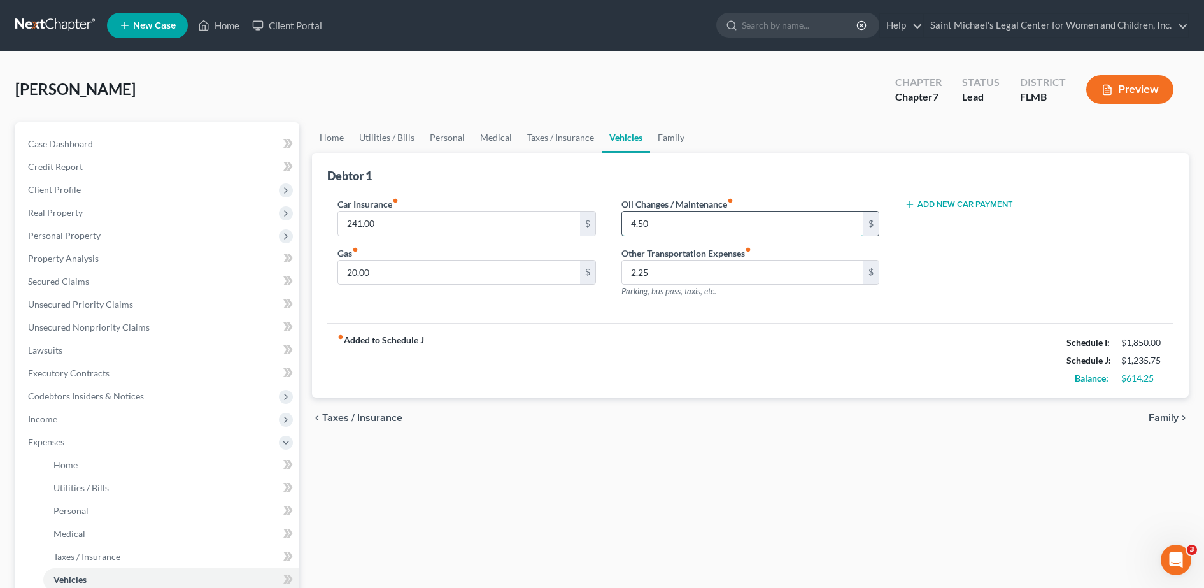
click at [660, 223] on input "4.50" at bounding box center [743, 223] width 242 height 24
type input "4"
type input "40"
click at [439, 271] on input "20.00" at bounding box center [459, 272] width 242 height 24
type input "26.75"
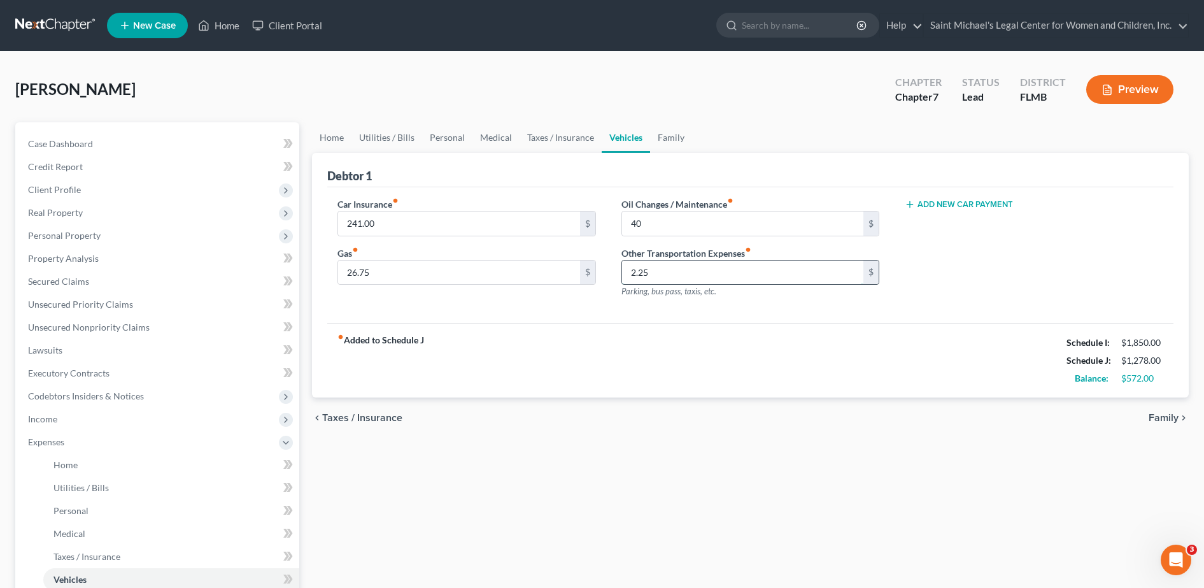
click at [650, 269] on input "2.25" at bounding box center [743, 272] width 242 height 24
type input "10"
click at [811, 380] on div "fiber_manual_record Added to Schedule J Schedule I: $1,850.00 Schedule J: $1,28…" at bounding box center [750, 360] width 846 height 74
click at [458, 138] on link "Personal" at bounding box center [447, 137] width 50 height 31
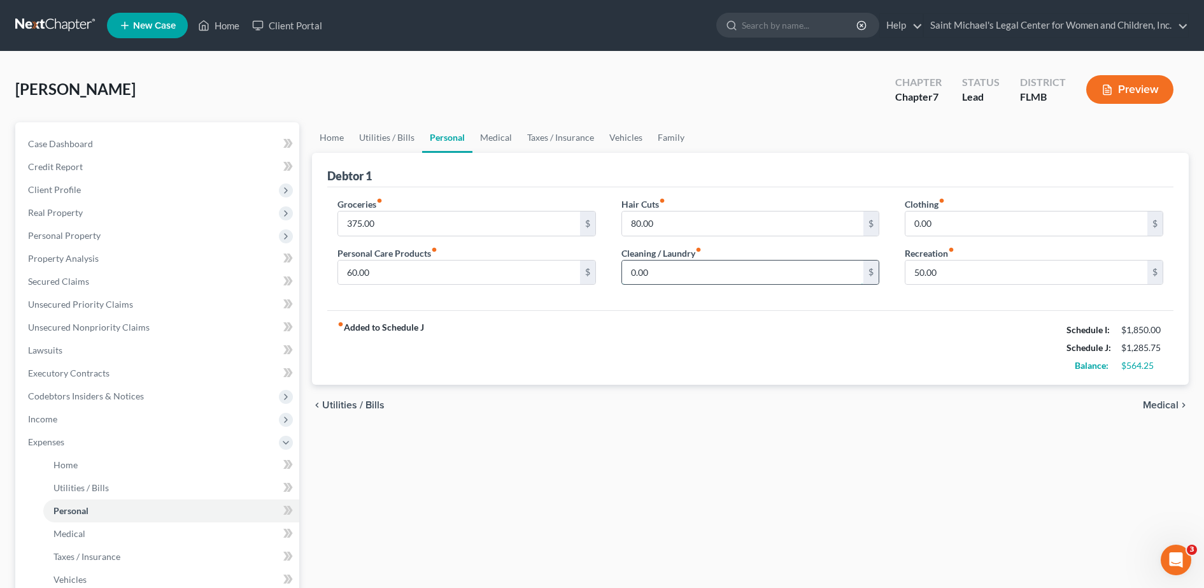
click at [678, 275] on input "0.00" at bounding box center [743, 272] width 242 height 24
type input "100"
click at [946, 378] on div "fiber_manual_record Added to Schedule J Schedule I: $1,850.00 Schedule J: $1,38…" at bounding box center [750, 347] width 846 height 74
click at [225, 21] on link "Home" at bounding box center [219, 25] width 54 height 23
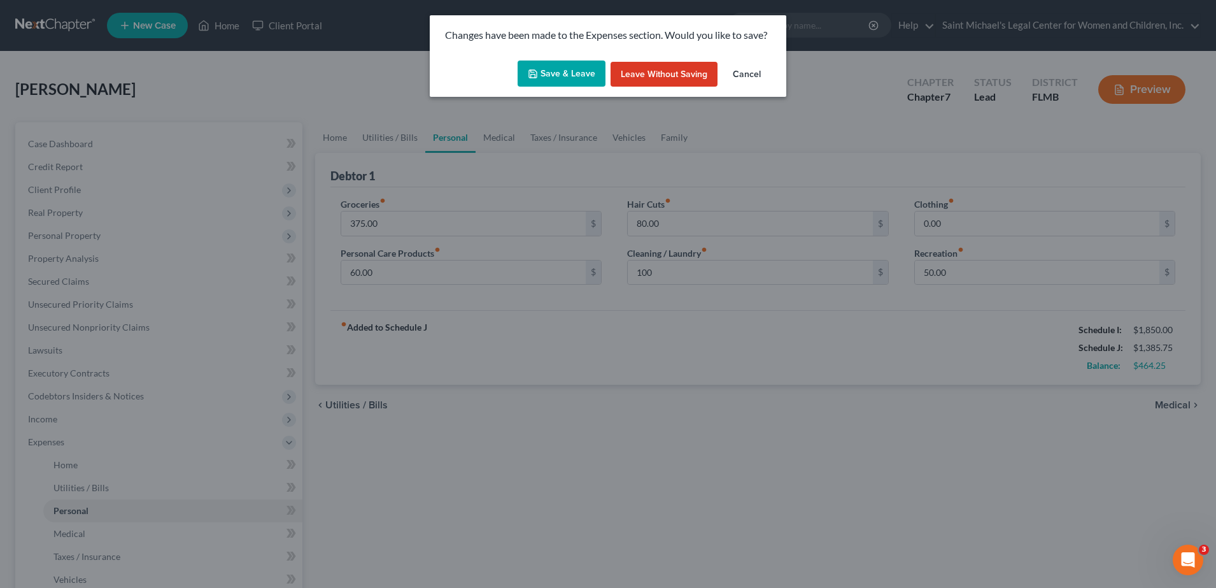
click at [555, 74] on button "Save & Leave" at bounding box center [562, 73] width 88 height 27
